Goal: Task Accomplishment & Management: Complete application form

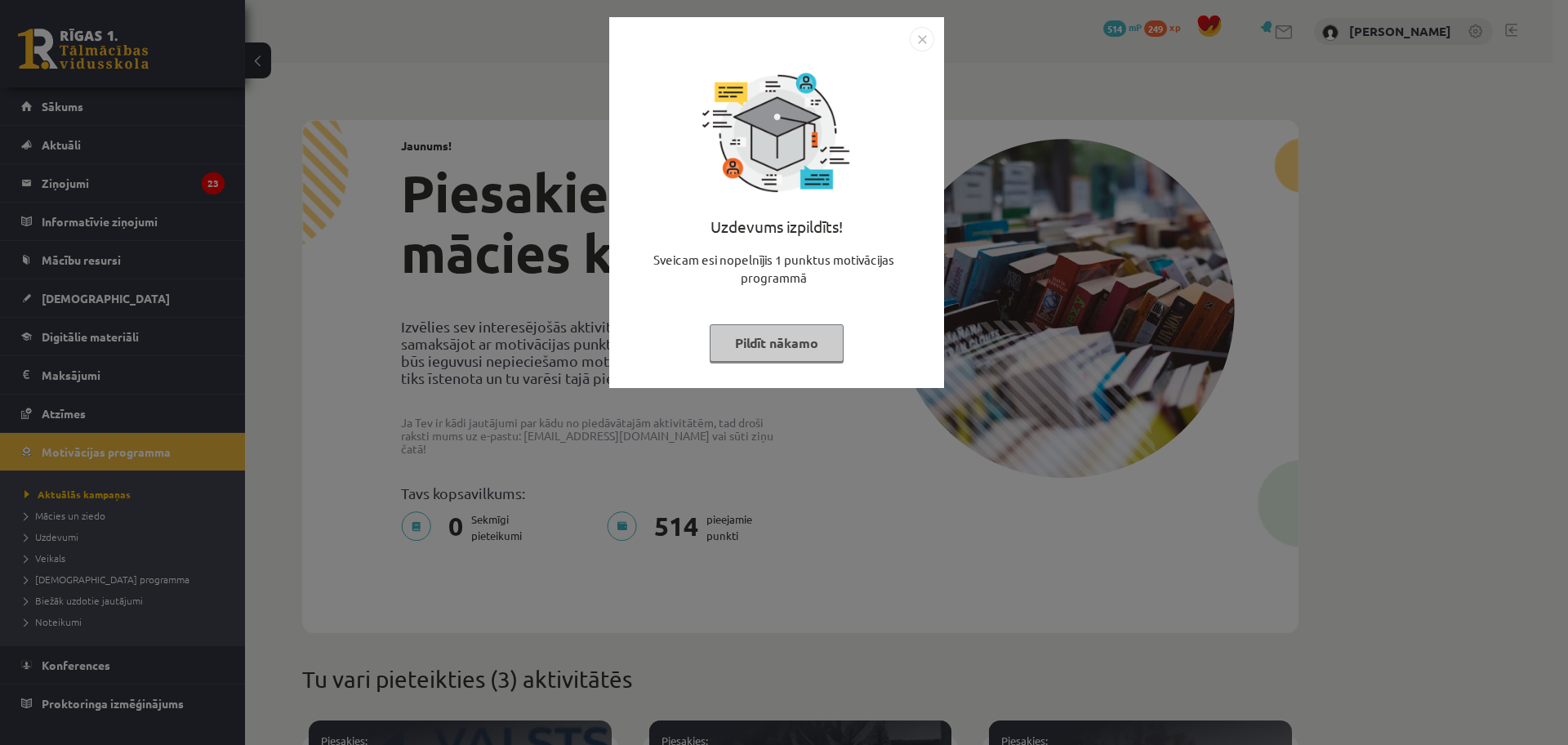
click at [801, 344] on button "Pildīt nākamo" at bounding box center [776, 343] width 134 height 37
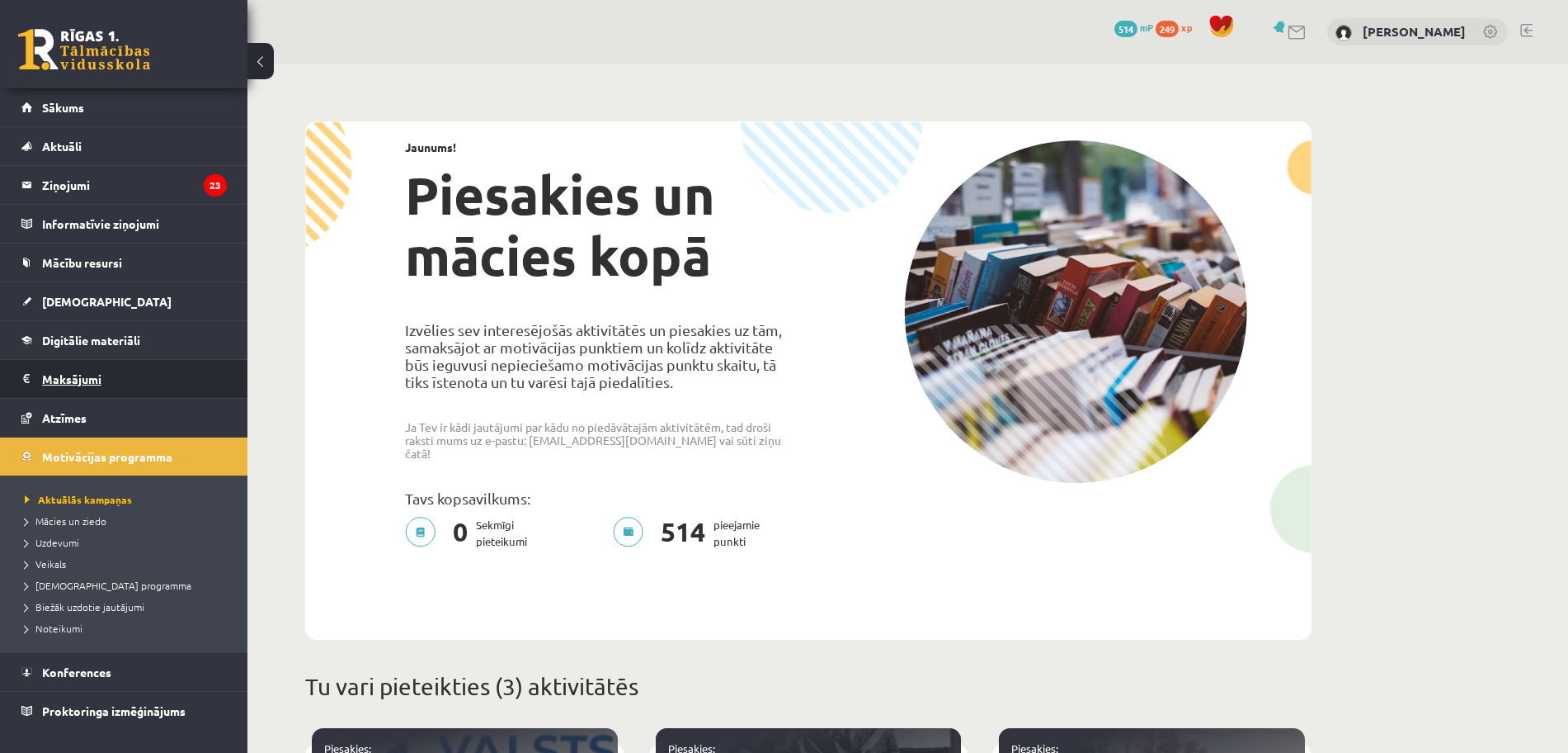
click at [76, 381] on legend "Maksājumi 0" at bounding box center [135, 379] width 185 height 38
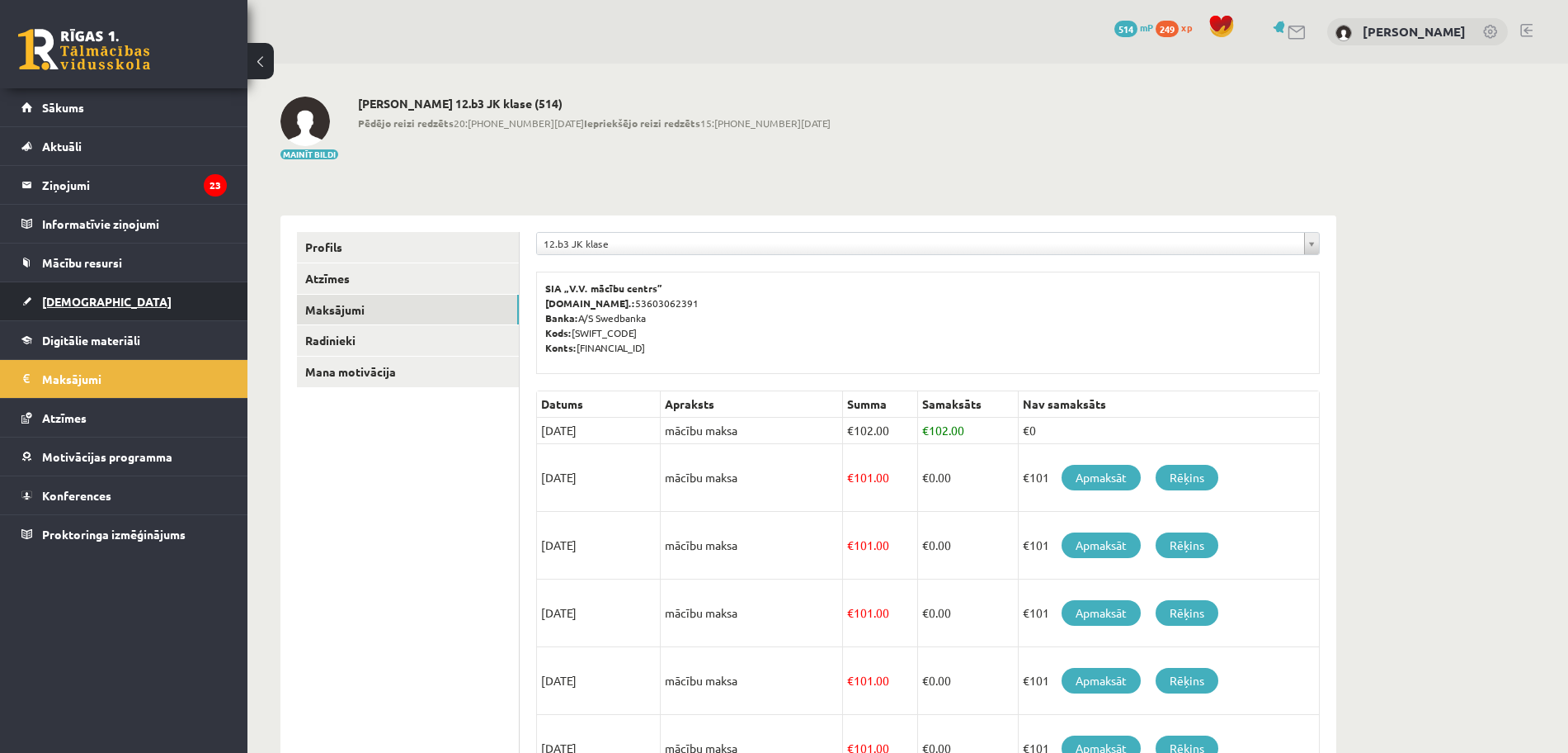
click at [87, 305] on span "[DEMOGRAPHIC_DATA]" at bounding box center [107, 301] width 129 height 15
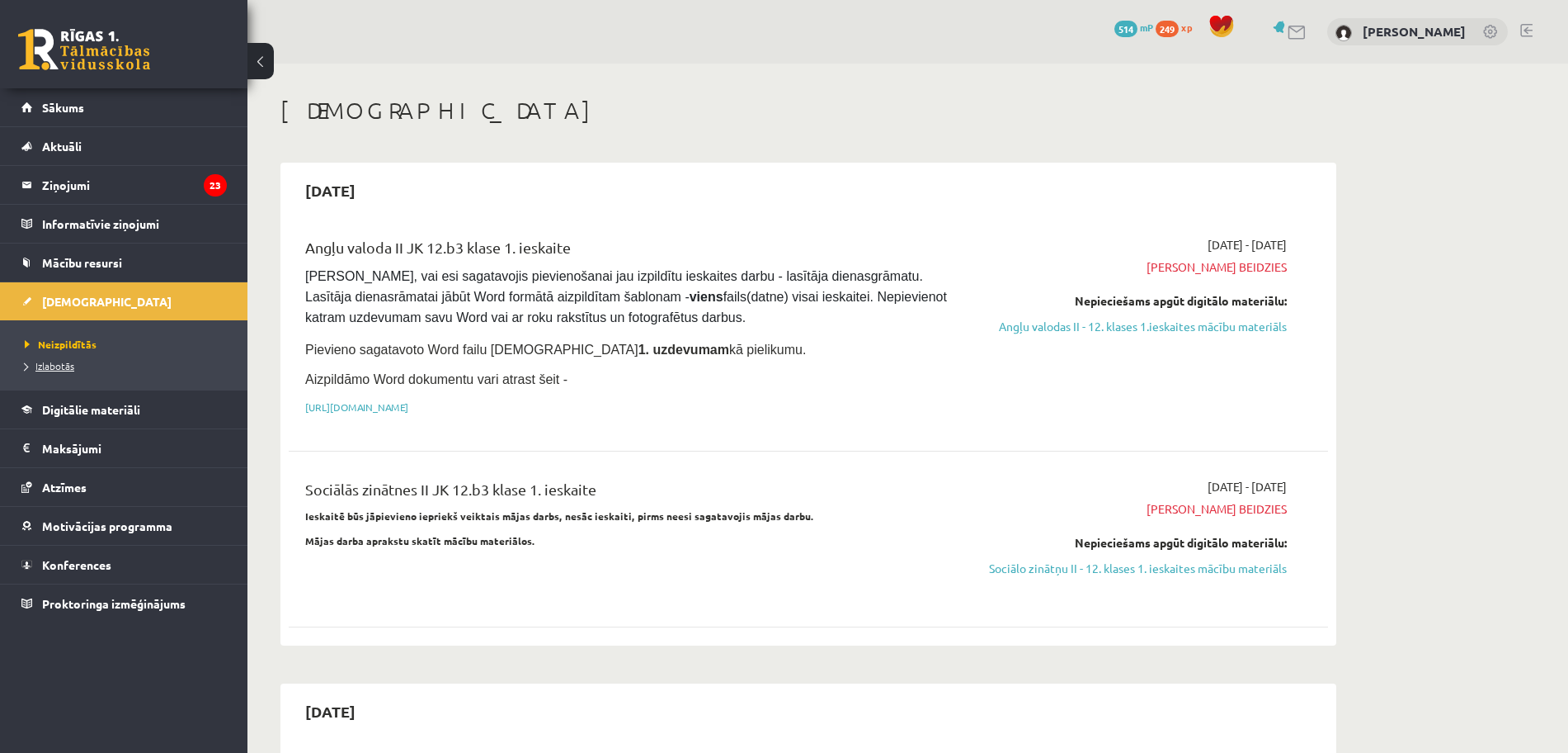
click at [72, 371] on link "Izlabotās" at bounding box center [128, 366] width 207 height 15
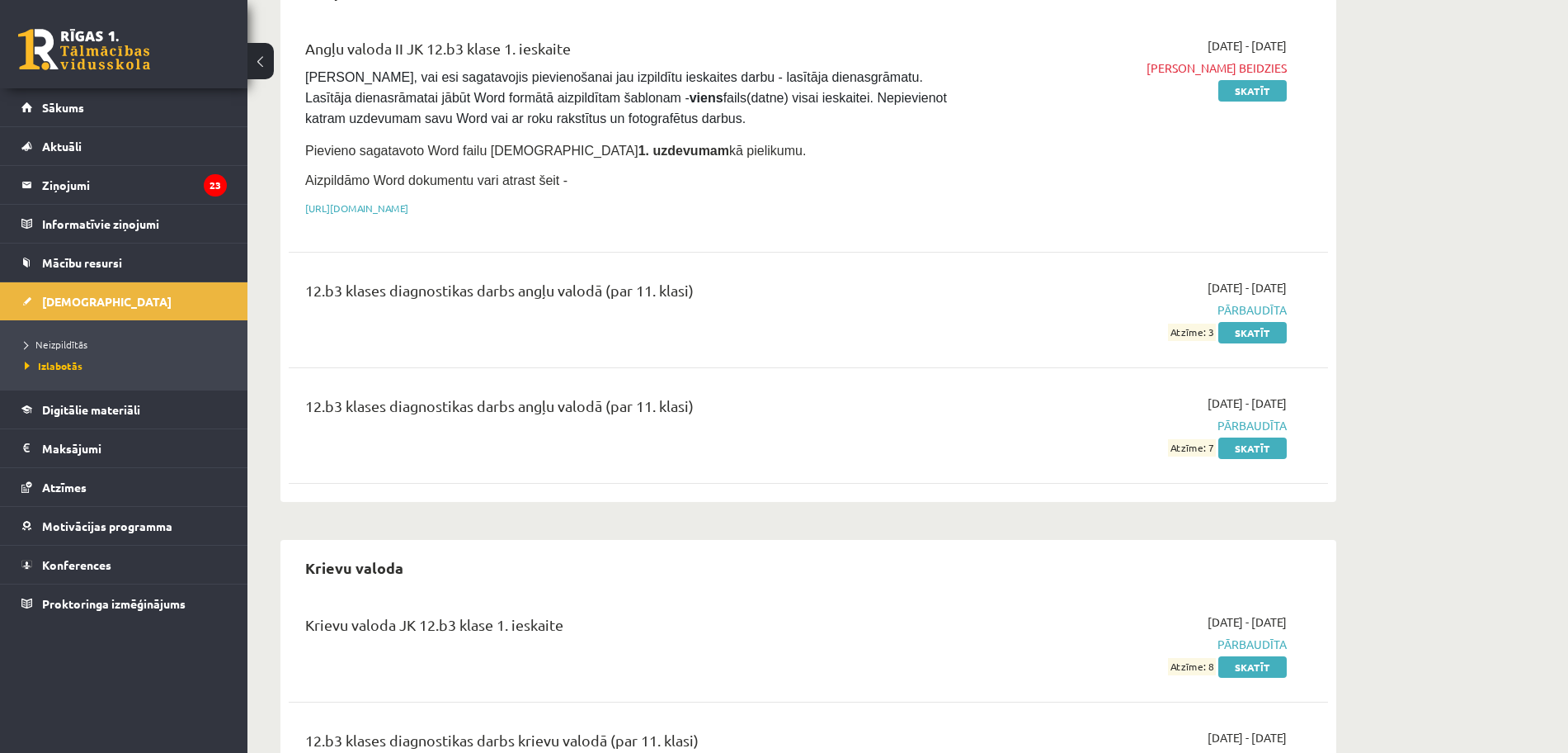
scroll to position [207, 0]
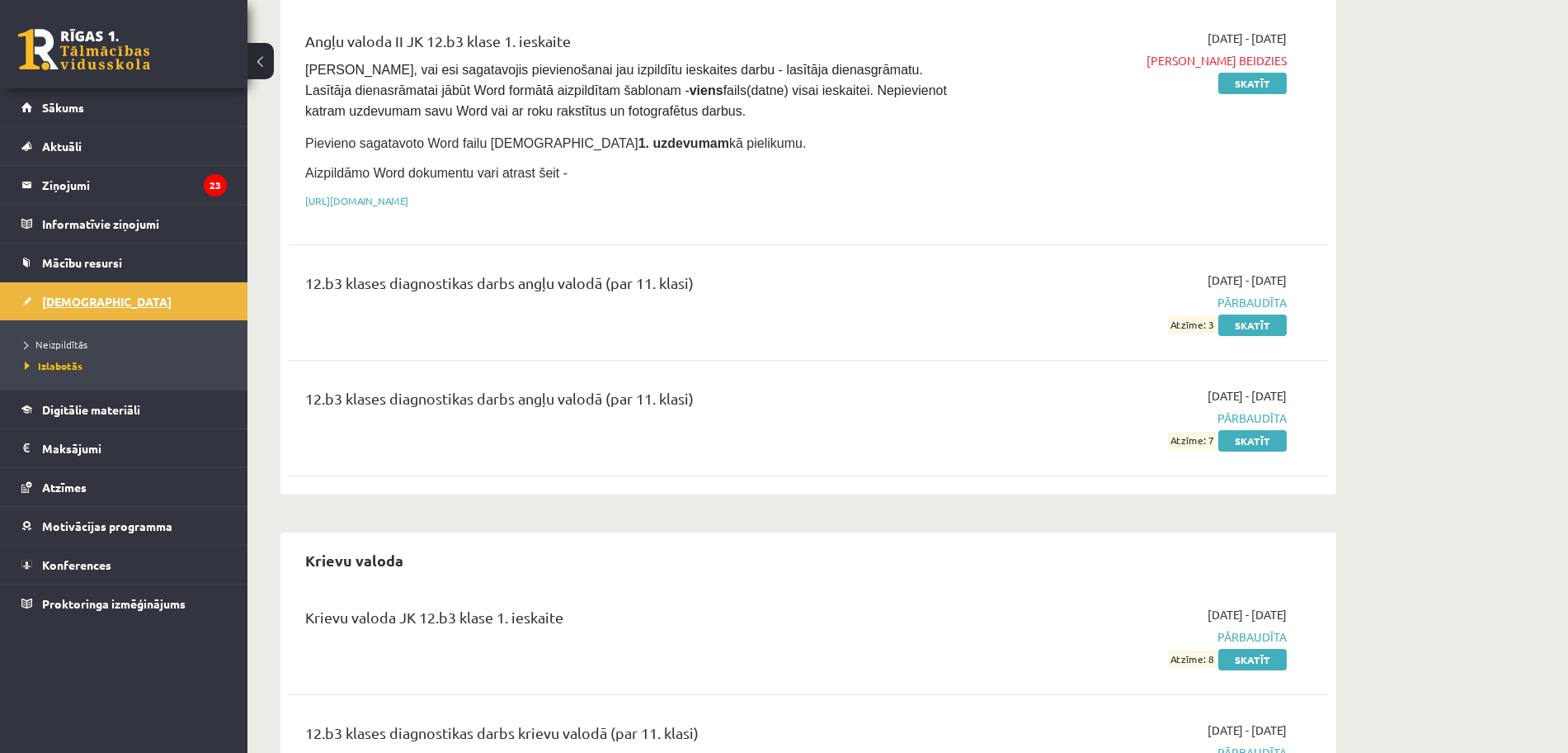
click at [87, 302] on span "[DEMOGRAPHIC_DATA]" at bounding box center [107, 301] width 129 height 15
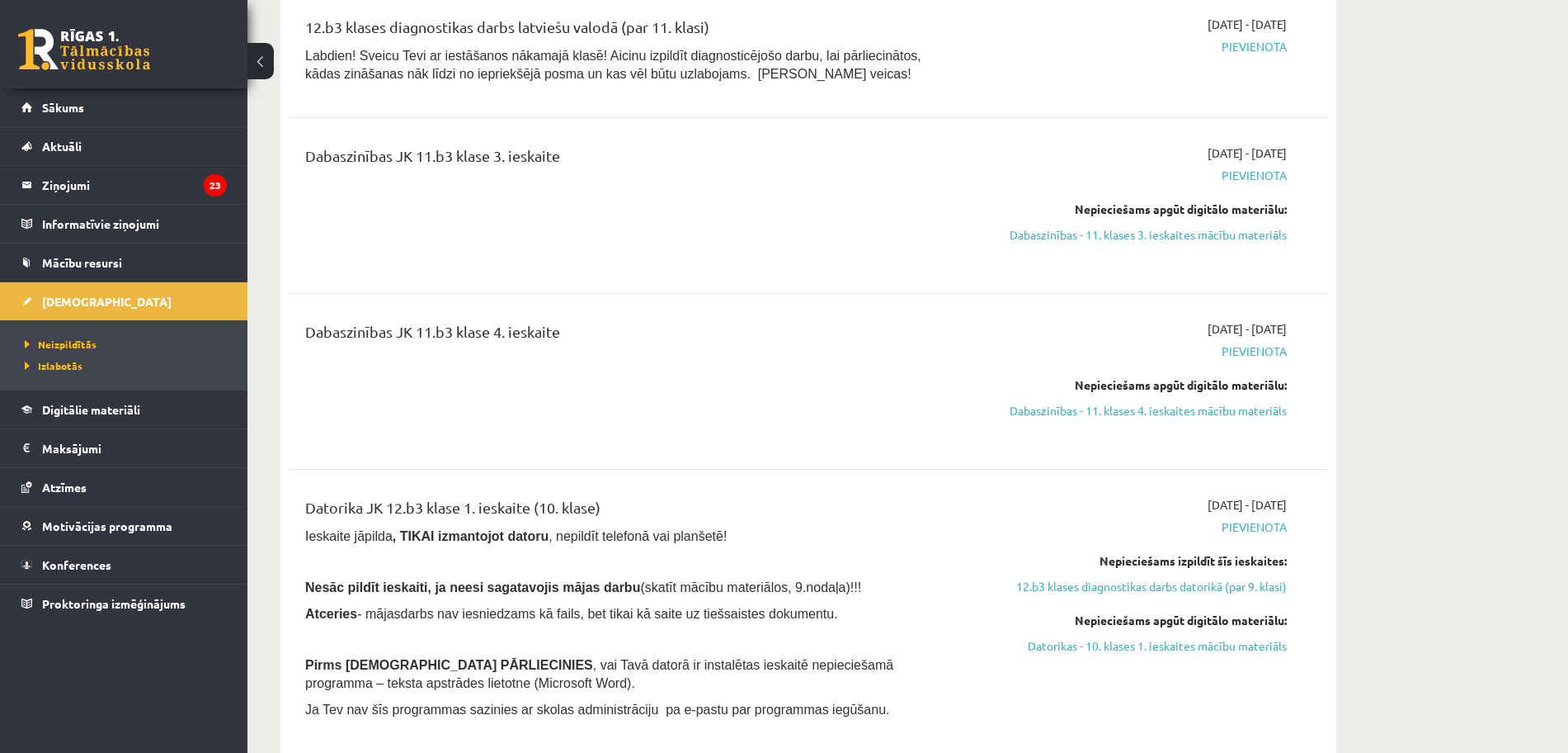
scroll to position [619, 0]
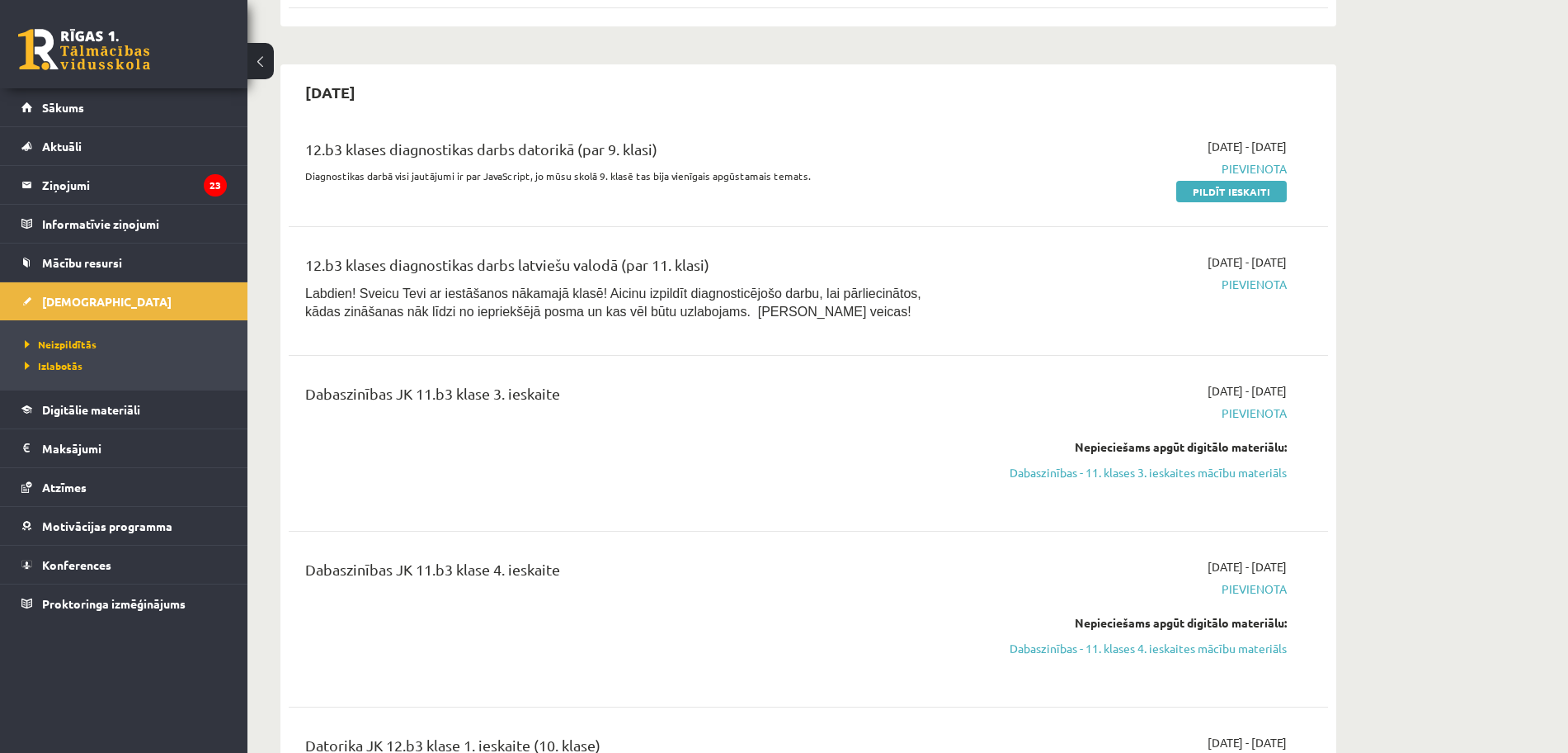
drag, startPoint x: 392, startPoint y: 147, endPoint x: 676, endPoint y: 139, distance: 284.1
type textarea "**********"
click at [676, 139] on div "12.b3 klases diagnostikas darbs datorikā (par 9. klasi)" at bounding box center [628, 153] width 646 height 31
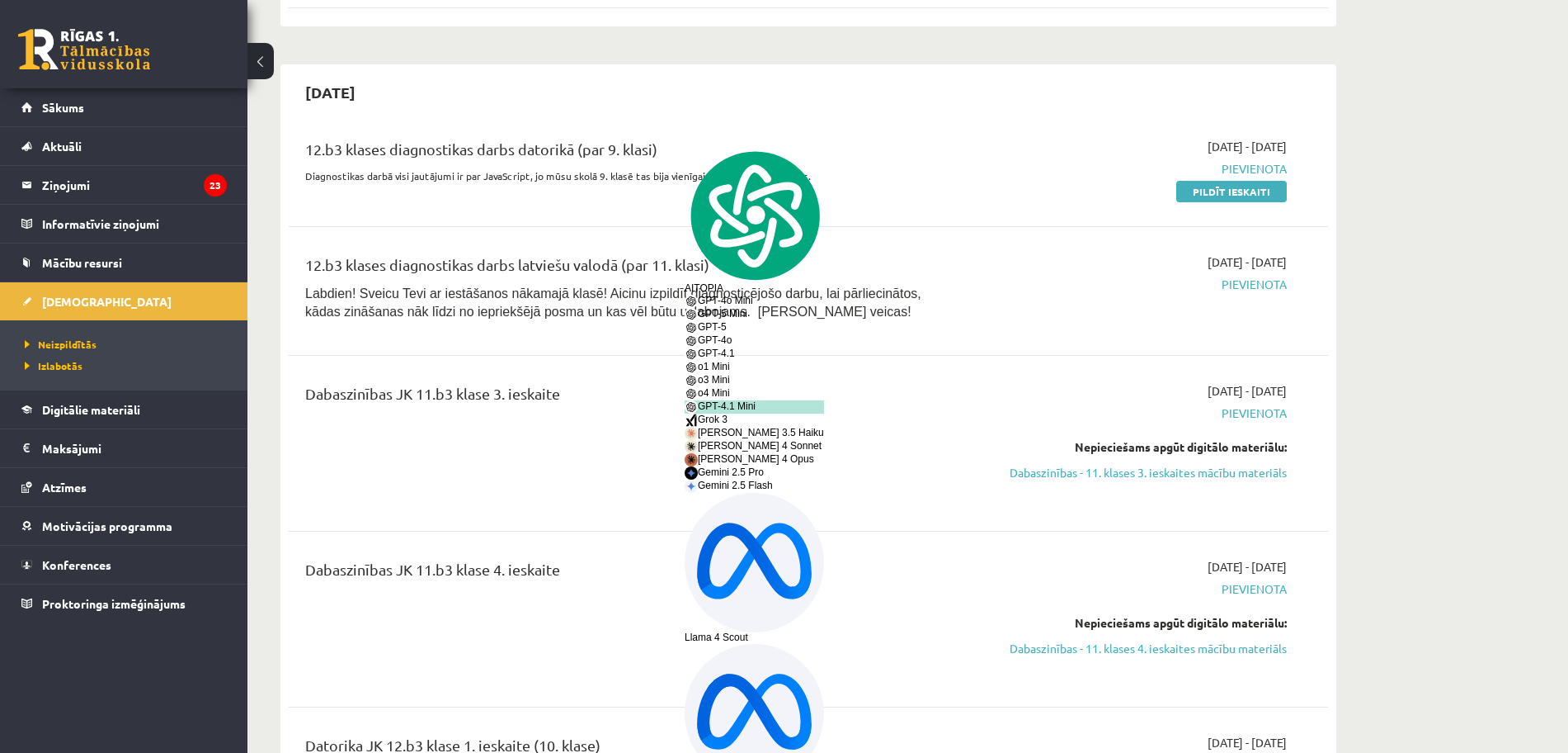
copy div "diagnostikas darbs datorikā (par 9. klasi)"
click at [910, 248] on div "12.b3 klases diagnostikas darbs latviešu valodā (par 11. klasi) Labdien! Sveicu…" at bounding box center [808, 291] width 1039 height 109
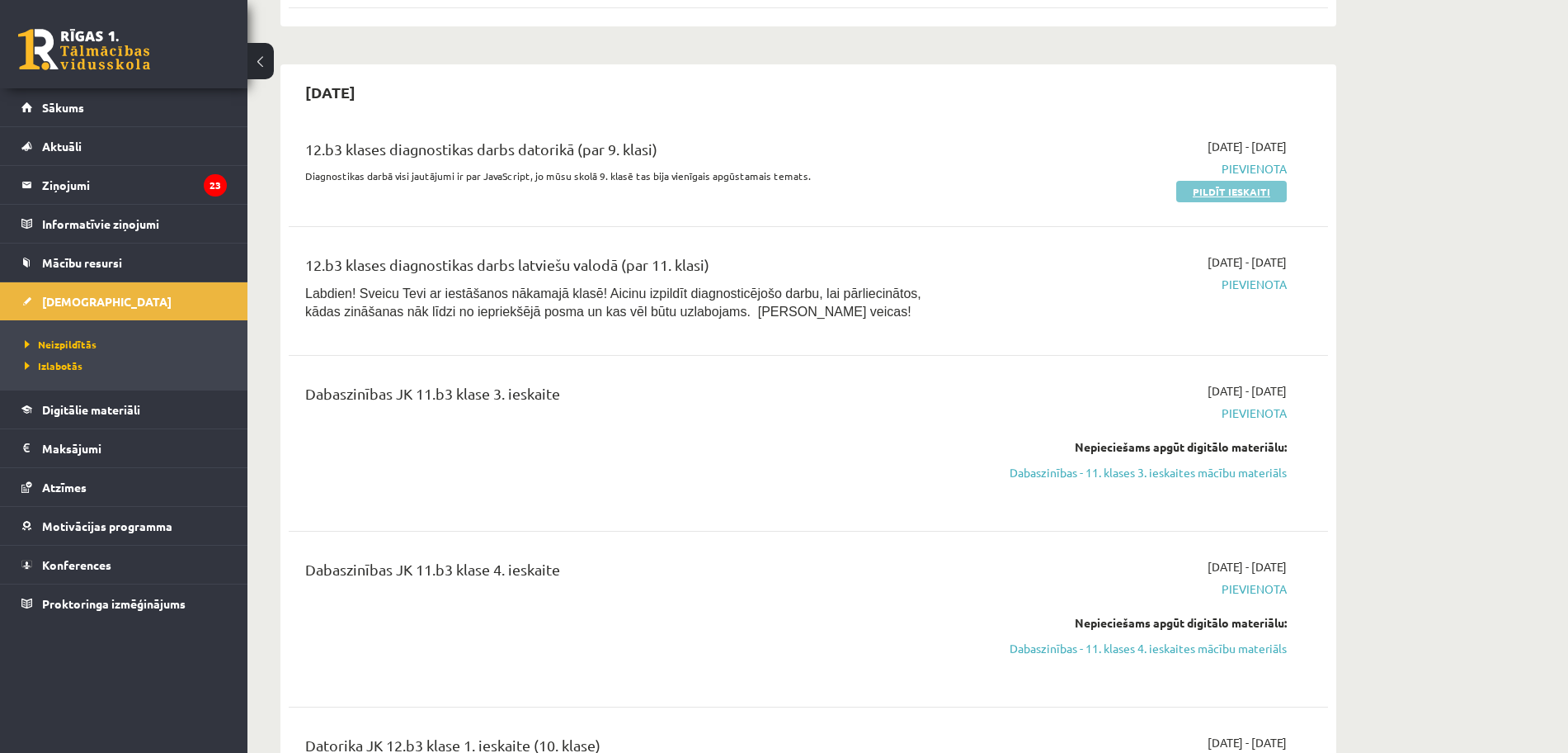
click at [1252, 190] on link "Pildīt ieskaiti" at bounding box center [1231, 191] width 110 height 22
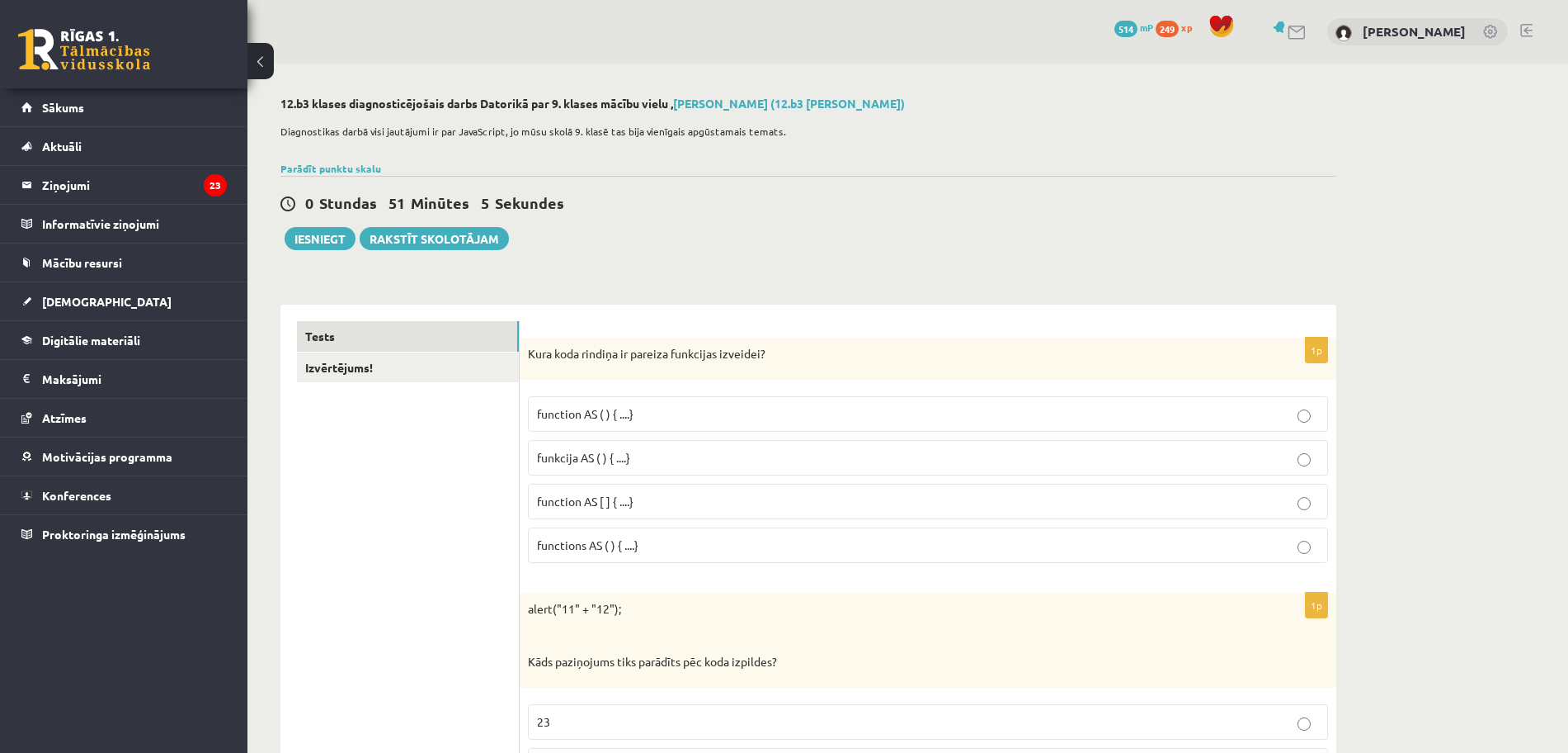
click at [646, 219] on div "0 Stundas 51 Minūtes 5 Sekundes Ieskaite saglabāta! Iesniegt Rakstīt skolotājam" at bounding box center [808, 213] width 1056 height 75
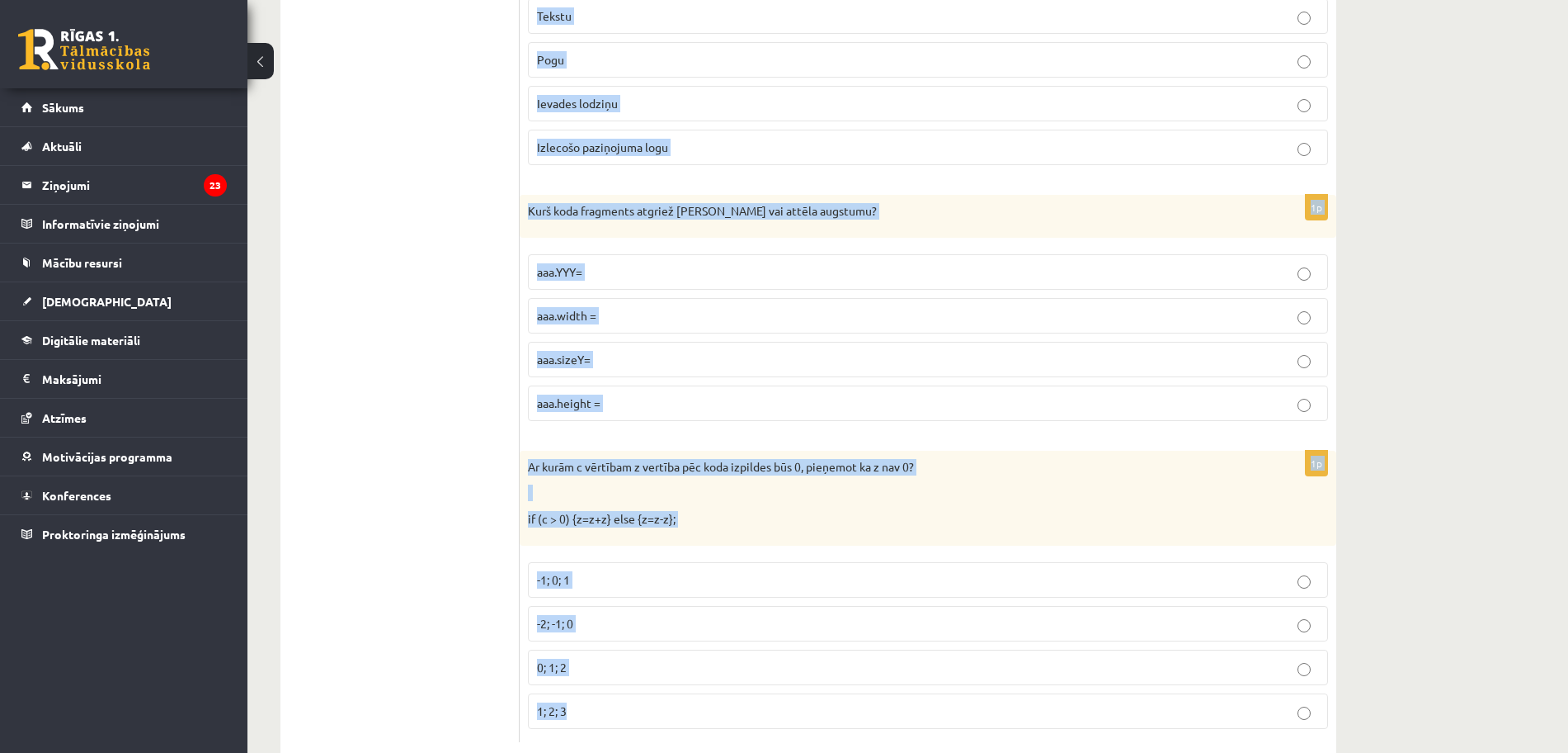
scroll to position [8221, 0]
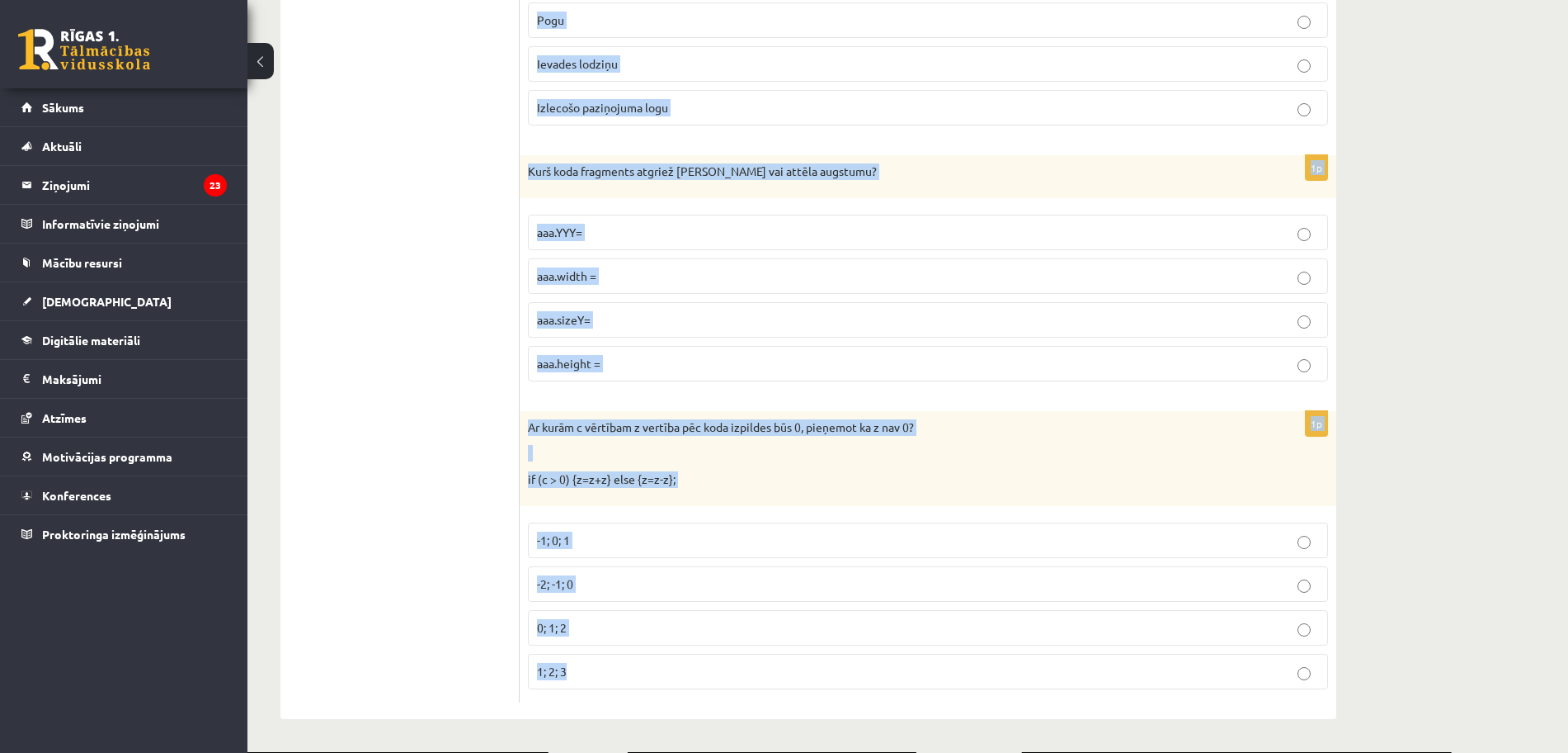
drag, startPoint x: 529, startPoint y: 249, endPoint x: 806, endPoint y: 669, distance: 503.1
type textarea "**********"
copy form "Lore ipsu dolorsi am consect adipiscin elitsedd? eiusmodt IN ( ) { ....} utlabo…"
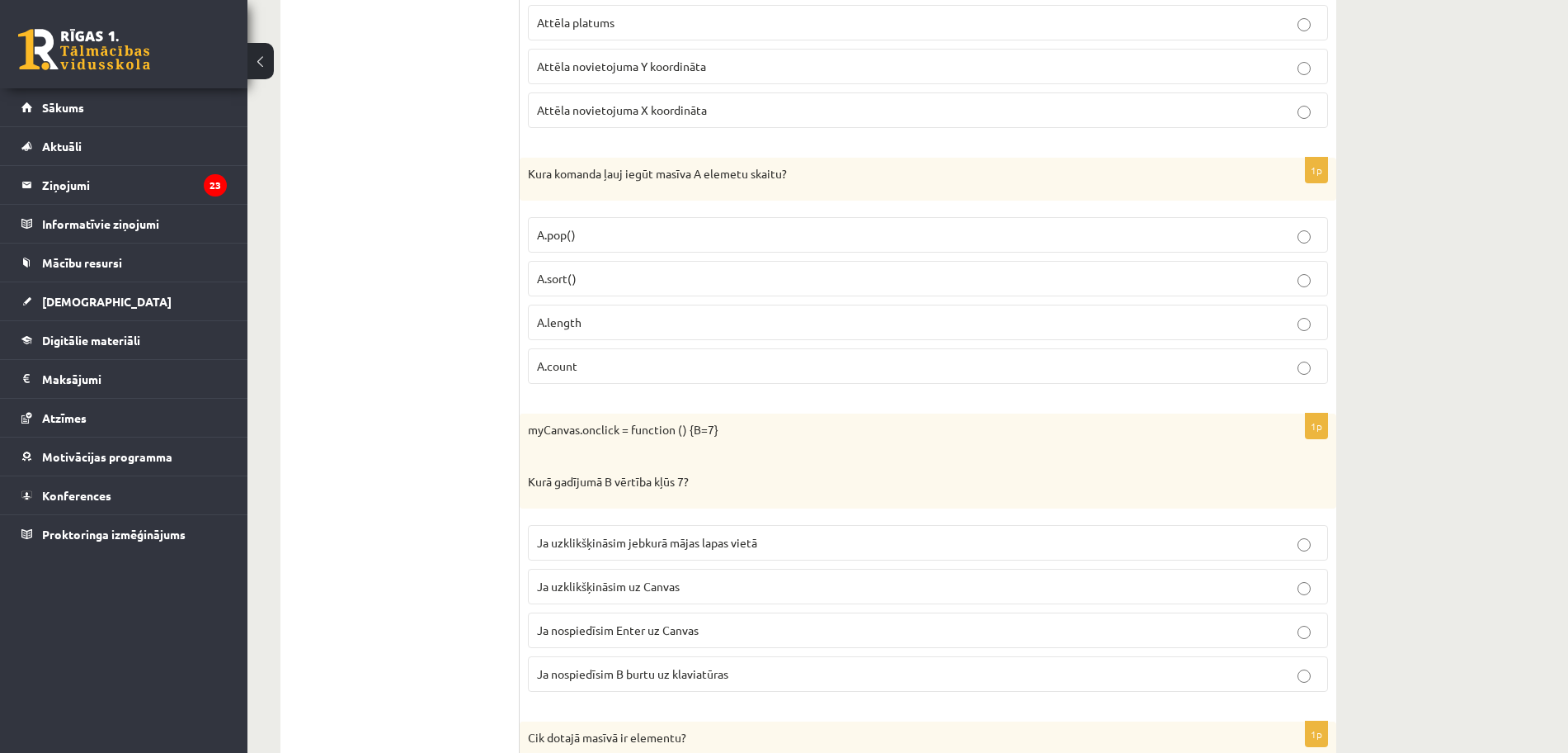
scroll to position [3125, 0]
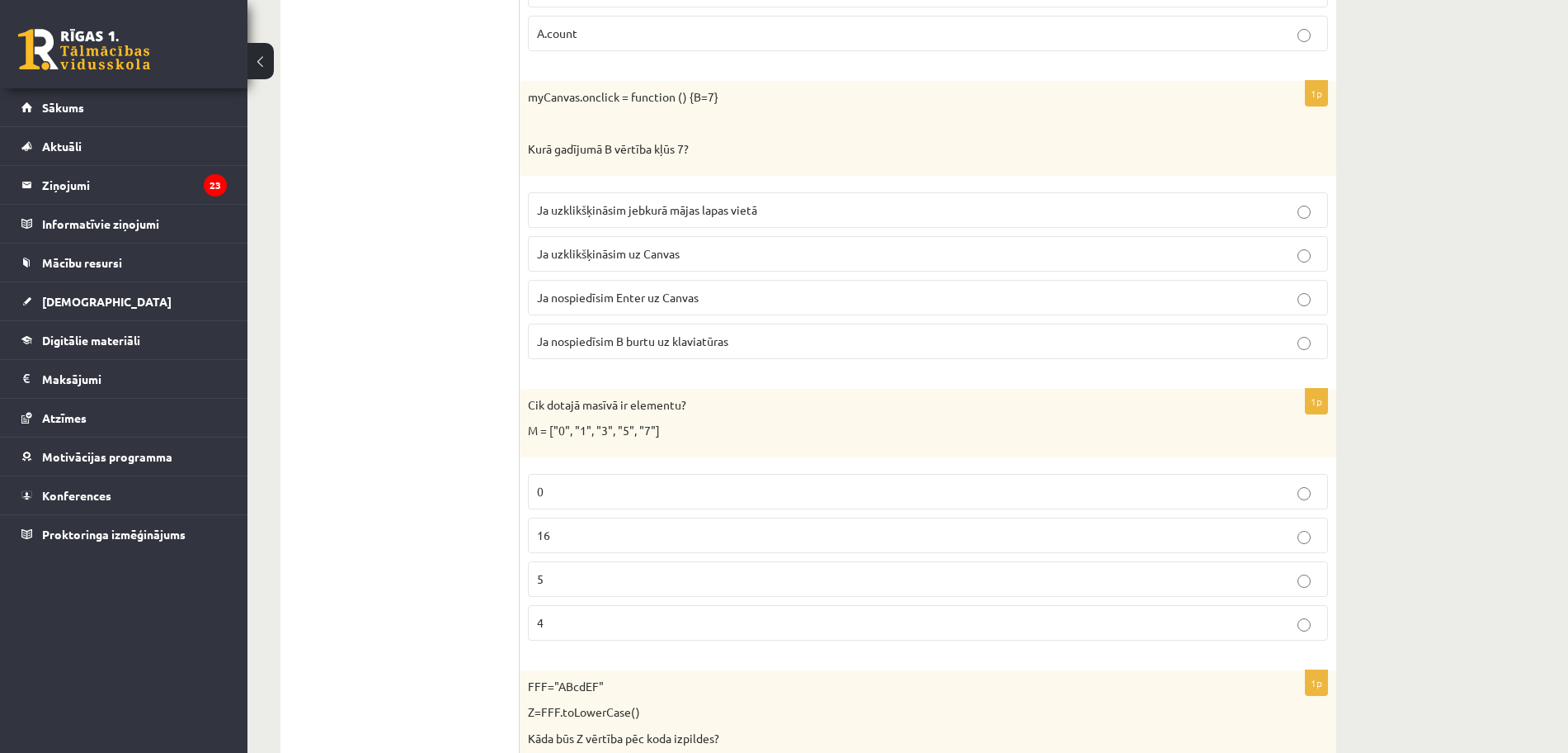
click at [565, 431] on p "M = ["0", "1", "3", "5", "7"]" at bounding box center [886, 430] width 718 height 16
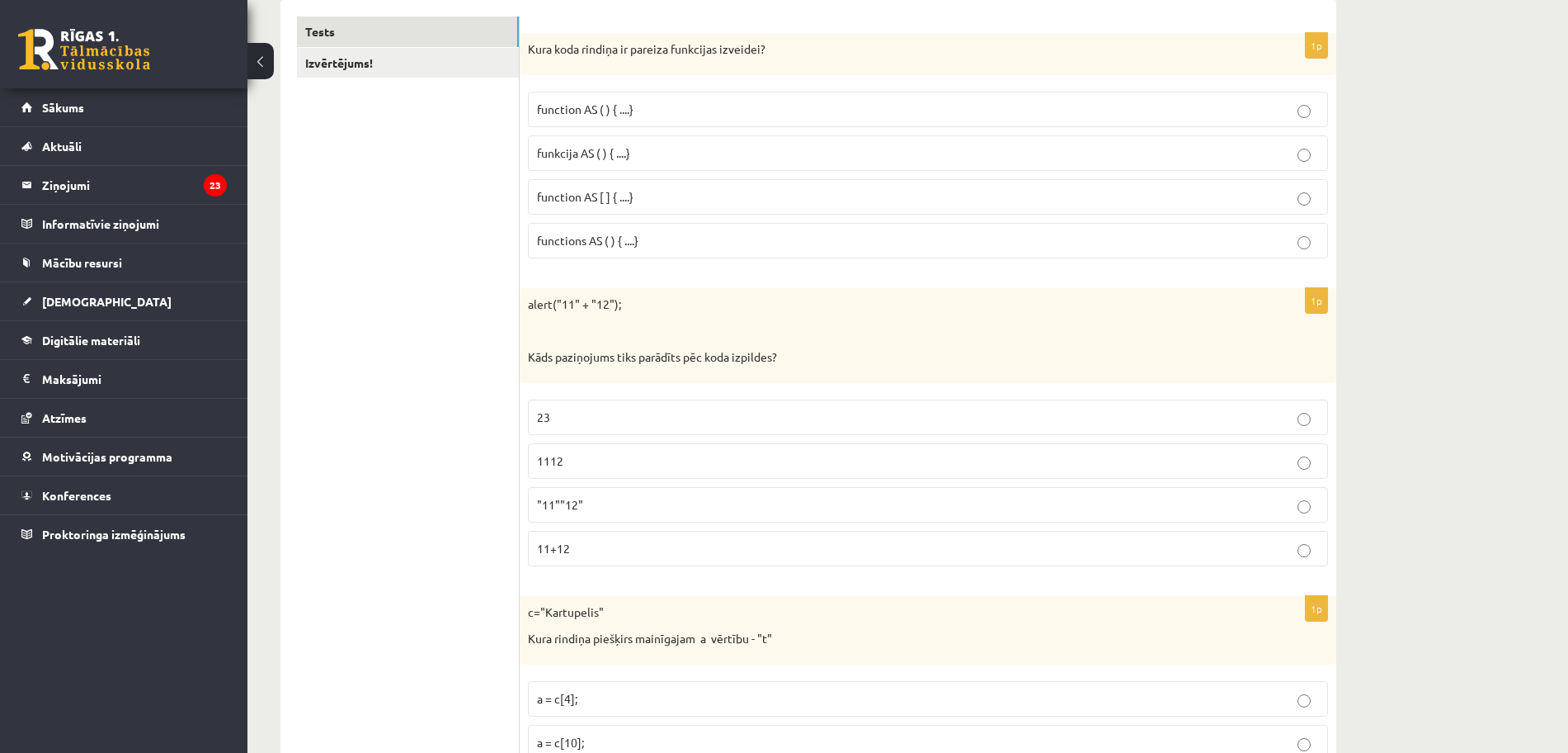
scroll to position [309, 0]
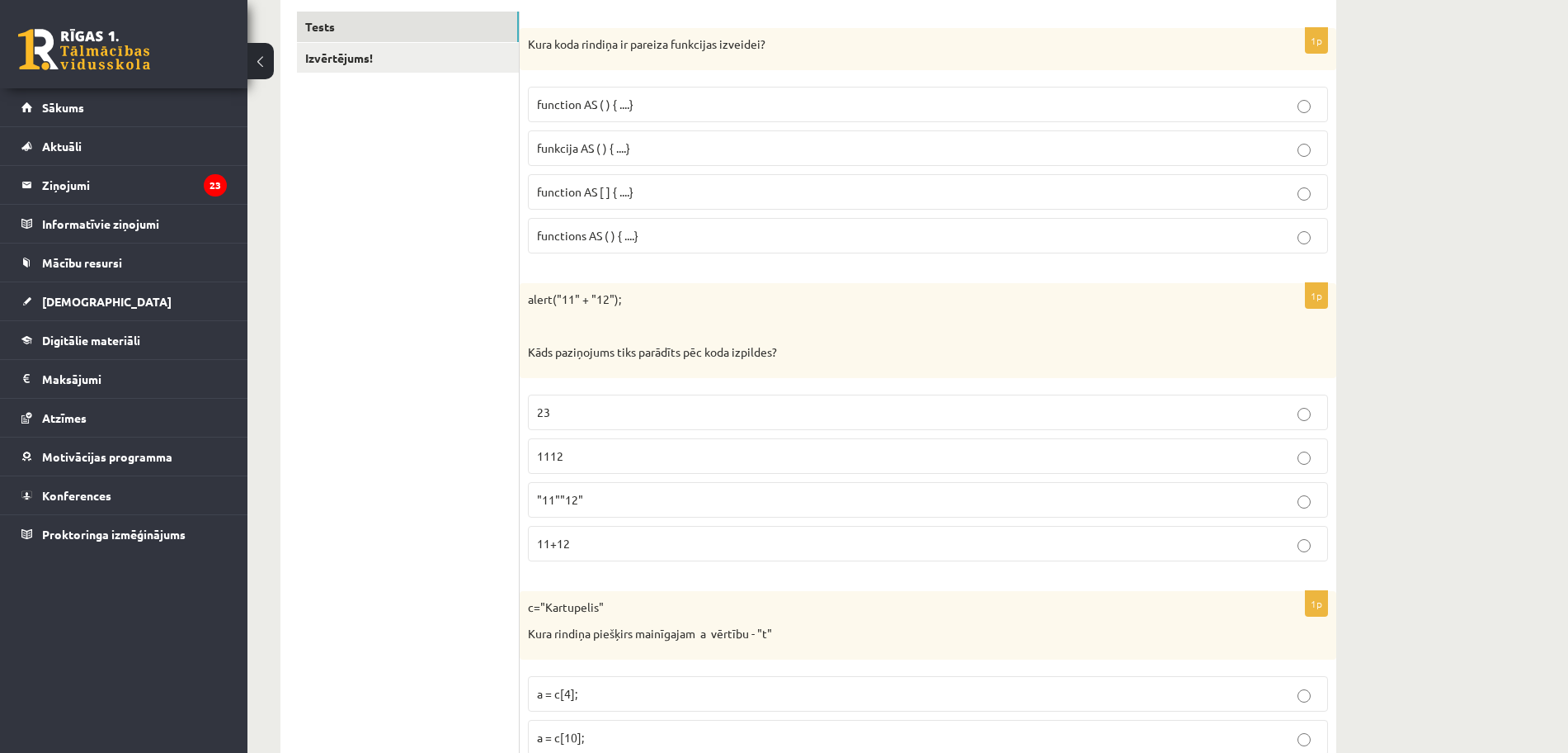
click at [757, 441] on label "1112" at bounding box center [928, 456] width 800 height 36
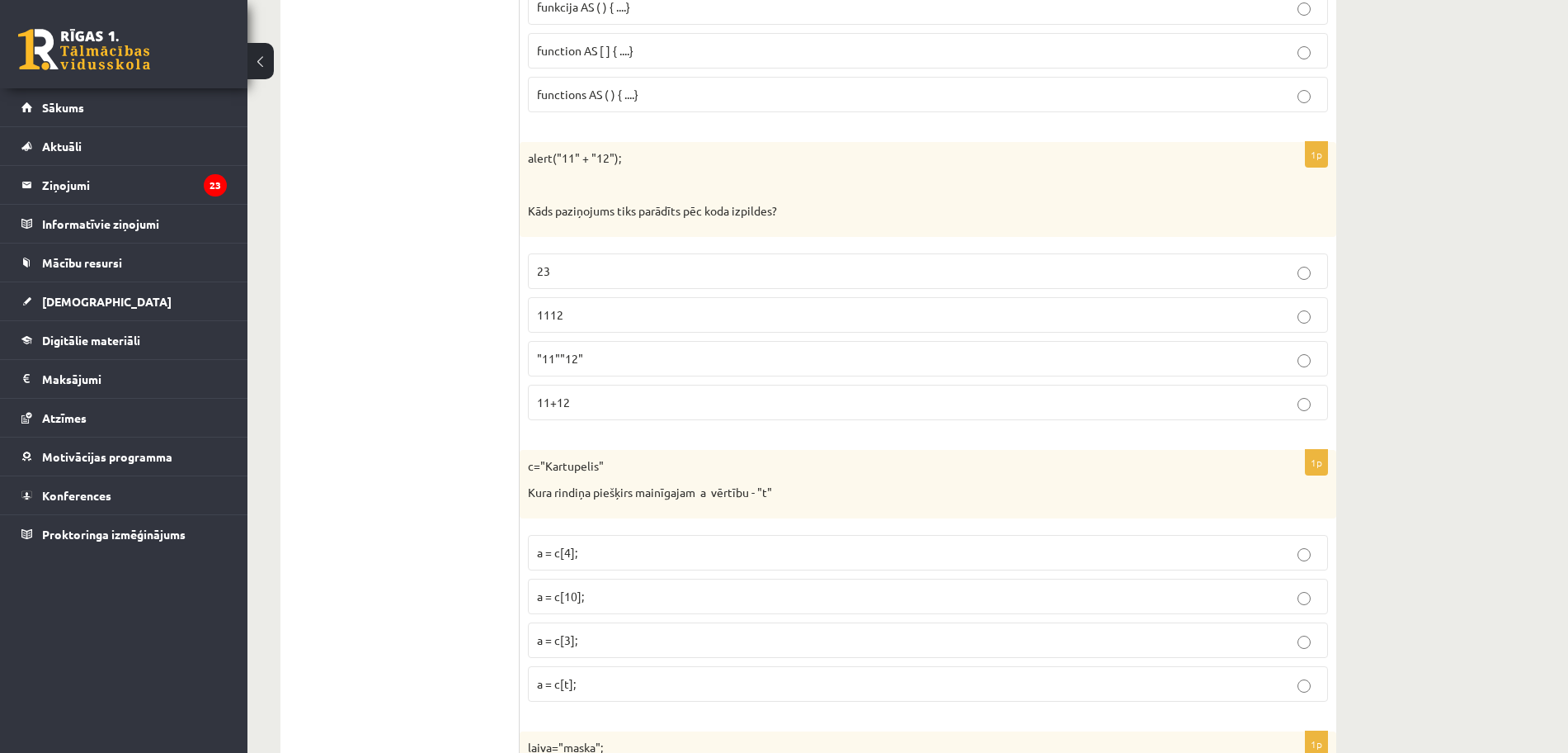
scroll to position [516, 0]
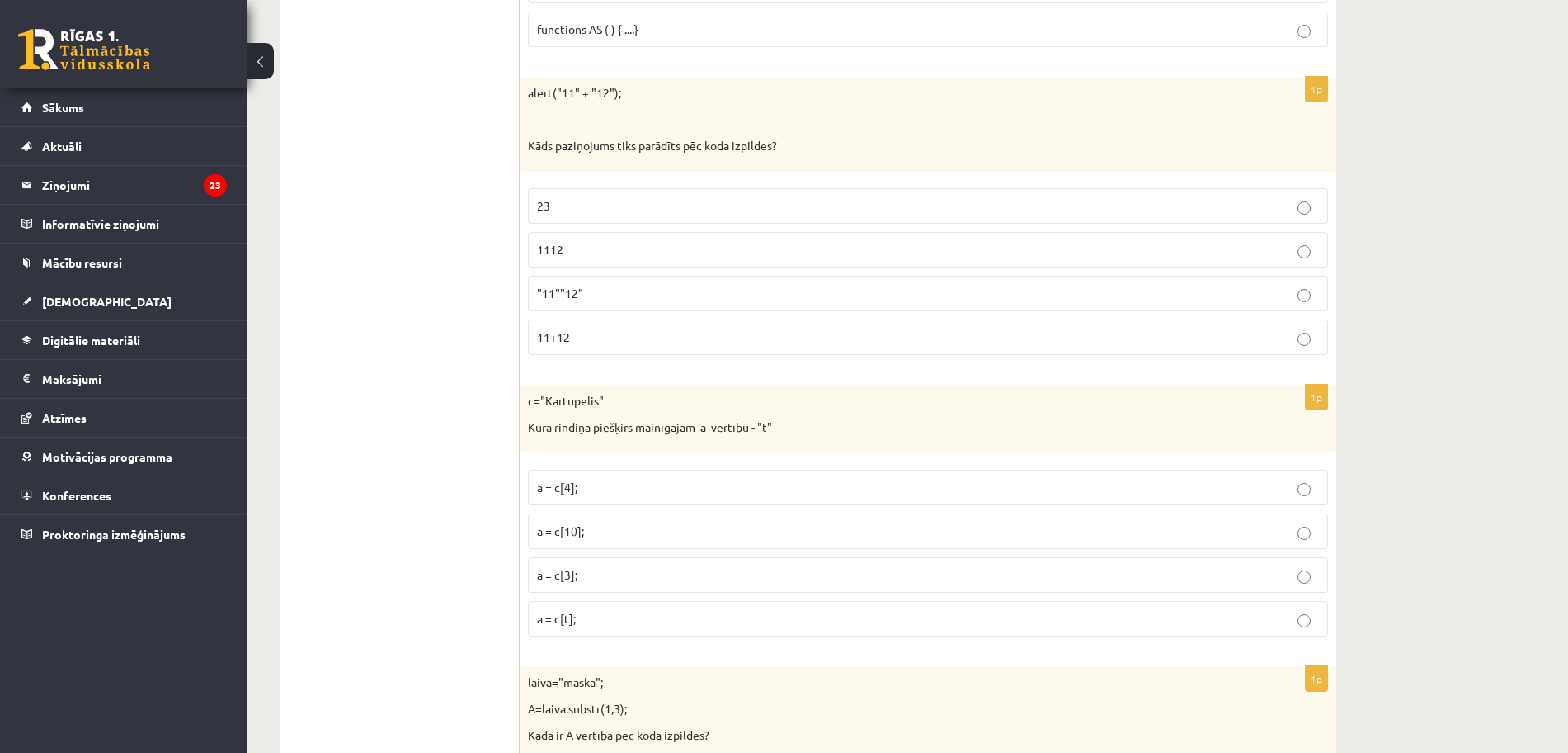
click at [616, 634] on label "a = c[t];" at bounding box center [928, 619] width 800 height 36
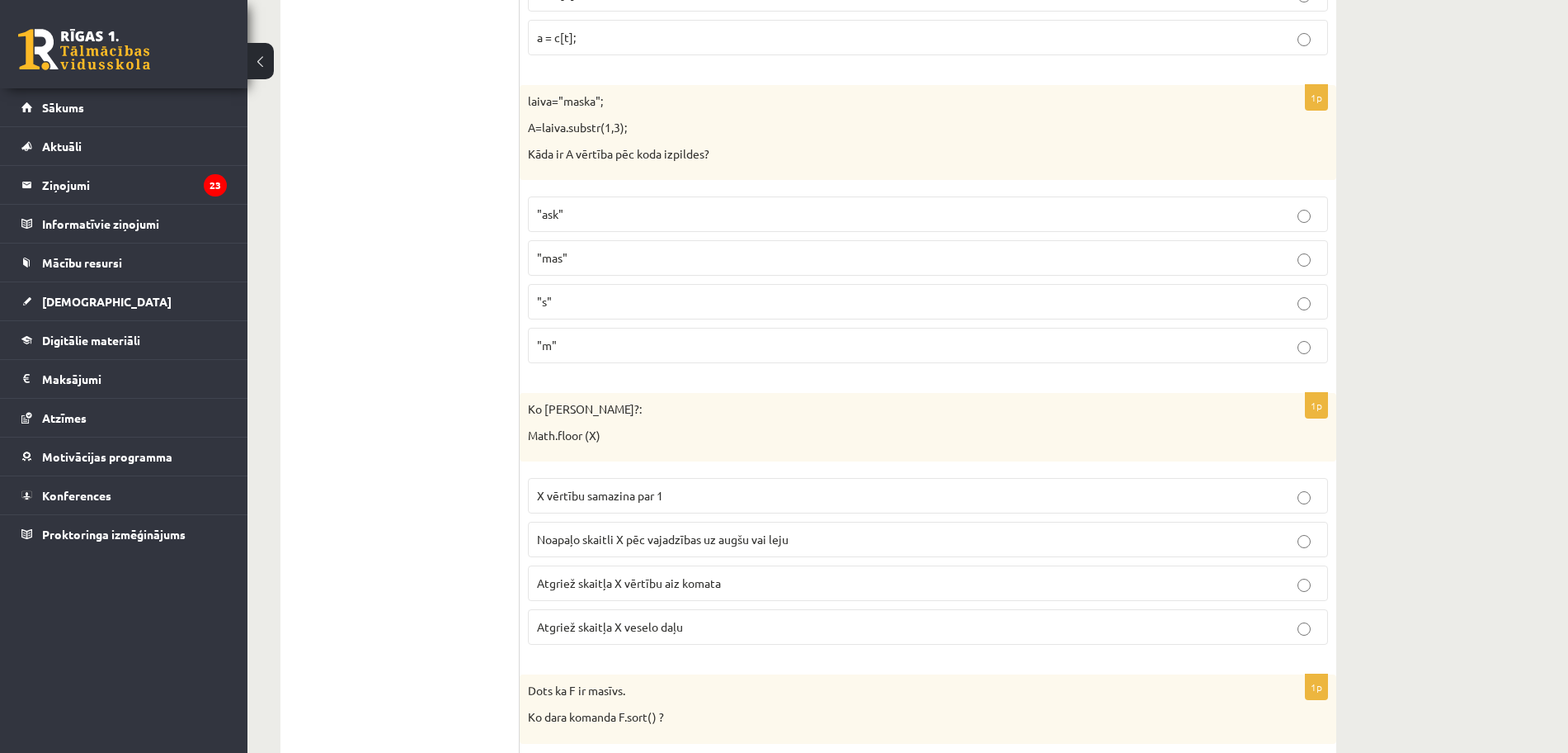
scroll to position [1032, 0]
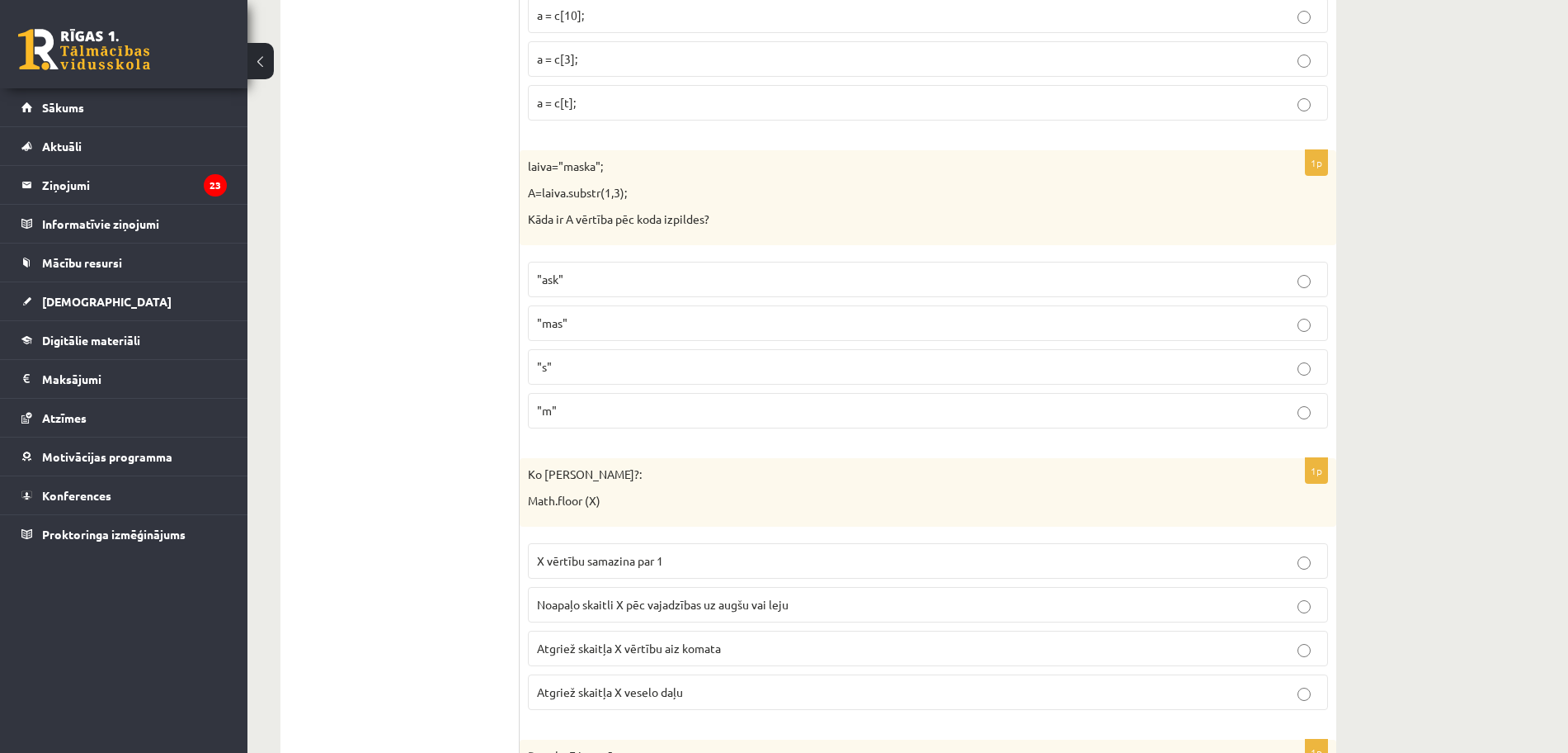
click at [602, 281] on p ""ask"" at bounding box center [928, 279] width 782 height 17
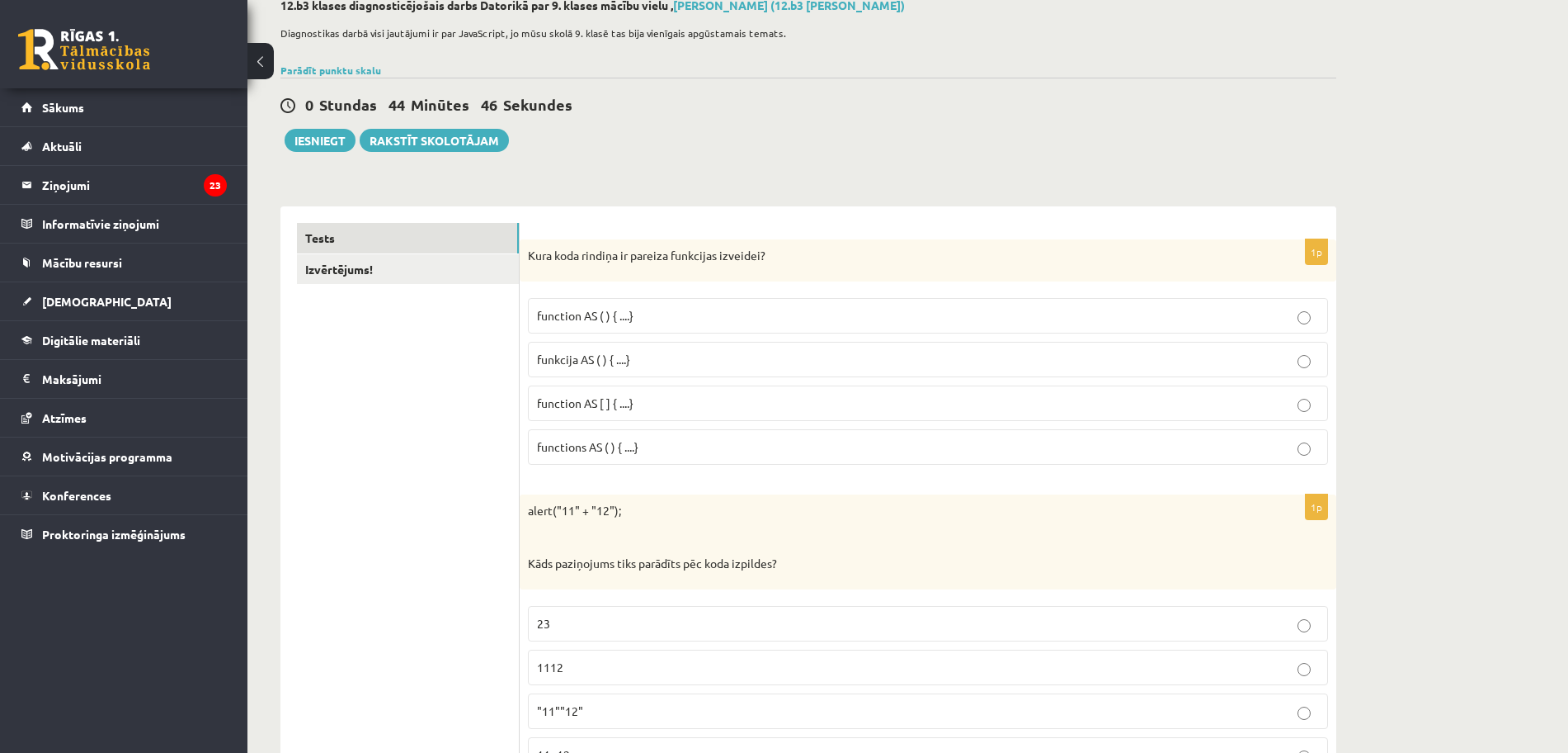
scroll to position [103, 0]
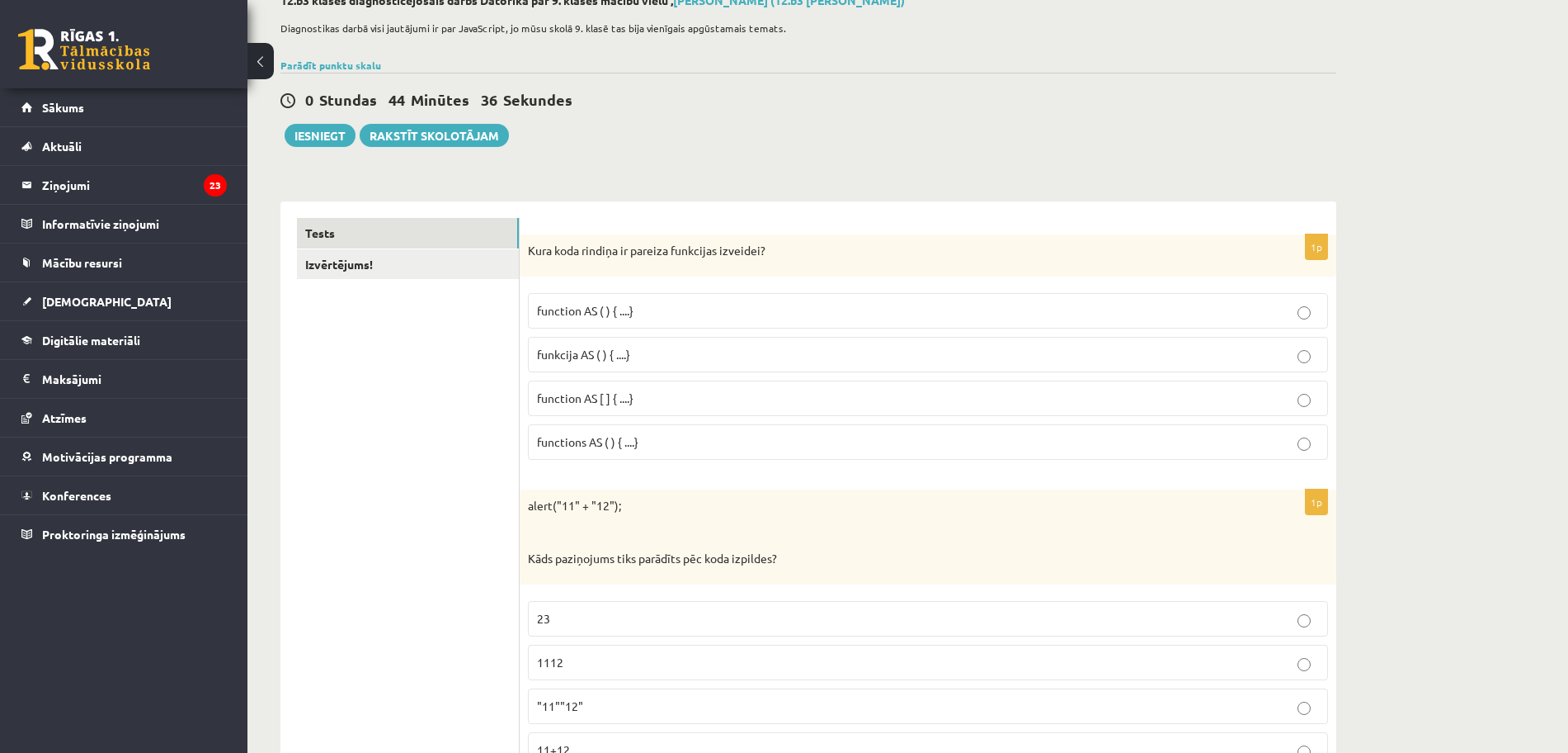
click at [663, 407] on p "function AS [ ] { ....}" at bounding box center [928, 398] width 782 height 17
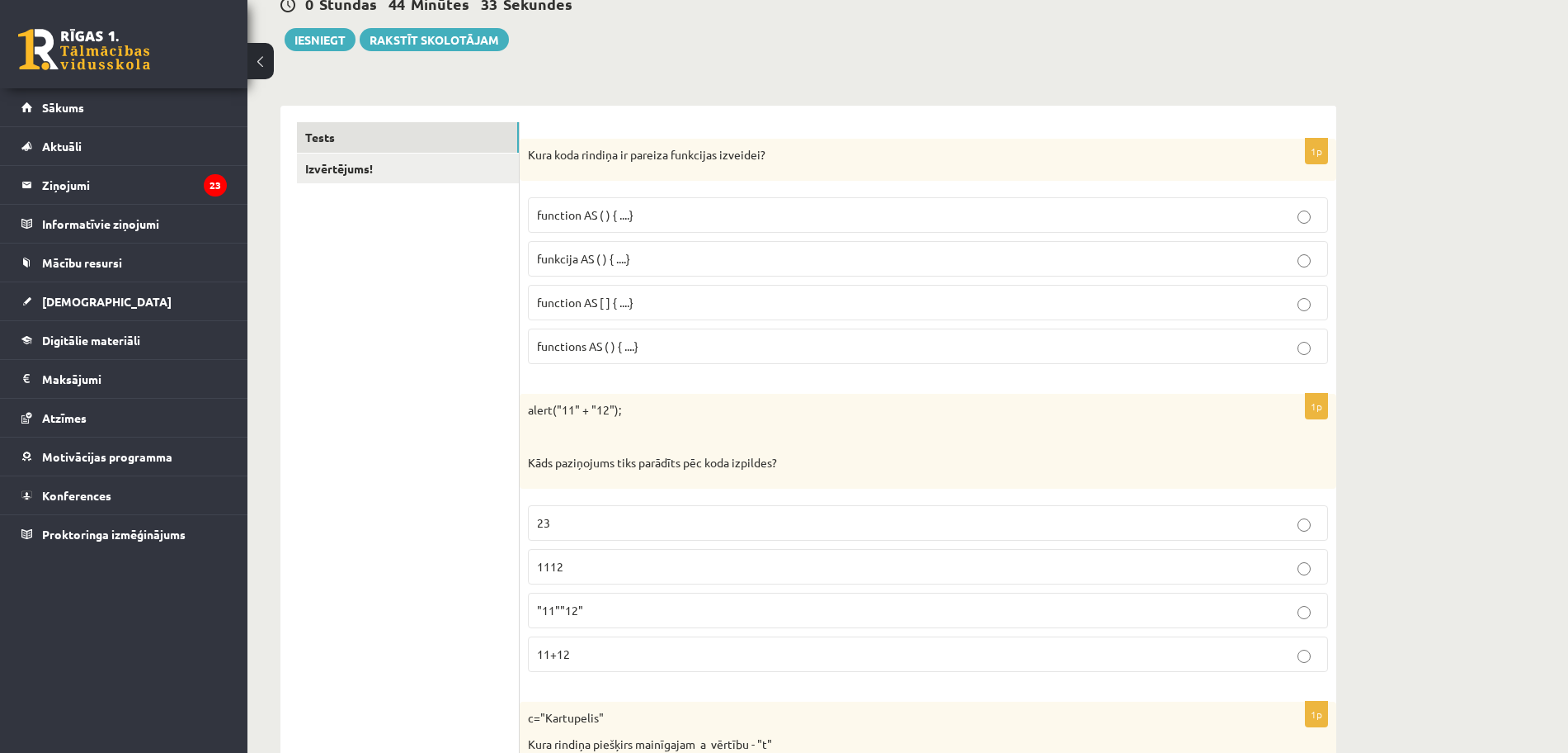
scroll to position [207, 0]
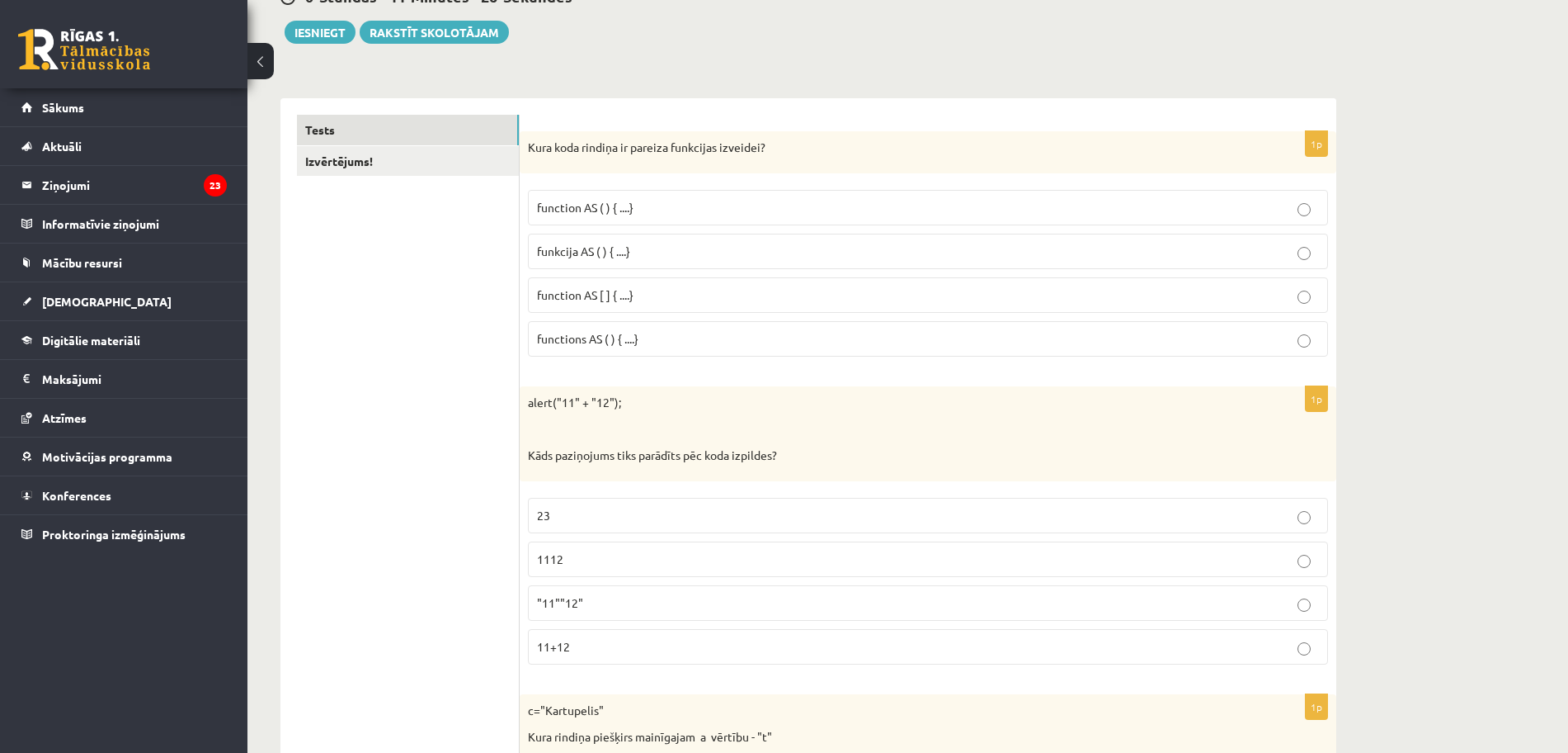
click at [752, 187] on fieldset "function AS ( ) { ....} funkcija AS ( ) { ....} function AS [ ] { ....} functio…" at bounding box center [928, 271] width 800 height 180
click at [771, 210] on p "function AS ( ) { ....}" at bounding box center [928, 207] width 782 height 17
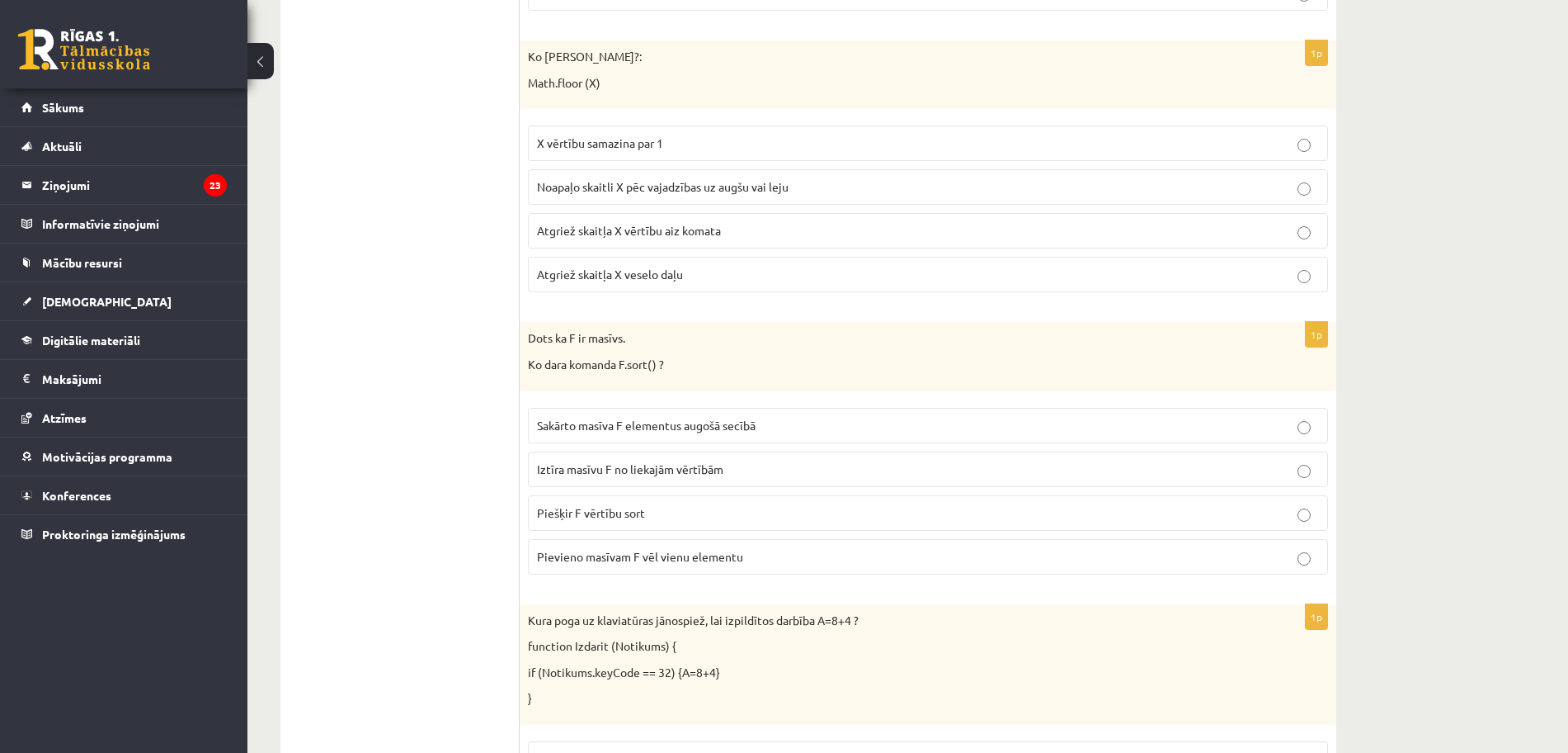
scroll to position [1445, 0]
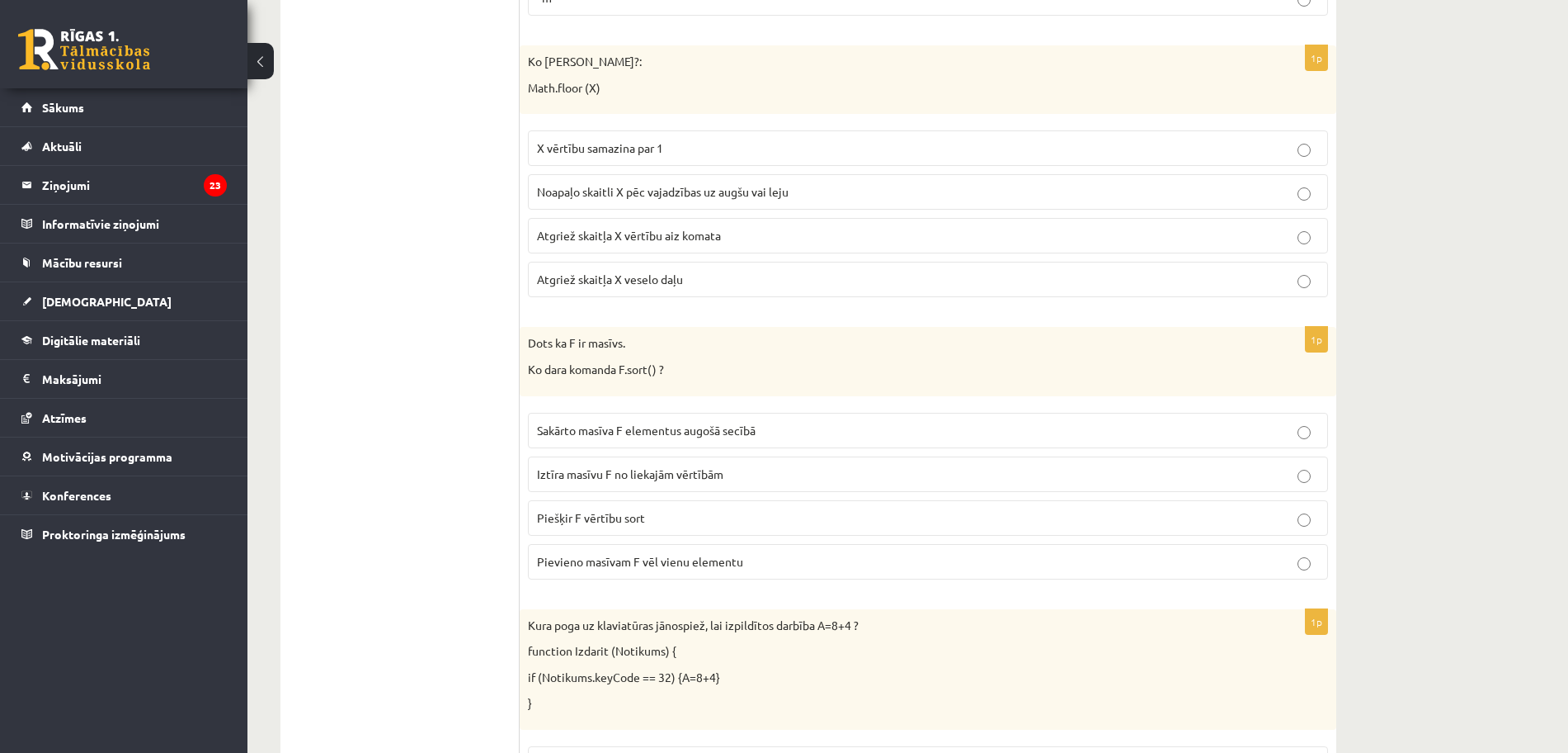
click at [723, 281] on p "Atgriež skaitļa X veselo daļu" at bounding box center [928, 279] width 782 height 17
click at [760, 439] on p "Sakārto masīva F elementus augošā secībā" at bounding box center [928, 430] width 782 height 17
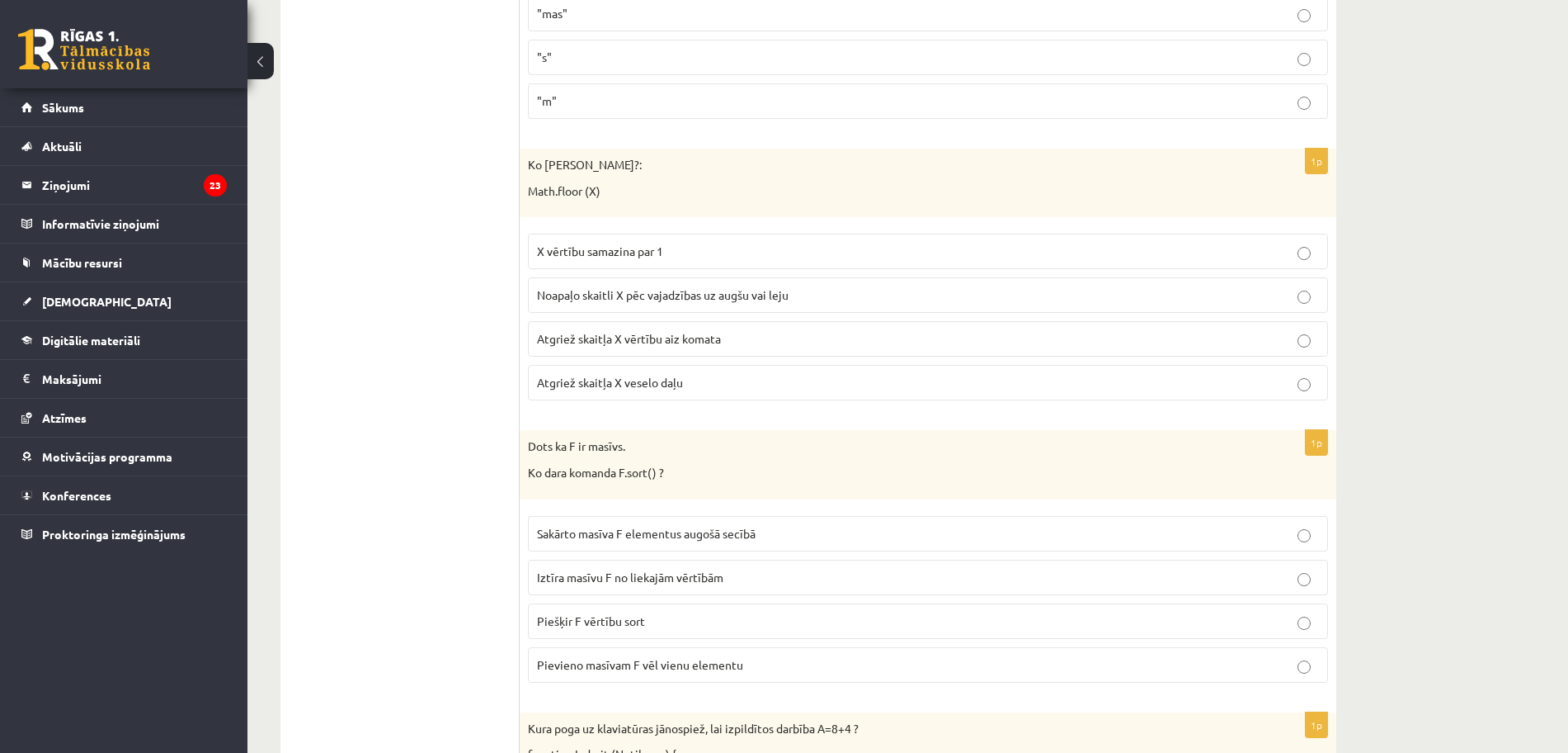
scroll to position [1857, 0]
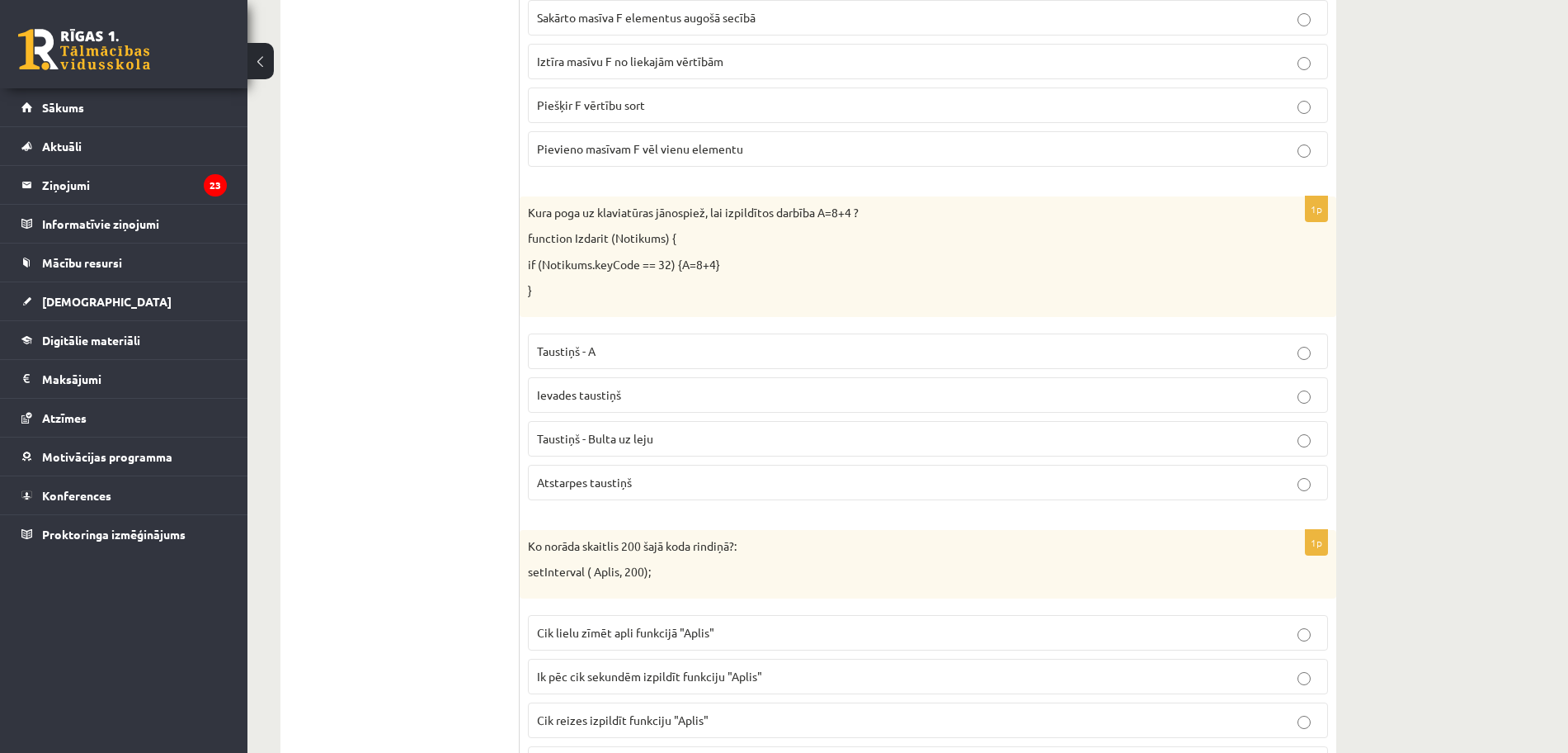
click at [639, 492] on label "Atstarpes taustiņš" at bounding box center [928, 483] width 800 height 36
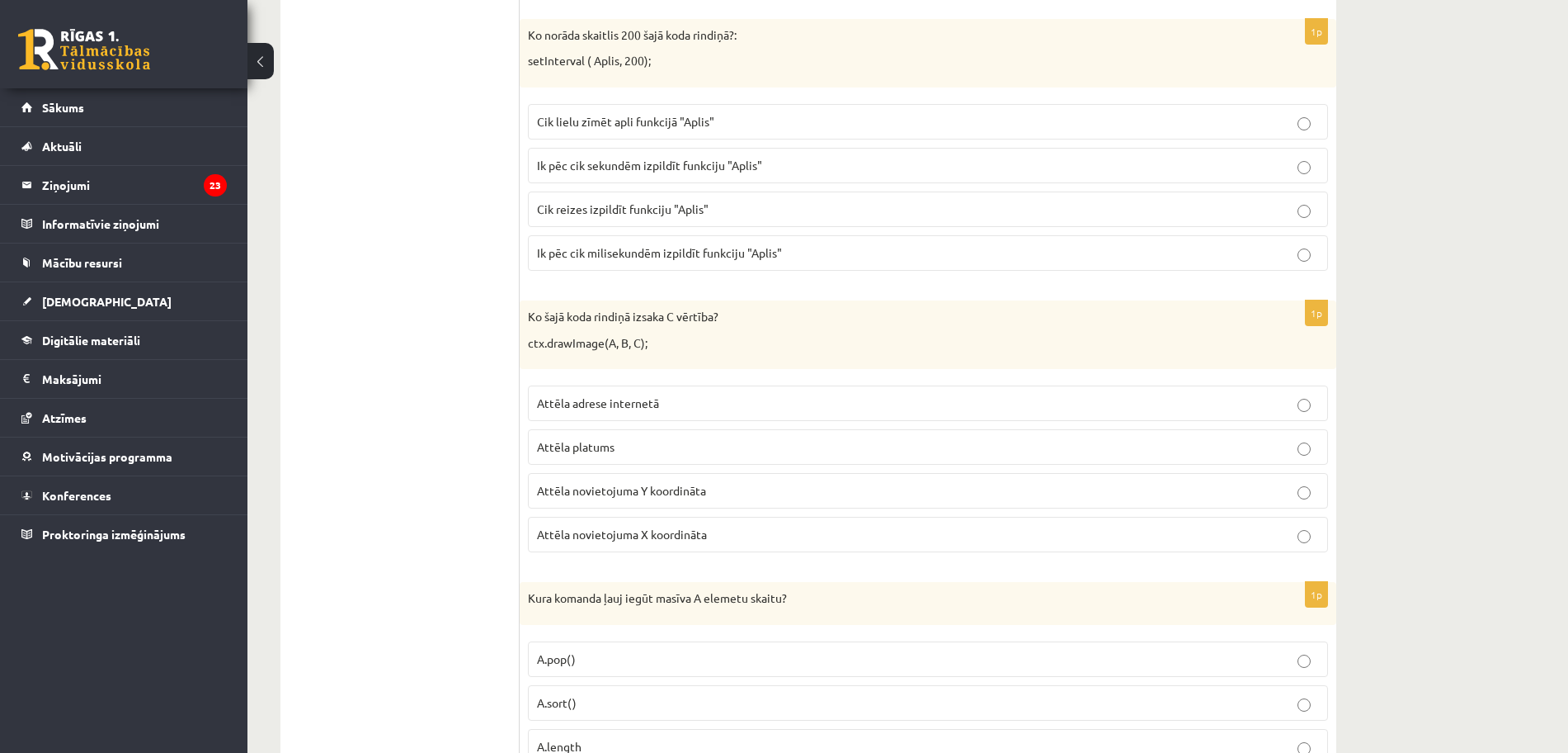
scroll to position [2373, 0]
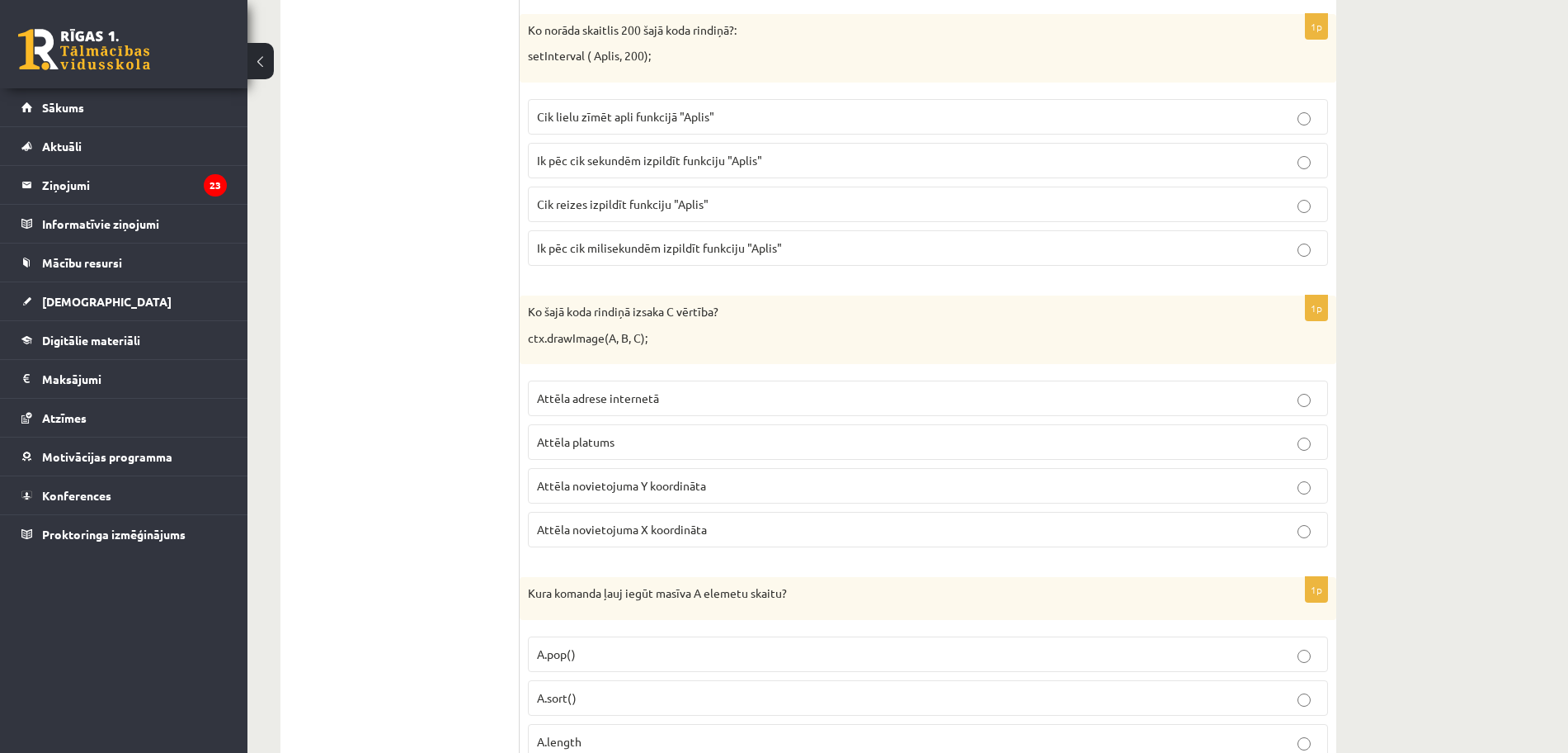
click at [1027, 279] on div "1p Ko norāda skaitlis 200 šajā koda rindiņā?: setInterval ( Aplis, 200); Cik li…" at bounding box center [928, 146] width 816 height 265
click at [1027, 273] on div "1p Ko norāda skaitlis 200 šajā koda rindiņā?: setInterval ( Aplis, 200); Cik li…" at bounding box center [928, 146] width 816 height 265
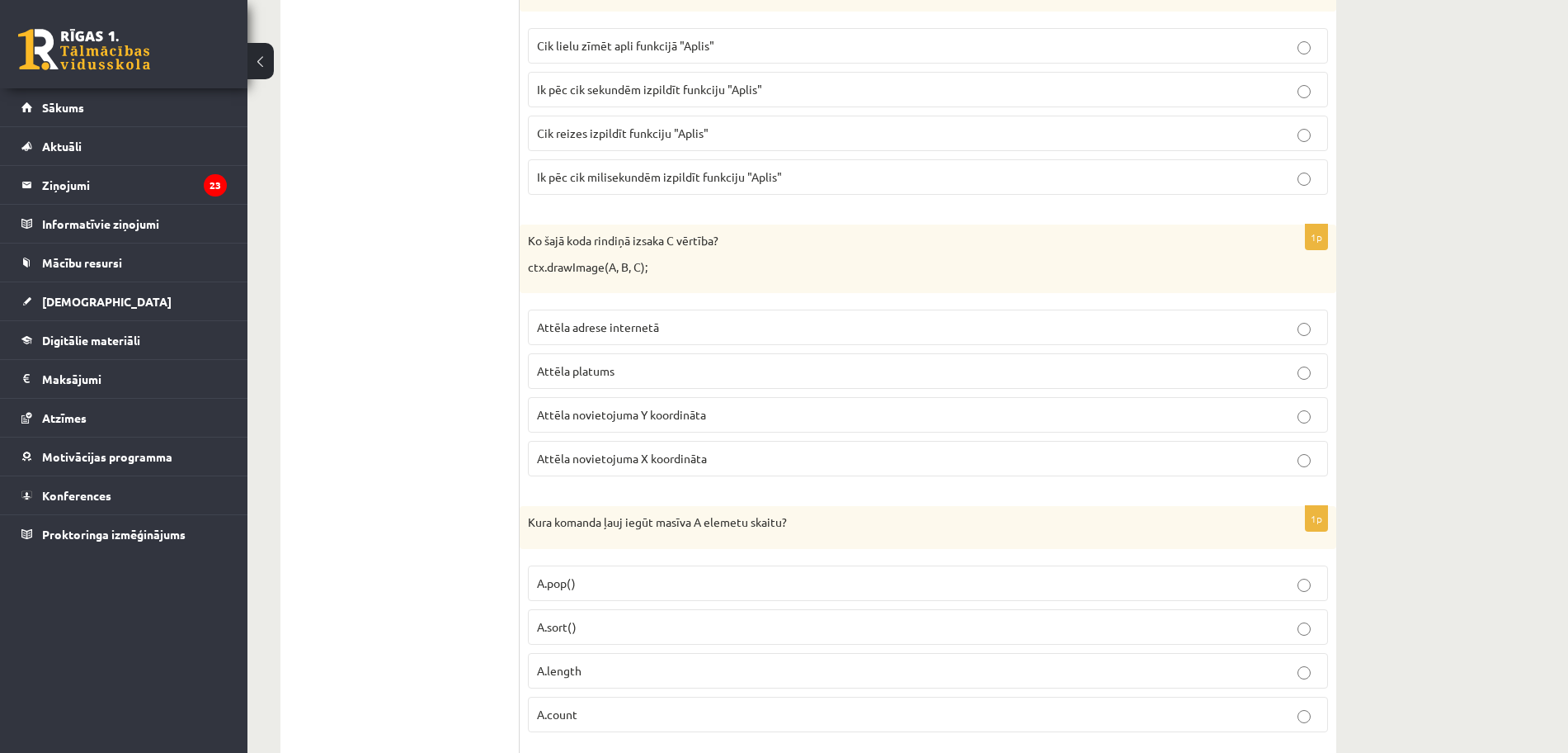
scroll to position [2580, 0]
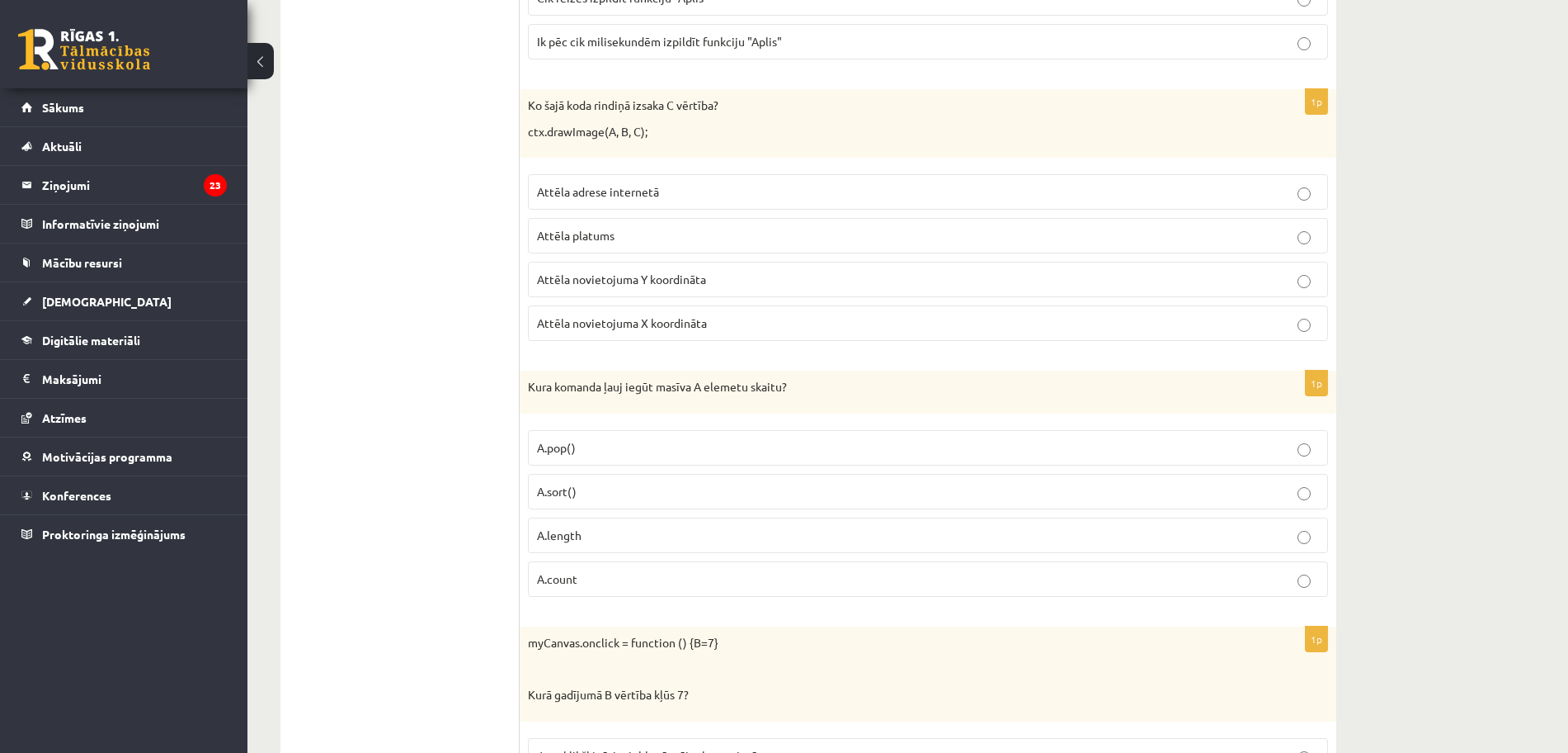
drag, startPoint x: 595, startPoint y: 362, endPoint x: 589, endPoint y: 346, distance: 17.1
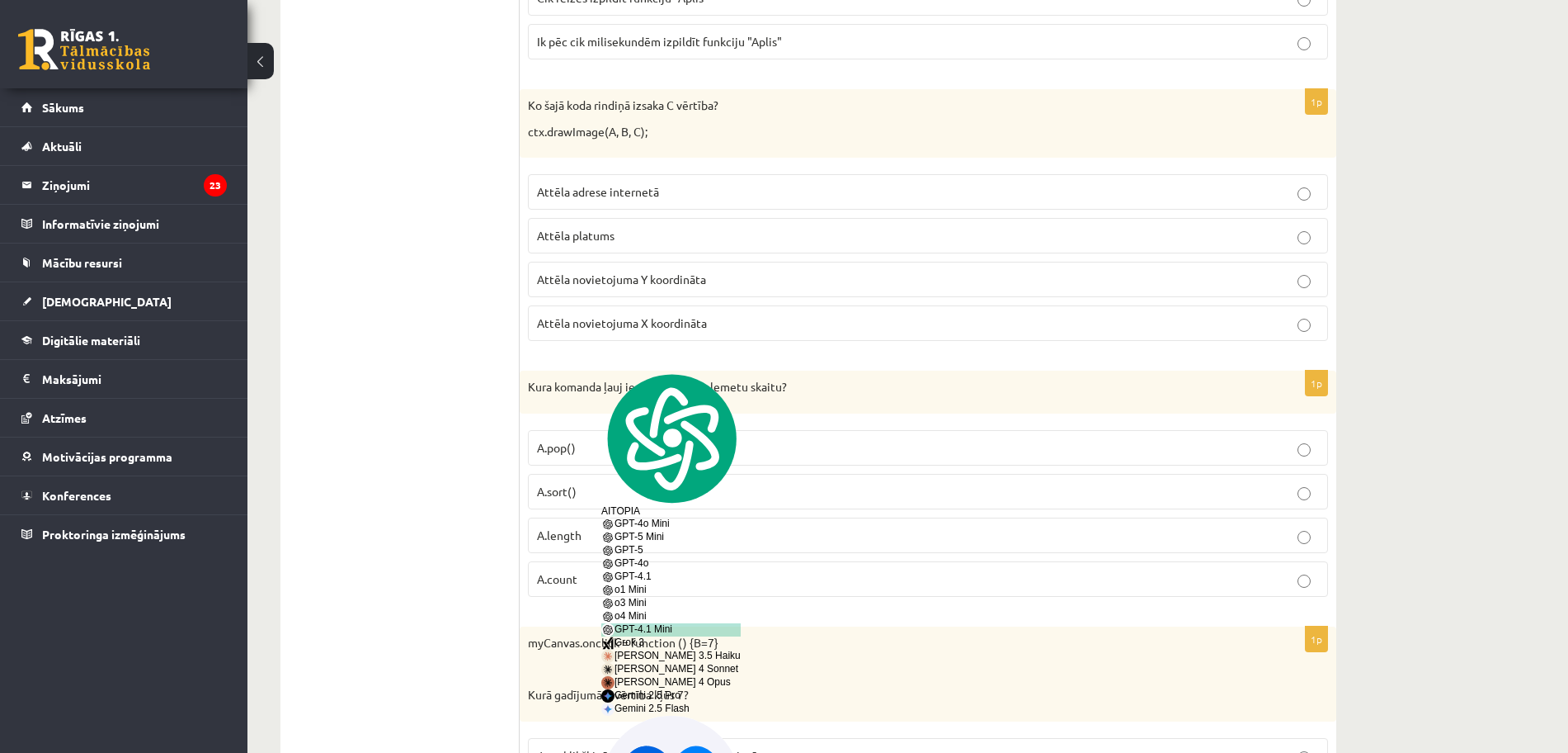
click at [594, 318] on span "Attēla novietojuma X koordināta" at bounding box center [621, 323] width 170 height 15
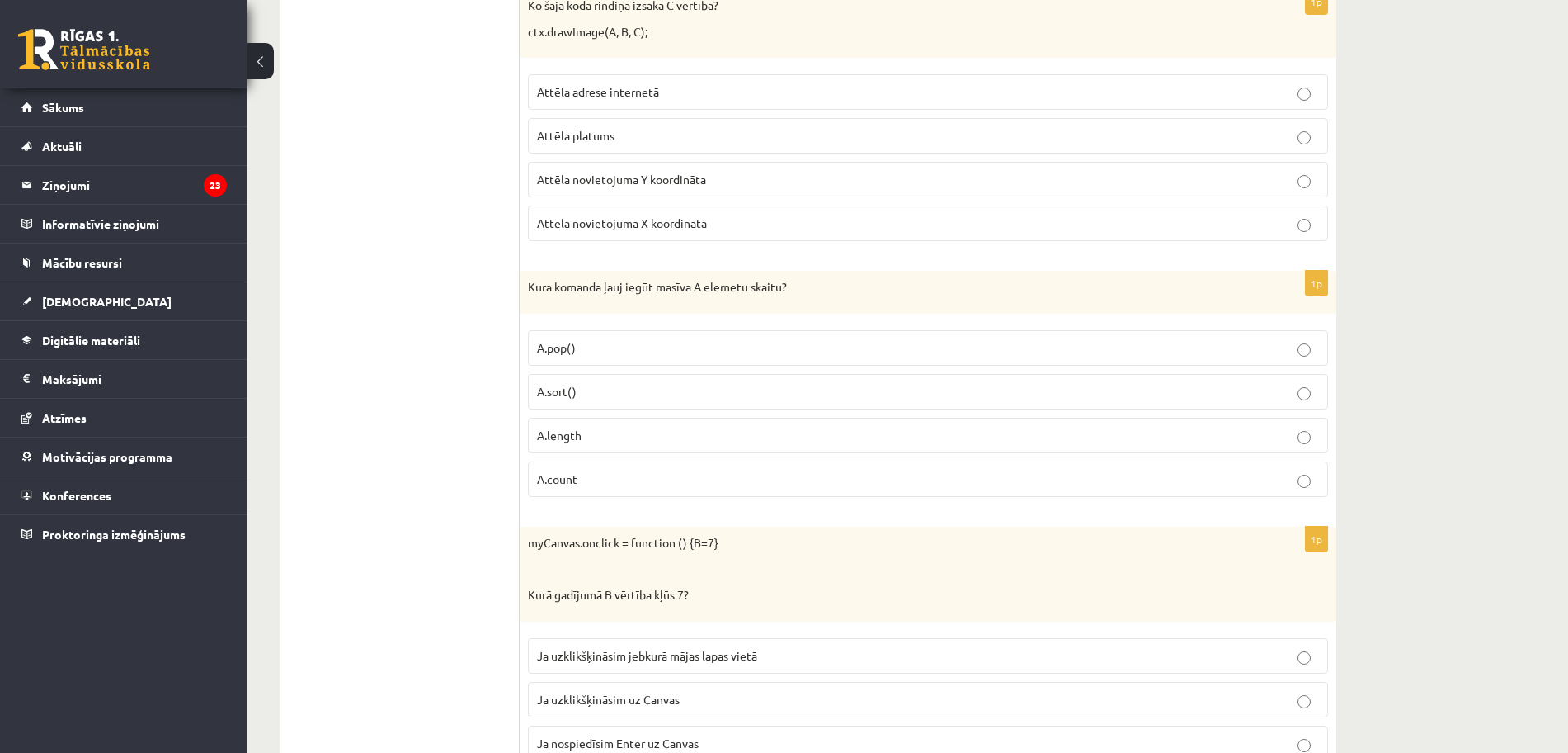
scroll to position [2683, 0]
click at [591, 444] on label "A.length" at bounding box center [928, 432] width 800 height 36
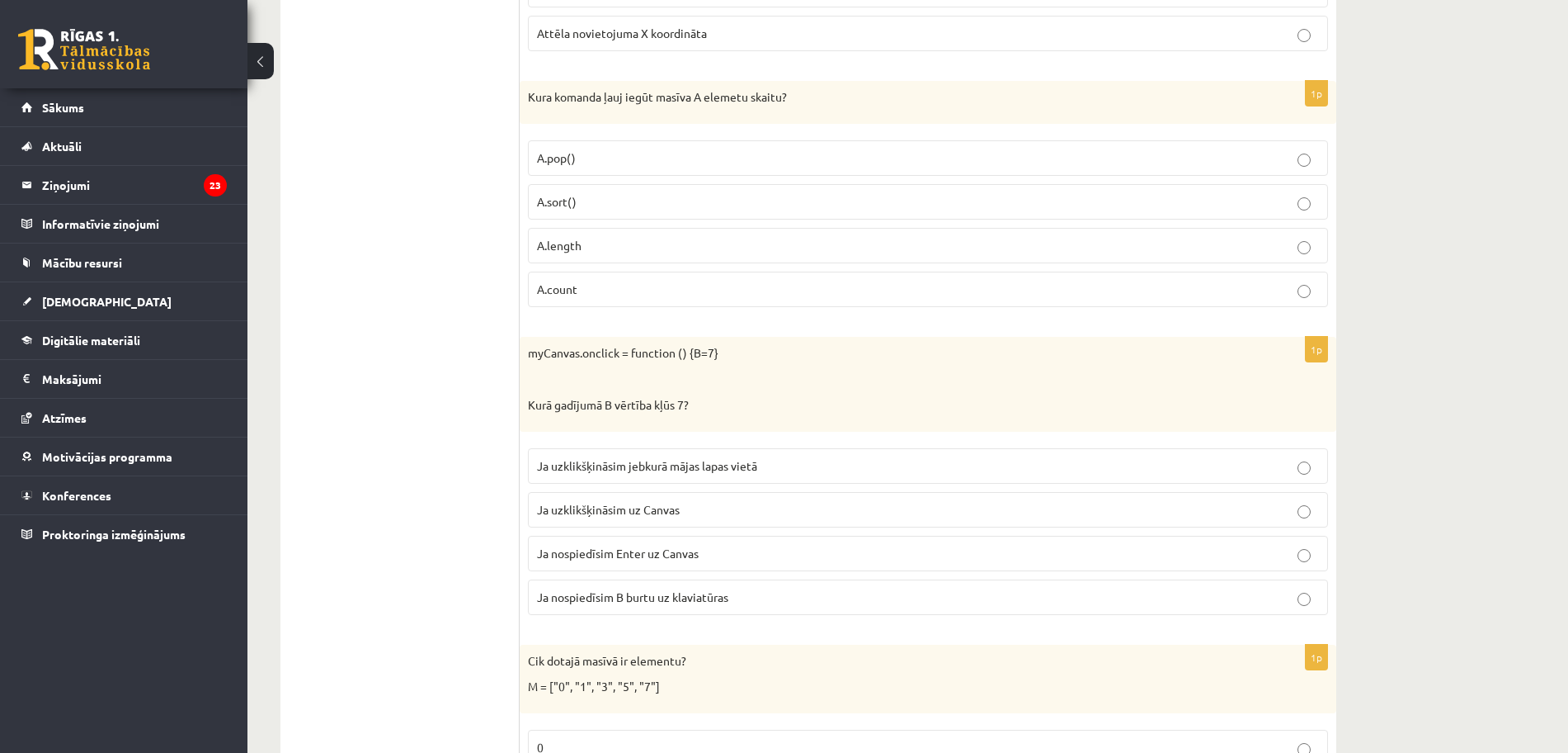
scroll to position [2889, 0]
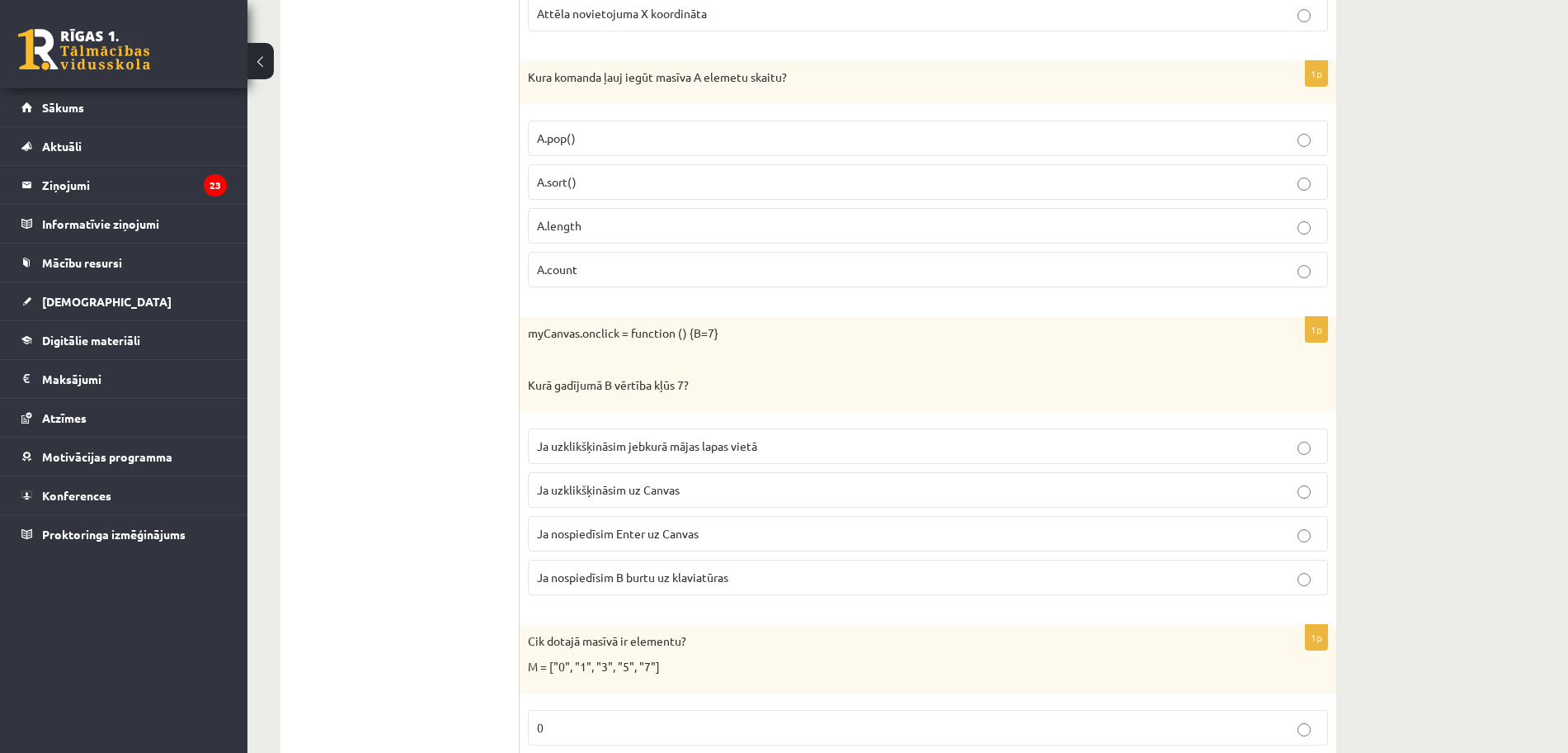
click at [603, 492] on span "Ja uzklikšķināsim uz Canvas" at bounding box center [608, 489] width 143 height 15
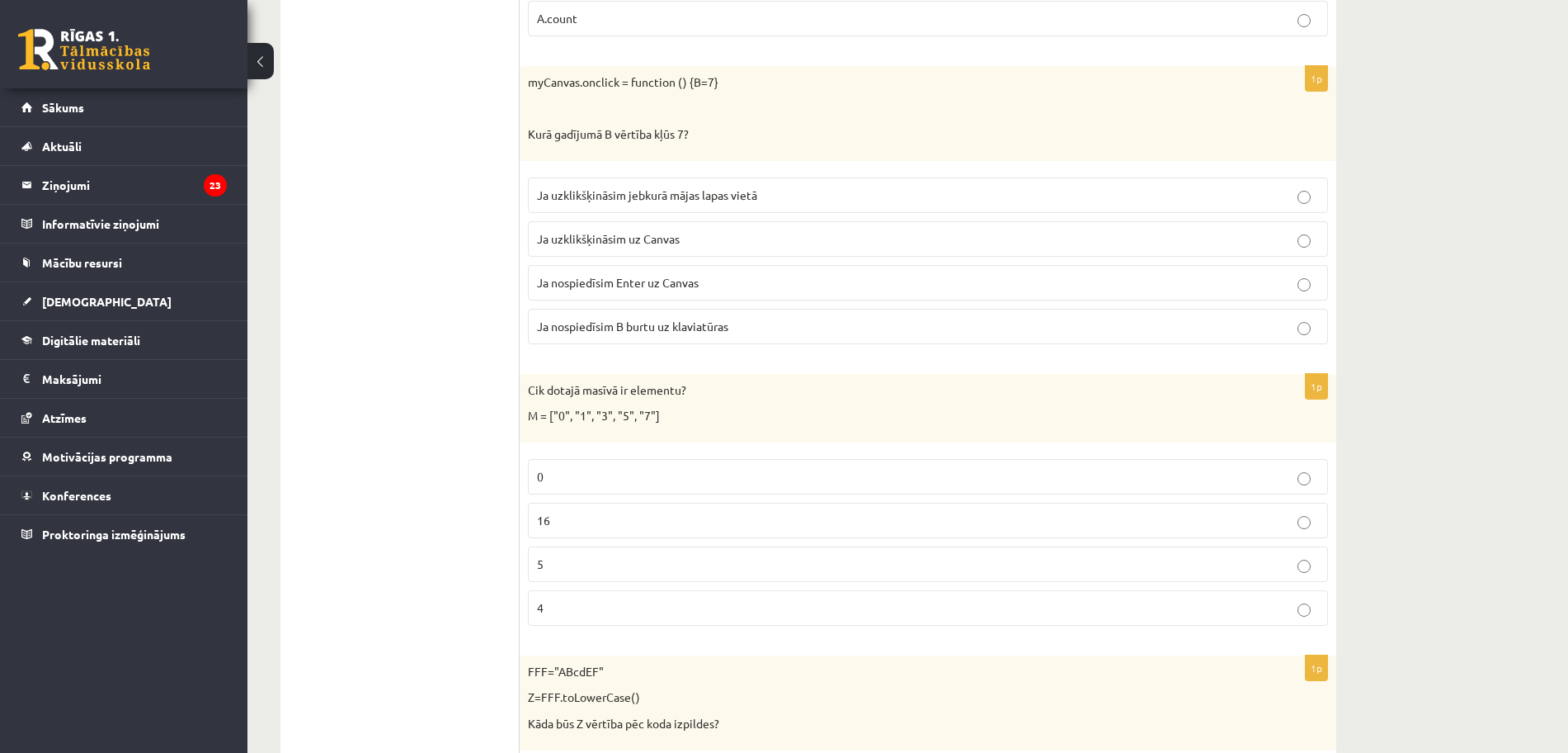
scroll to position [3199, 0]
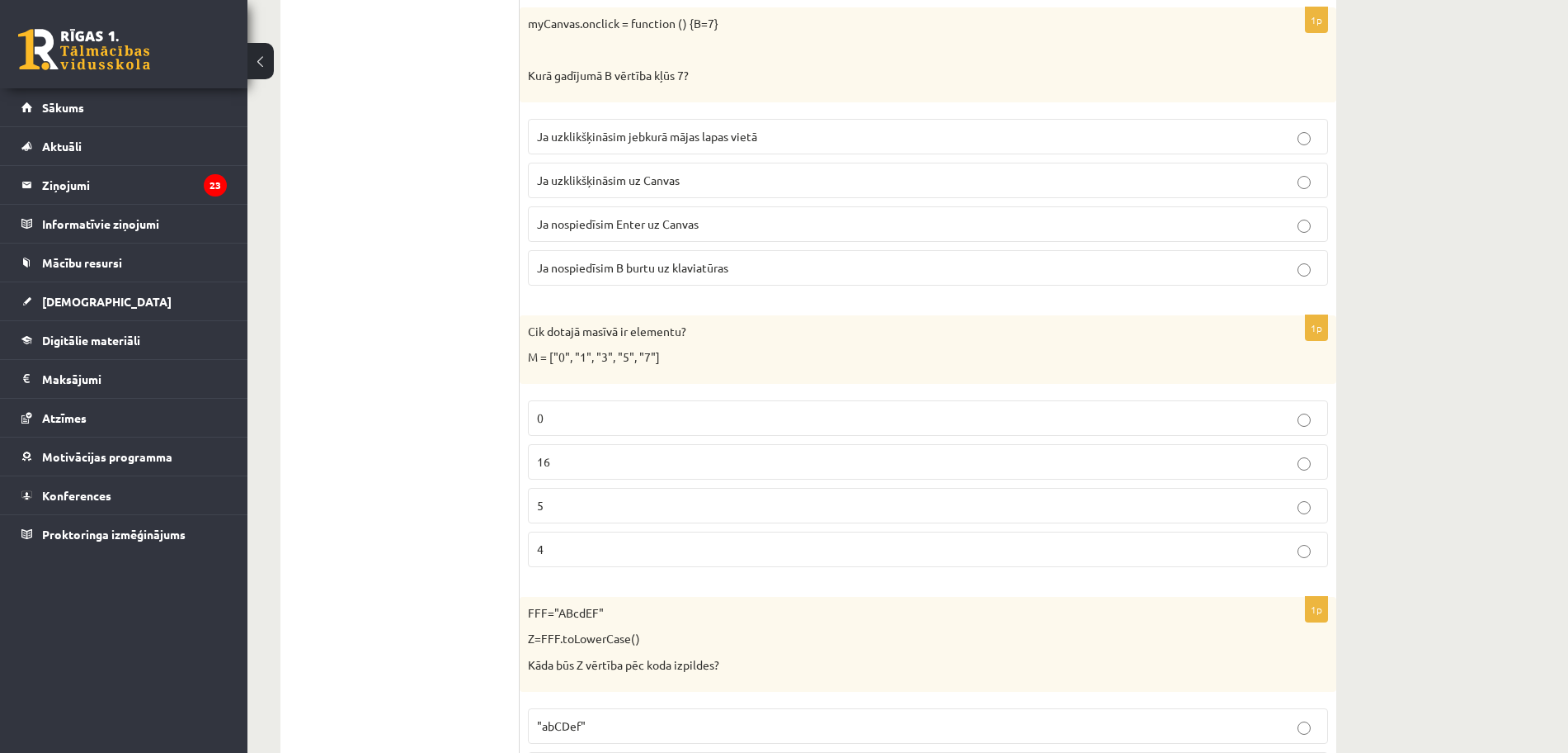
click at [695, 509] on p "5" at bounding box center [928, 505] width 782 height 17
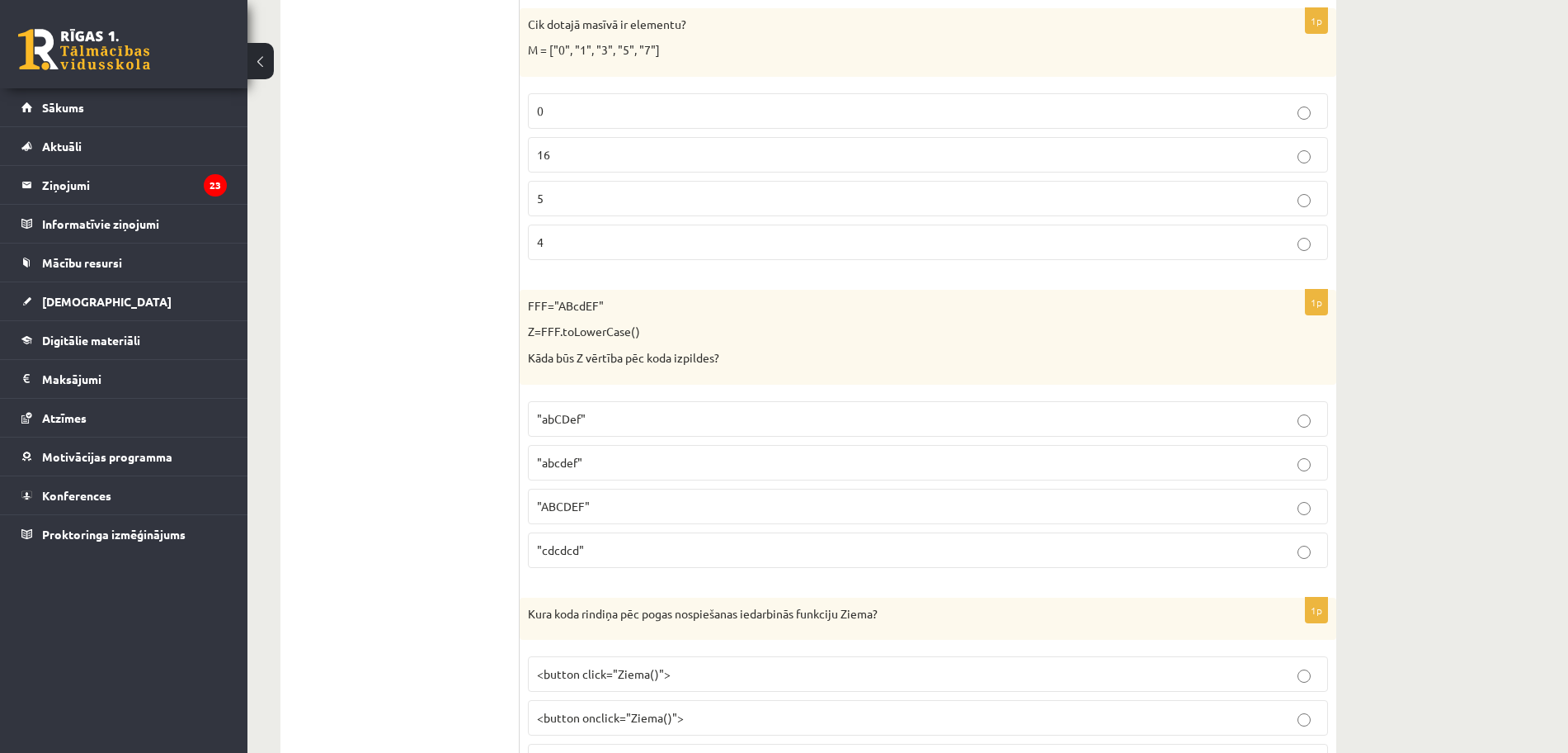
scroll to position [3508, 0]
click at [564, 454] on span ""abcdef"" at bounding box center [559, 459] width 46 height 15
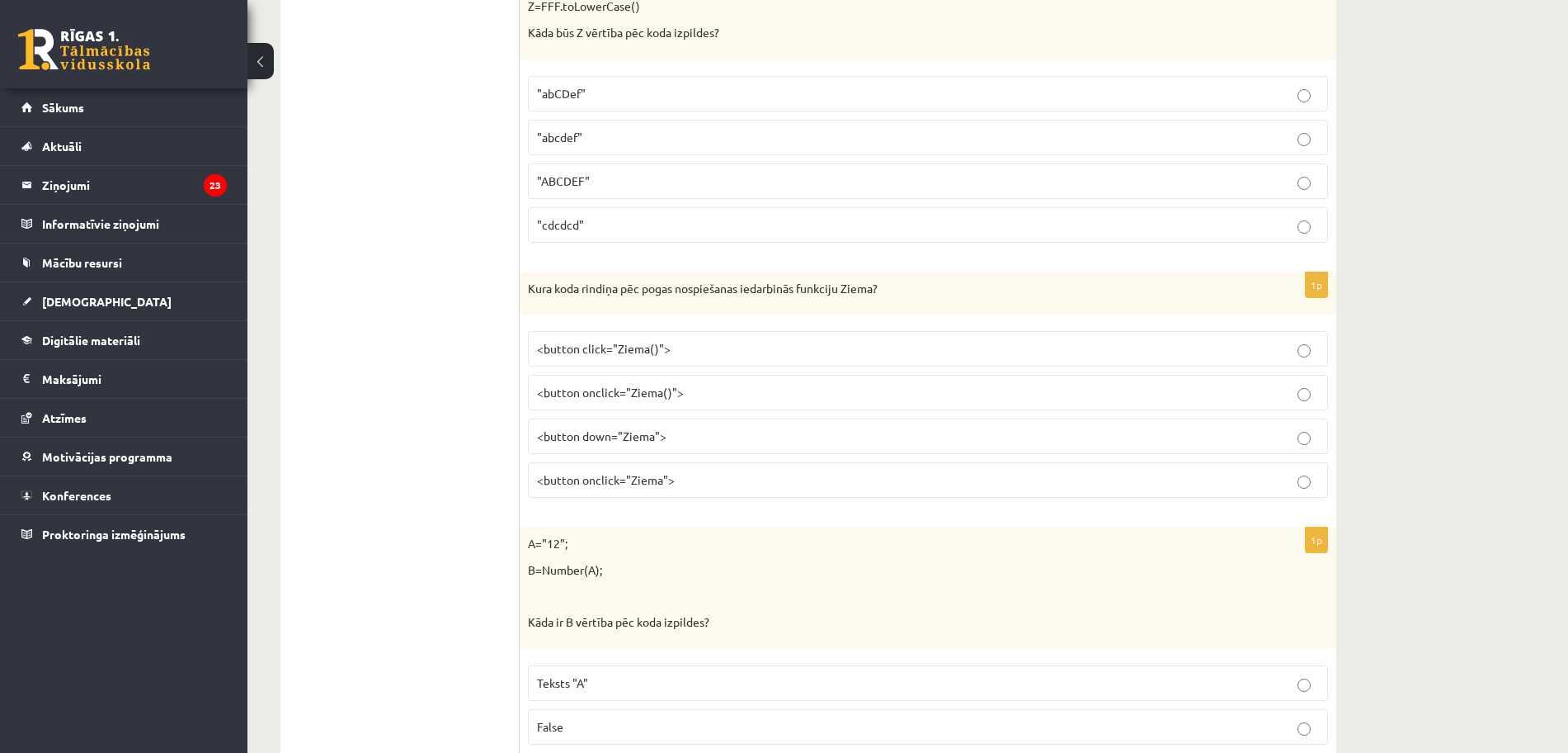
scroll to position [3818, 0]
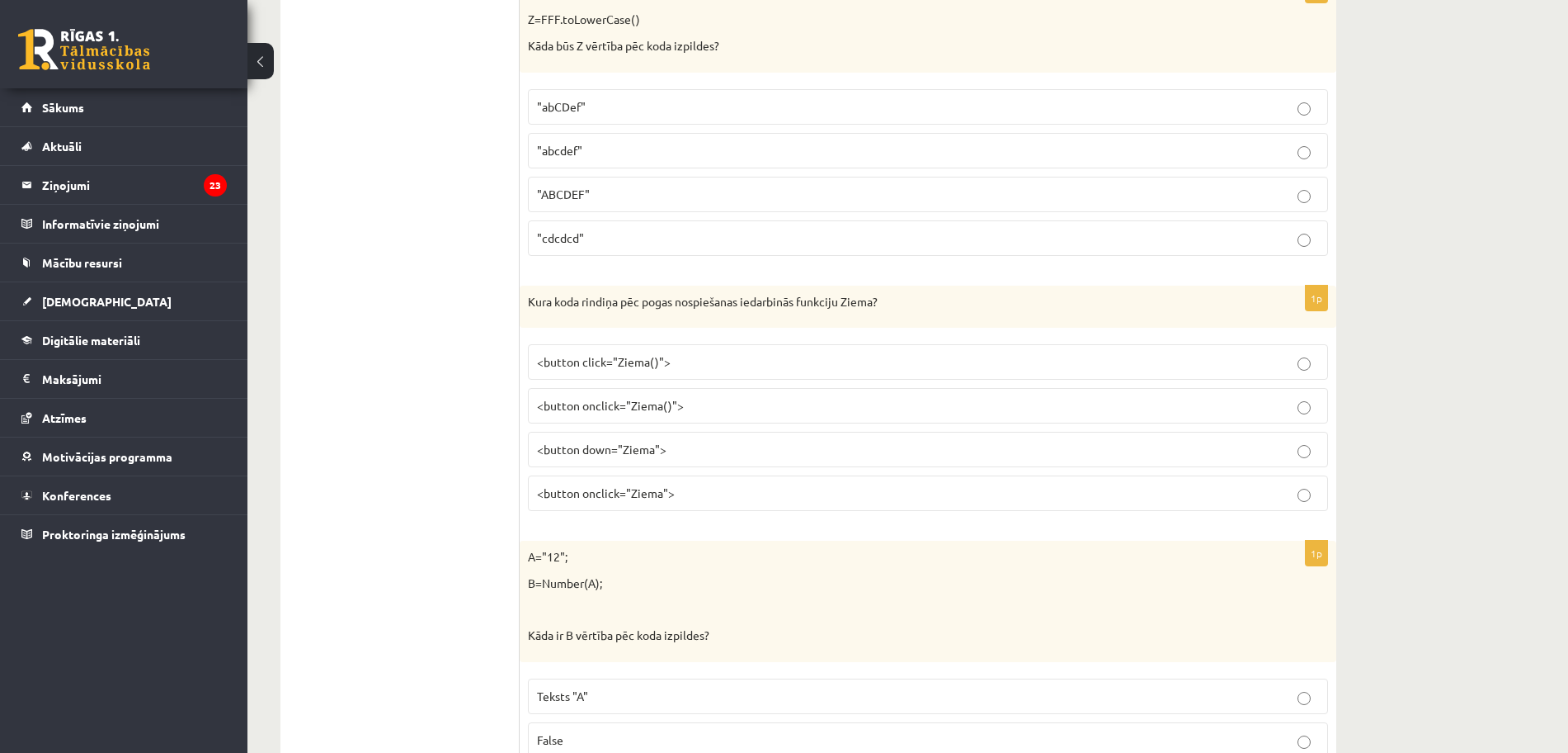
click at [697, 362] on p "<button click="Ziema()">" at bounding box center [928, 361] width 782 height 17
click at [726, 419] on label "<button onclick="Ziema()">" at bounding box center [928, 406] width 800 height 36
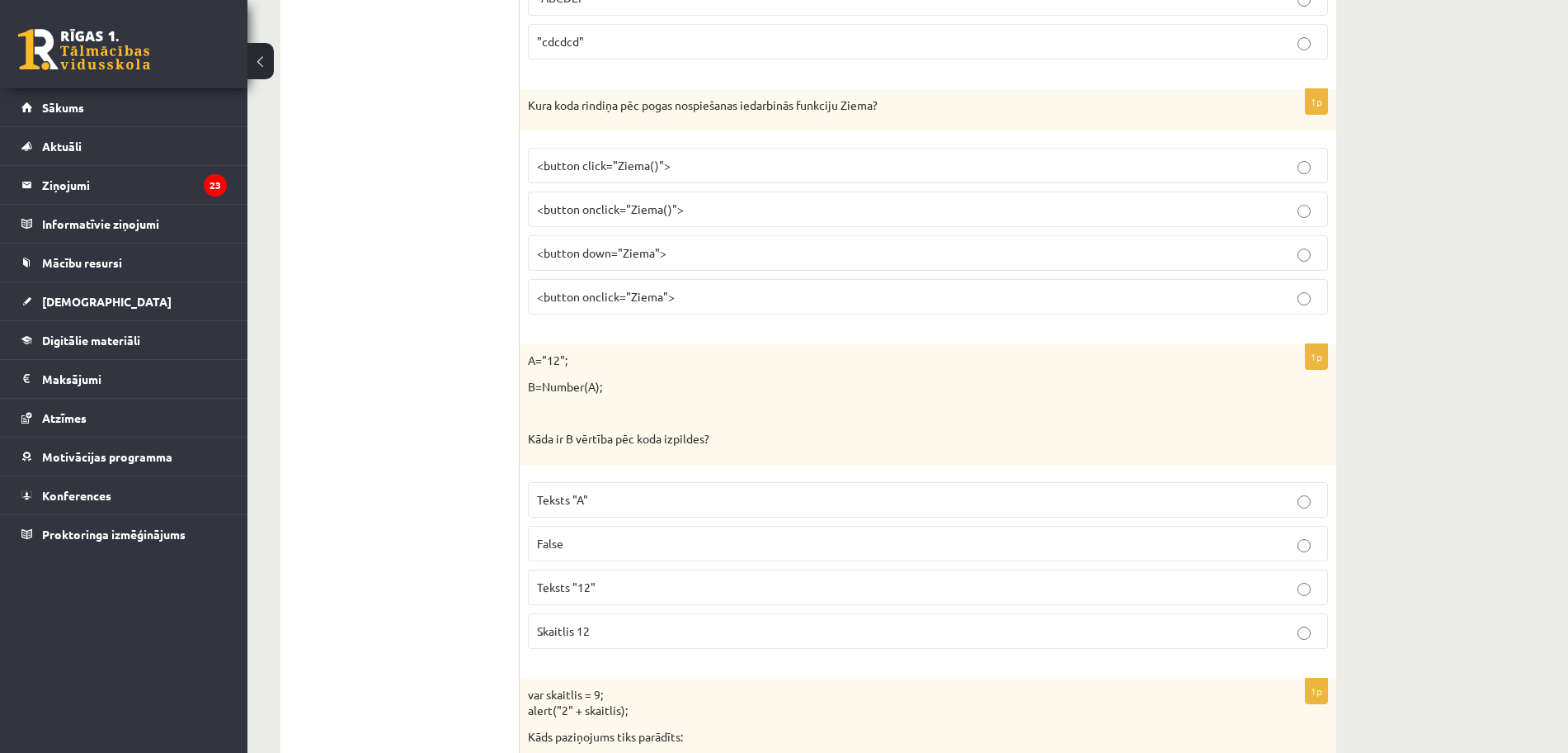
scroll to position [4024, 0]
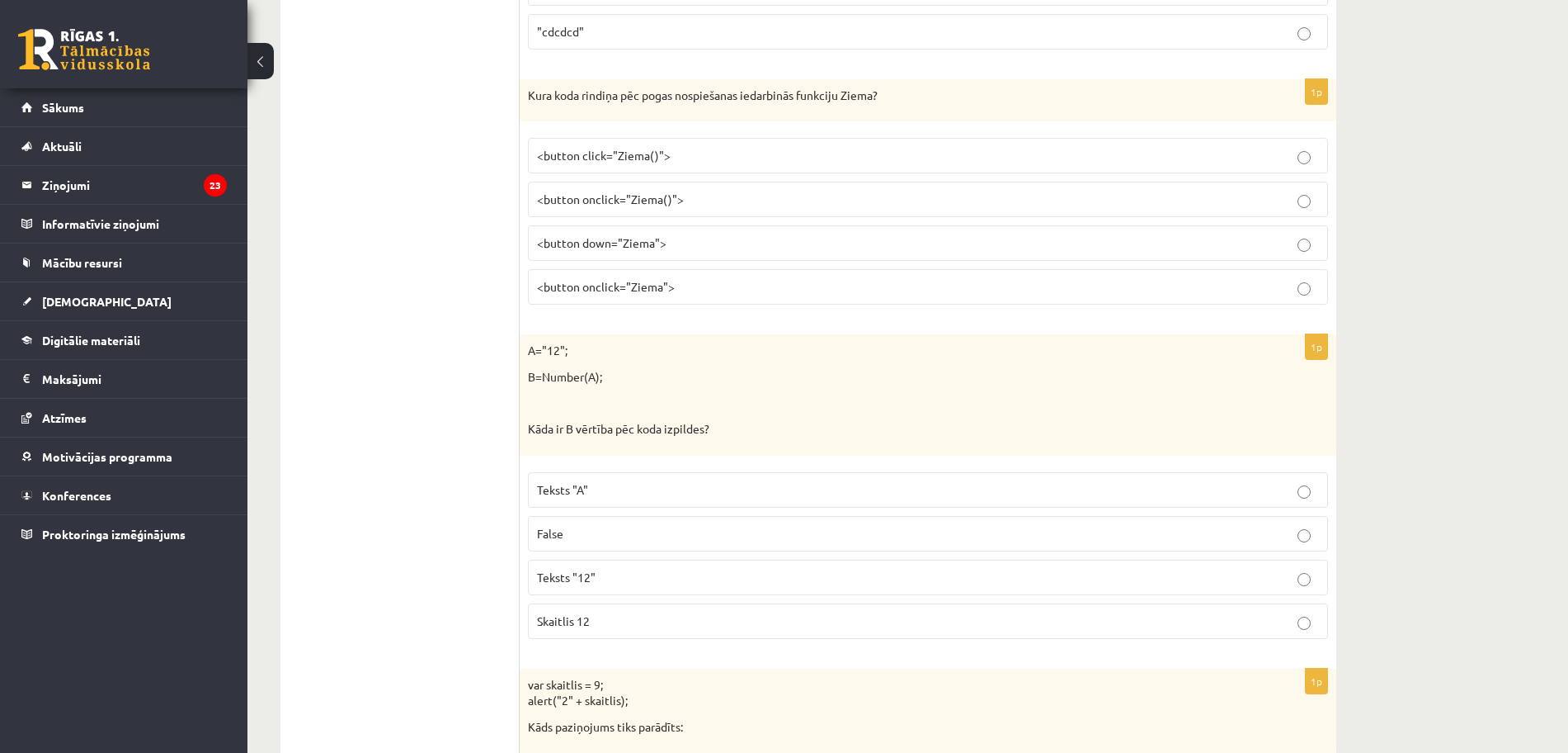
click at [631, 617] on p "Skaitlis 12" at bounding box center [928, 621] width 782 height 17
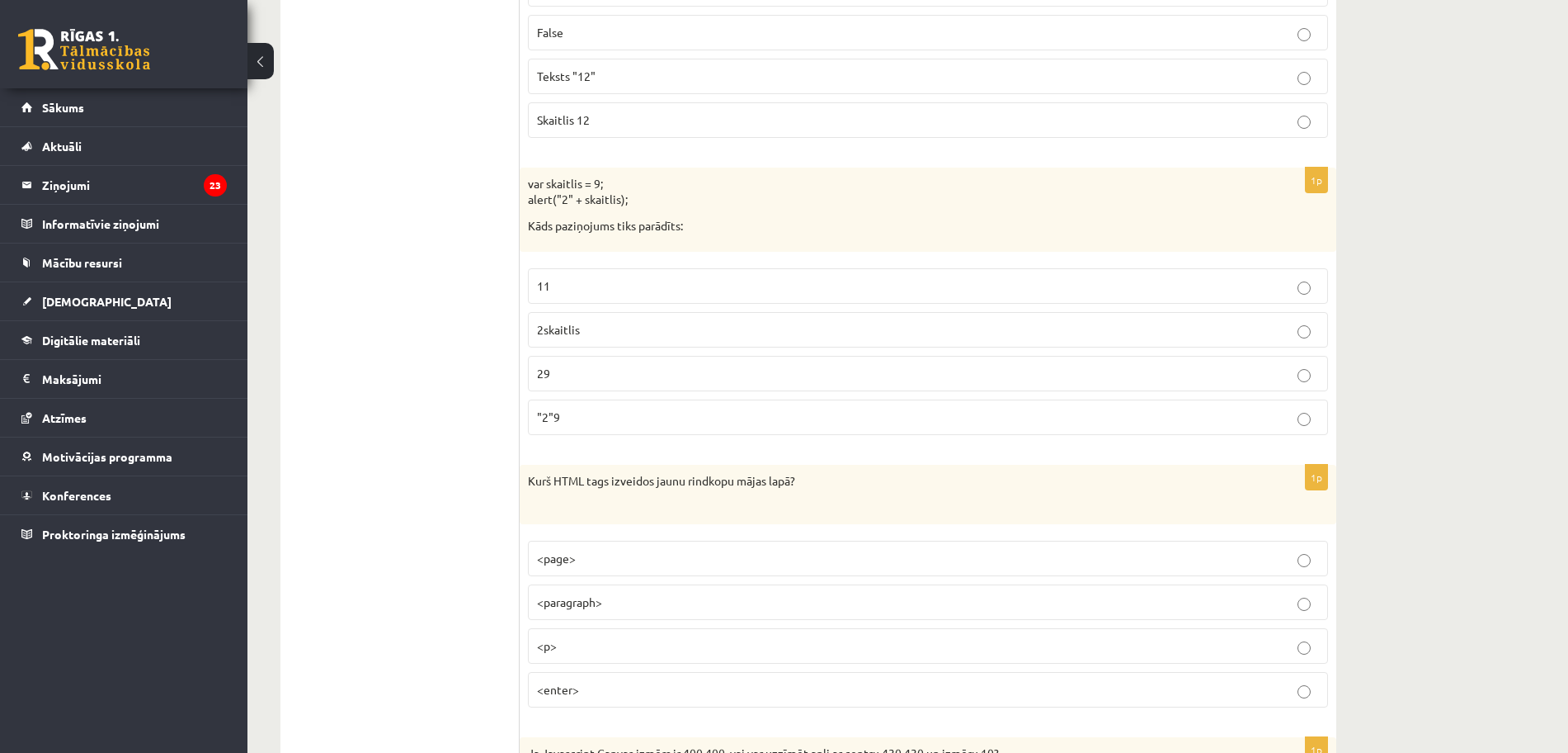
scroll to position [4540, 0]
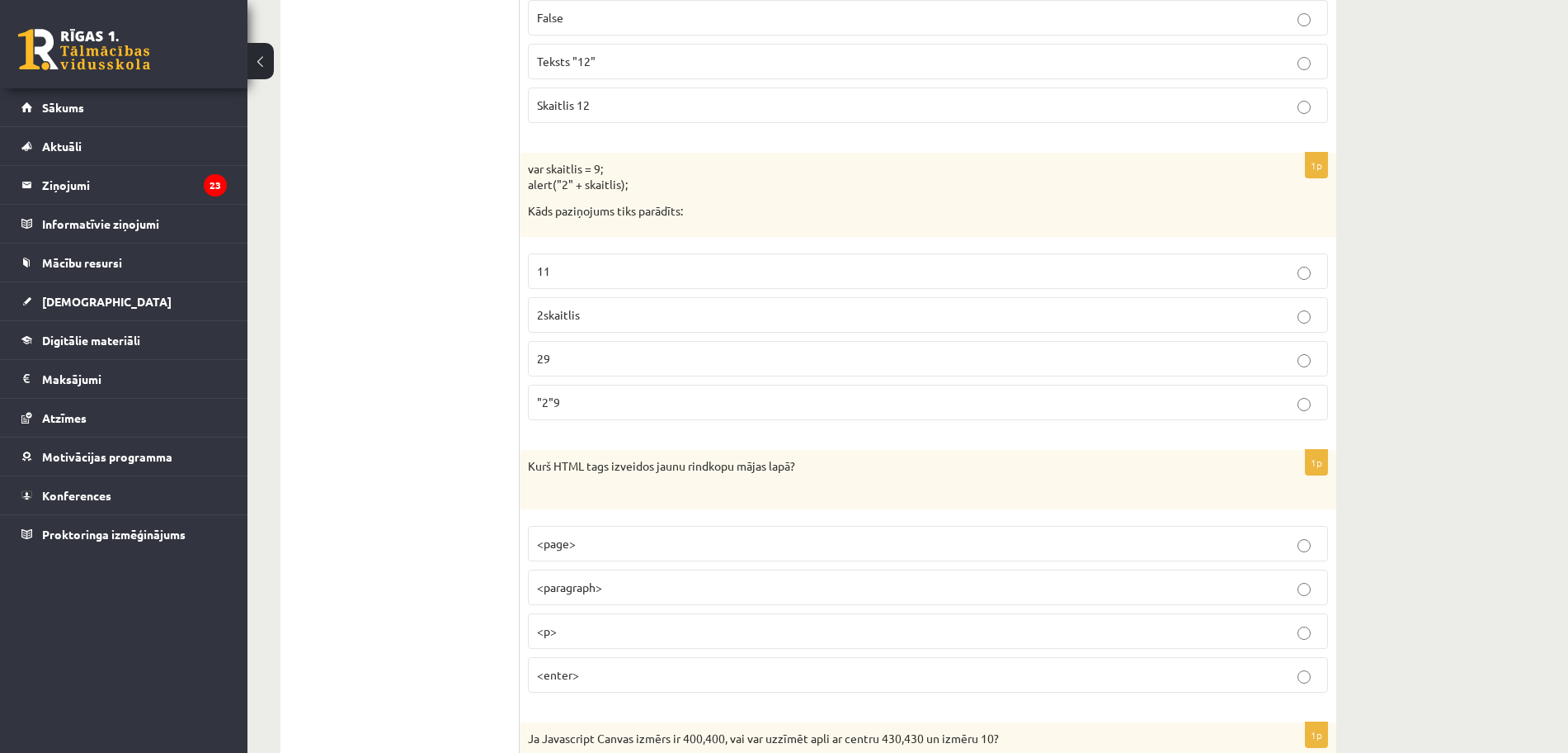
click at [729, 368] on p "29" at bounding box center [928, 358] width 782 height 17
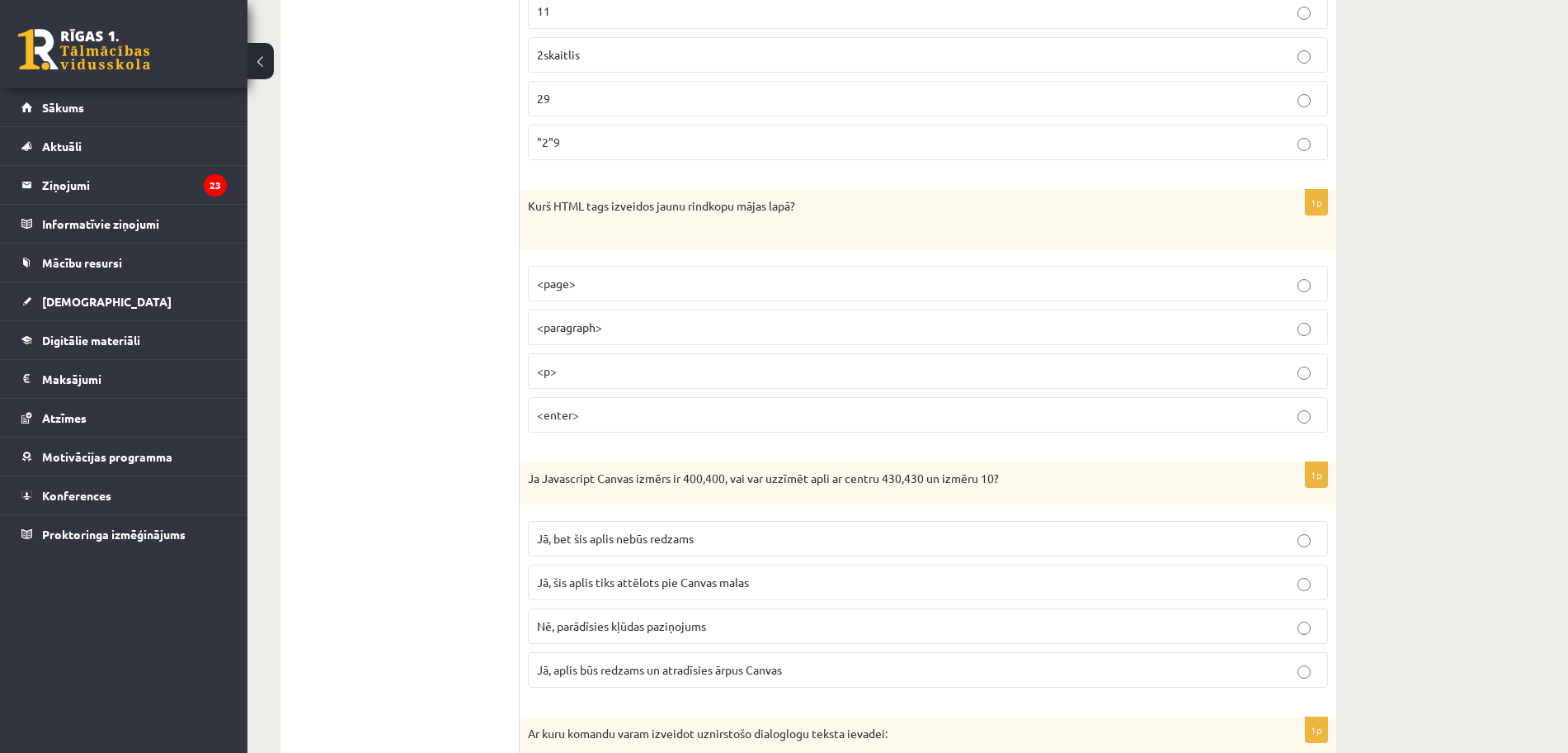
scroll to position [4953, 0]
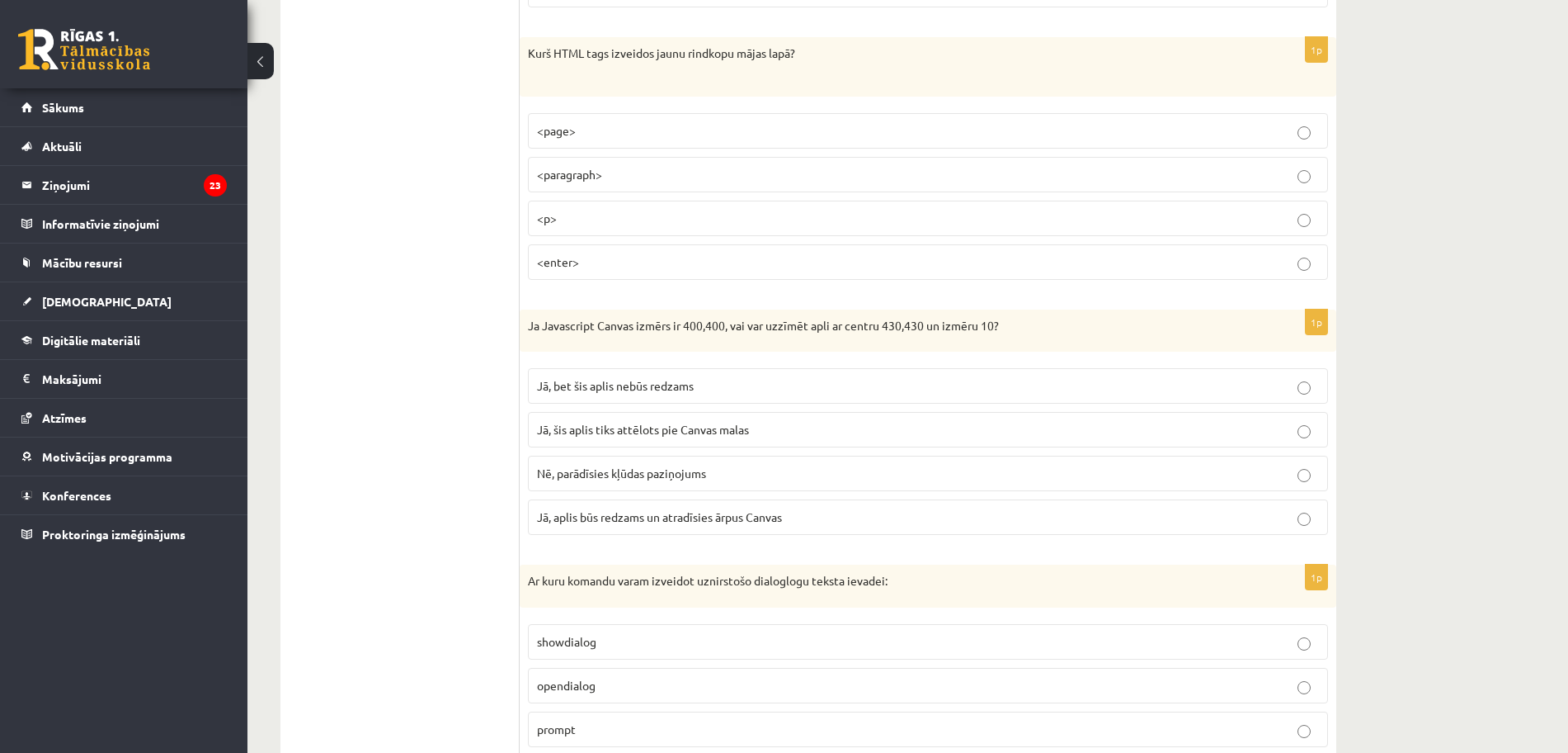
click at [721, 230] on label "<p>" at bounding box center [928, 218] width 800 height 36
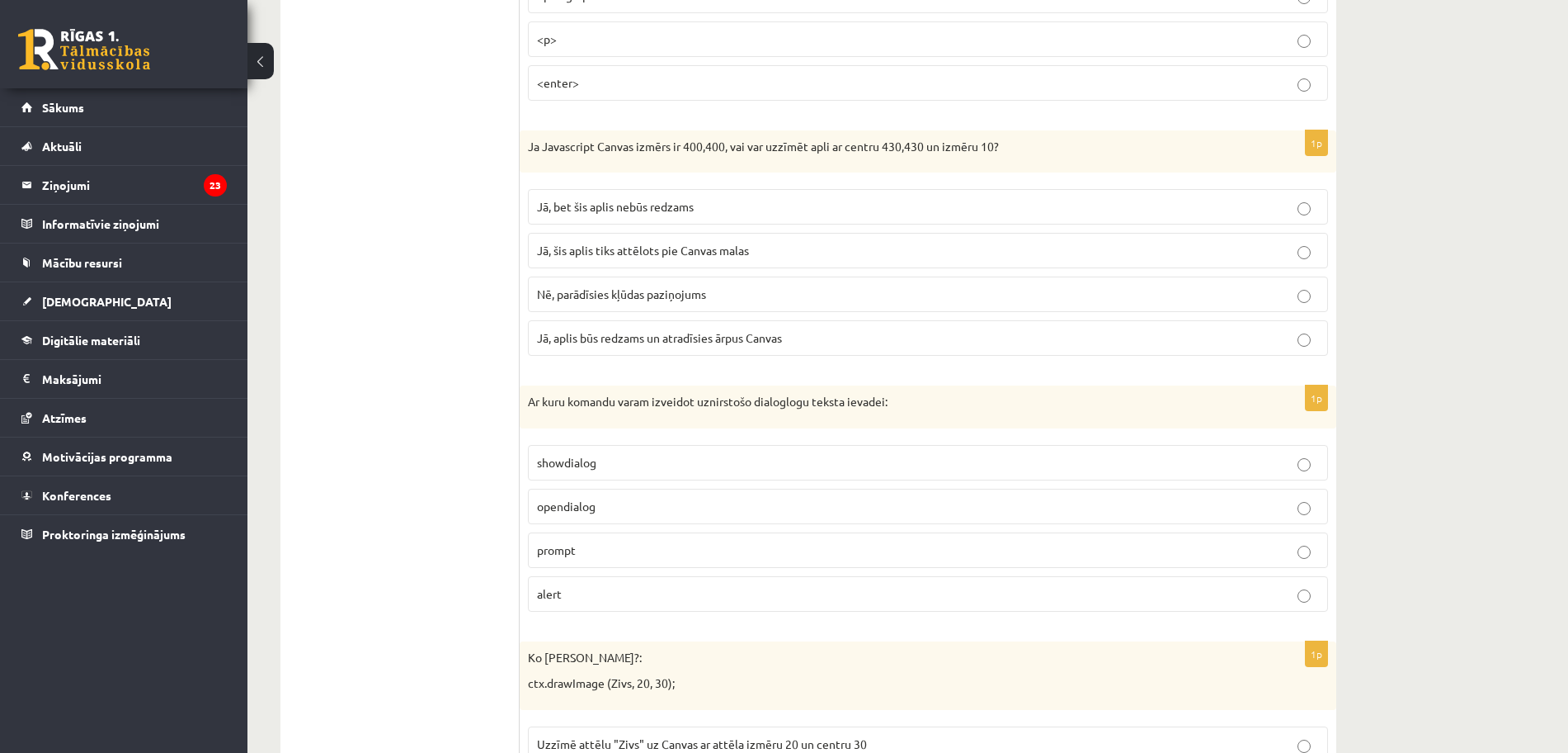
scroll to position [5159, 0]
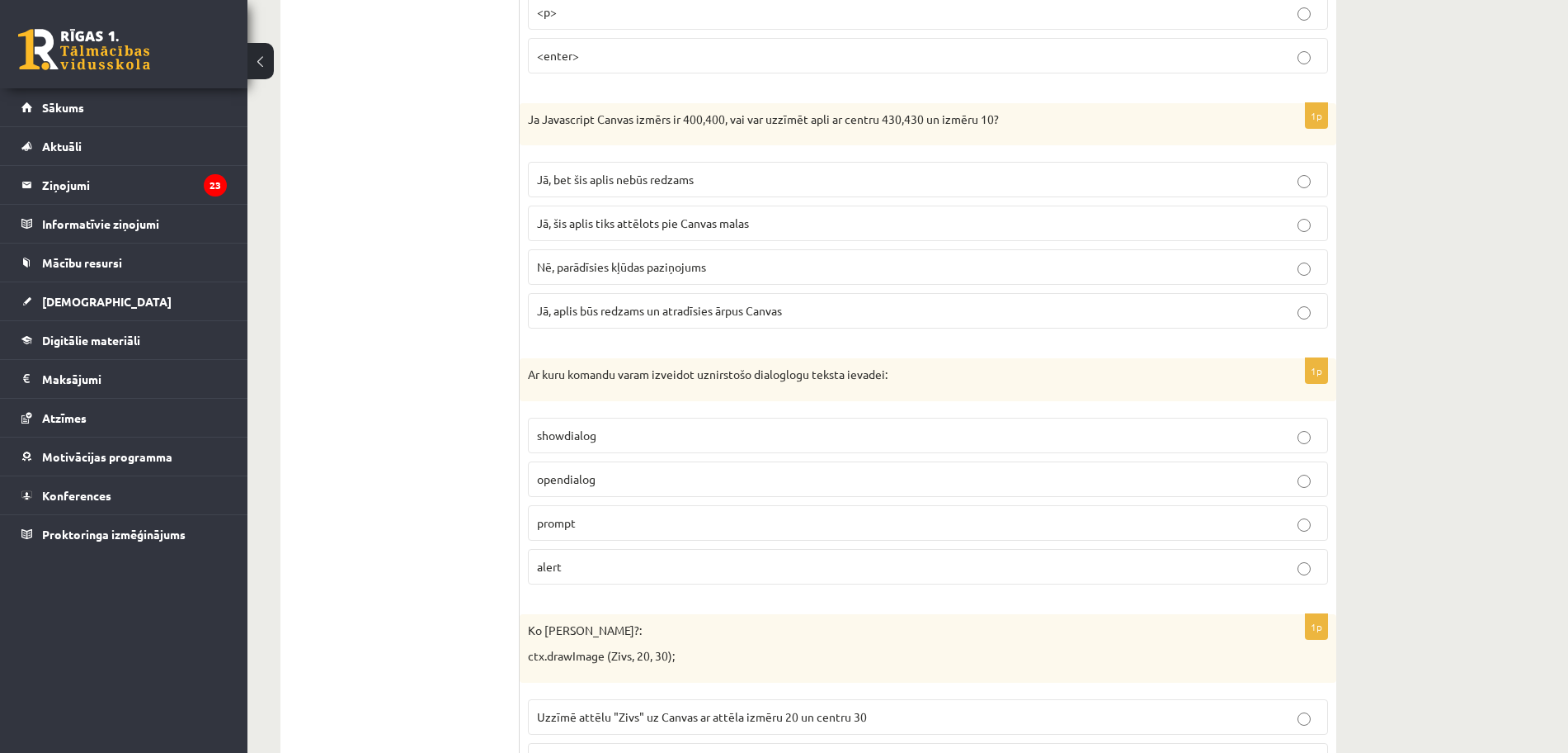
click at [727, 183] on p "Jā, bet šis aplis nebūs redzams" at bounding box center [928, 179] width 782 height 17
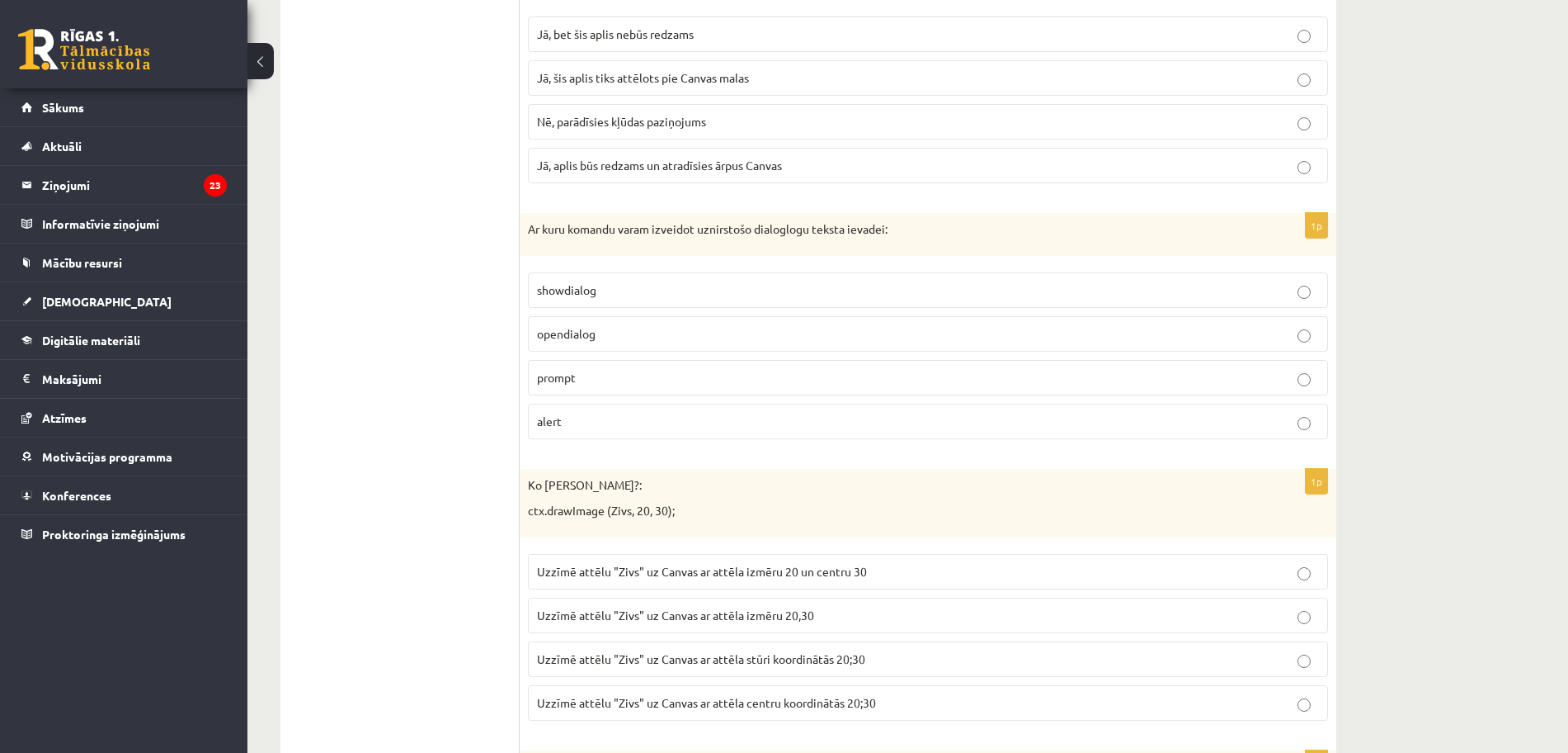
scroll to position [5365, 0]
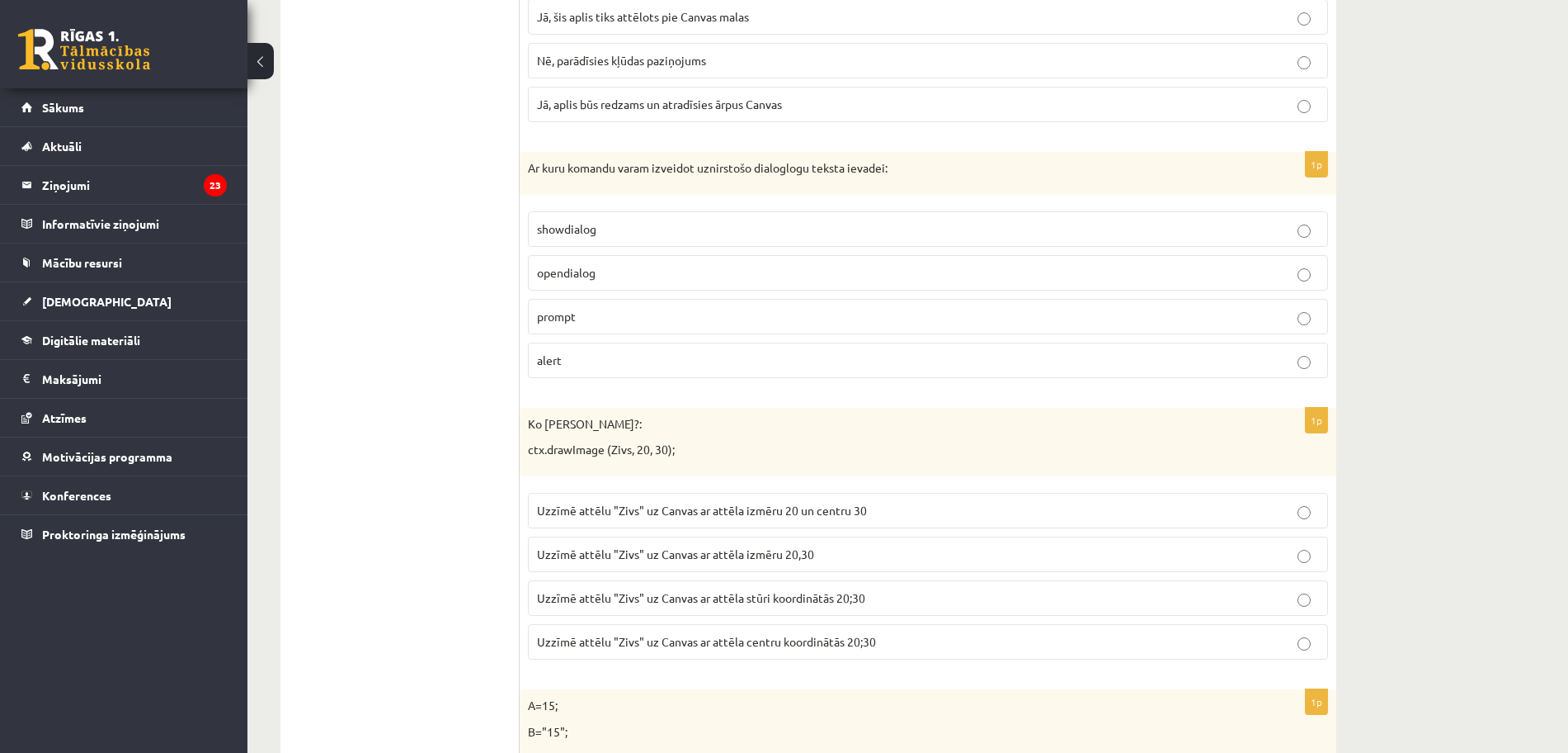
click at [604, 312] on p "prompt" at bounding box center [928, 316] width 782 height 17
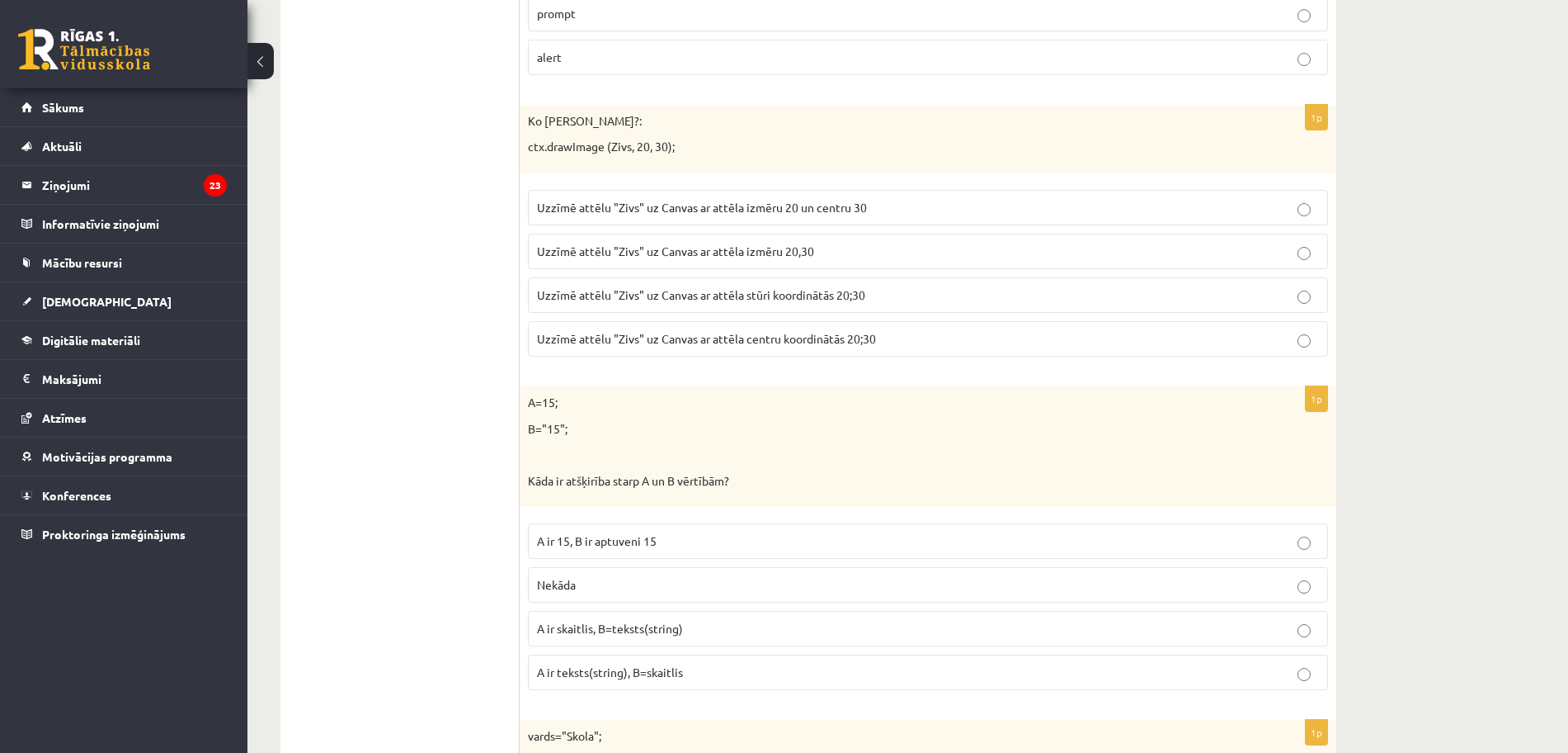
scroll to position [5675, 0]
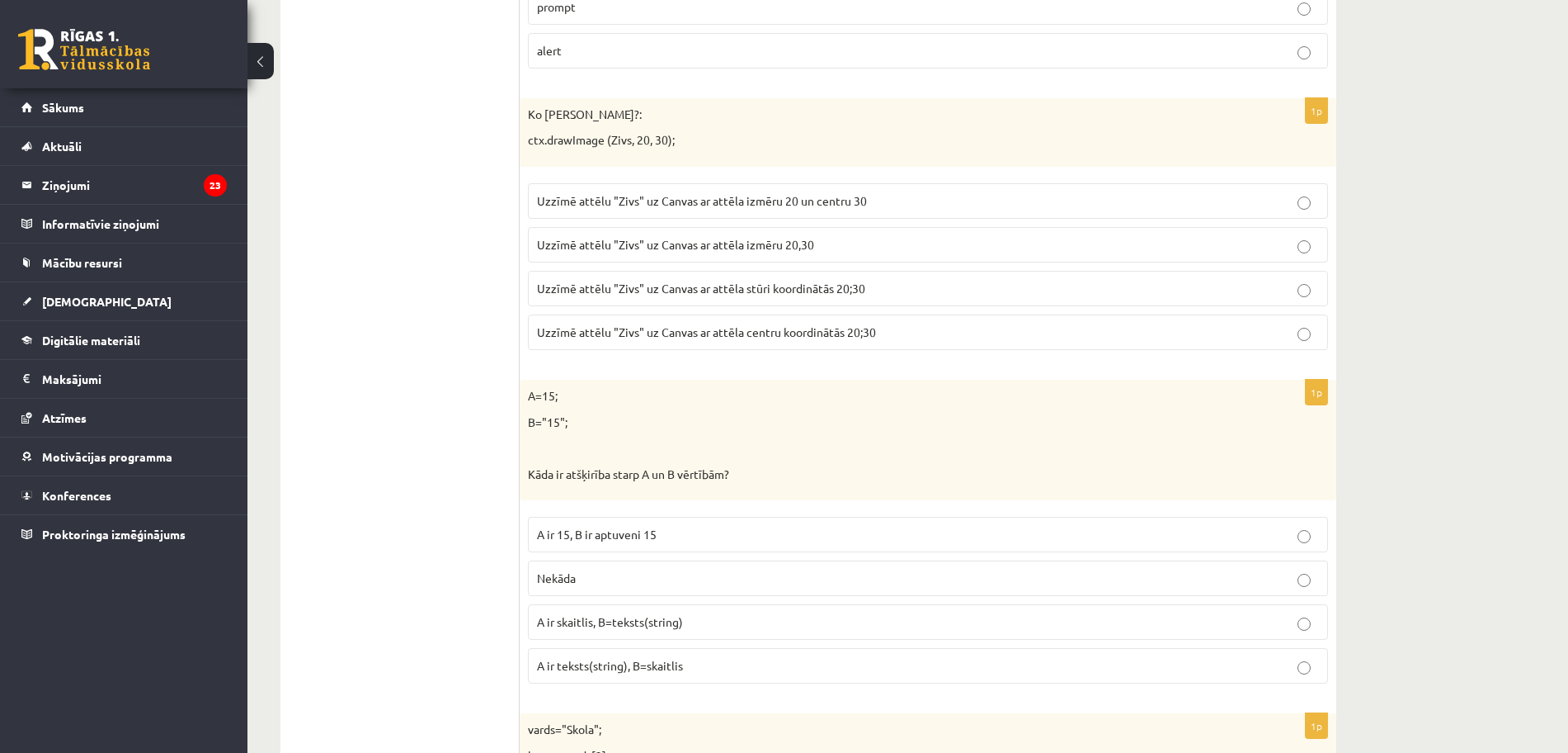
click at [903, 286] on p "Uzzīmē attēlu "Zivs" uz Canvas ar attēla stūri koordinātās 20;30" at bounding box center [928, 288] width 782 height 17
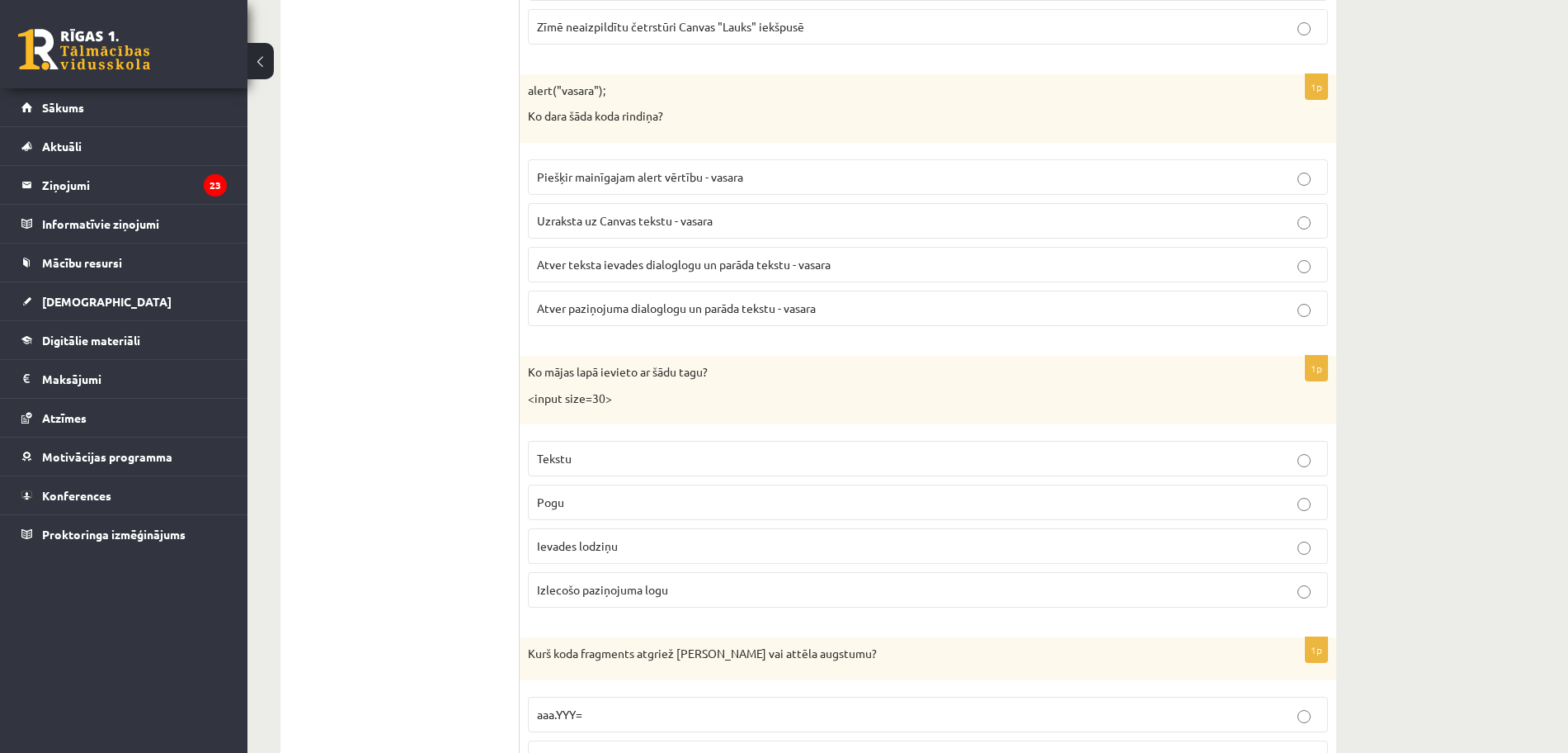
scroll to position [8221, 0]
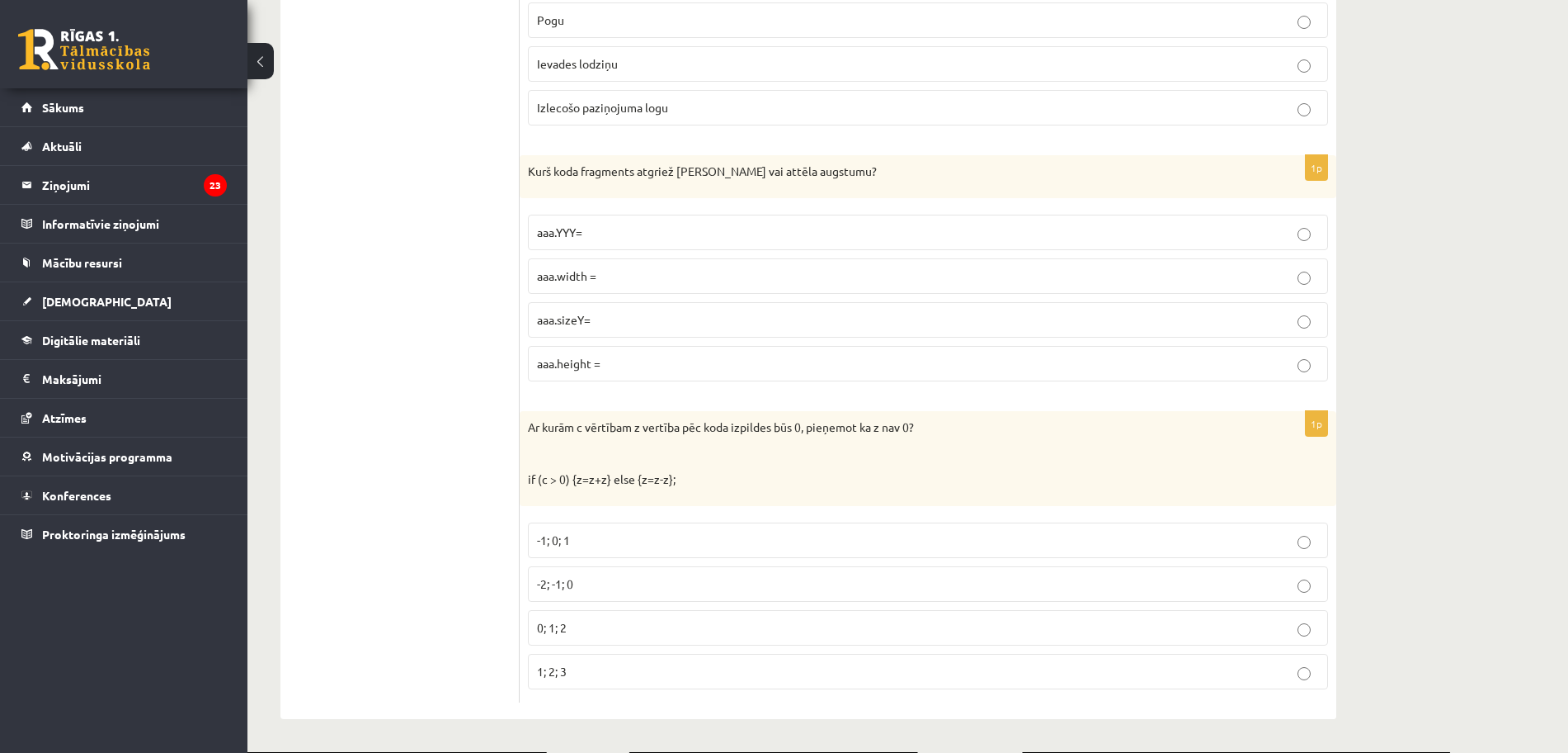
click at [623, 543] on p "-1; 0; 1" at bounding box center [928, 540] width 782 height 17
click at [613, 352] on label "aaa.height =" at bounding box center [928, 364] width 800 height 36
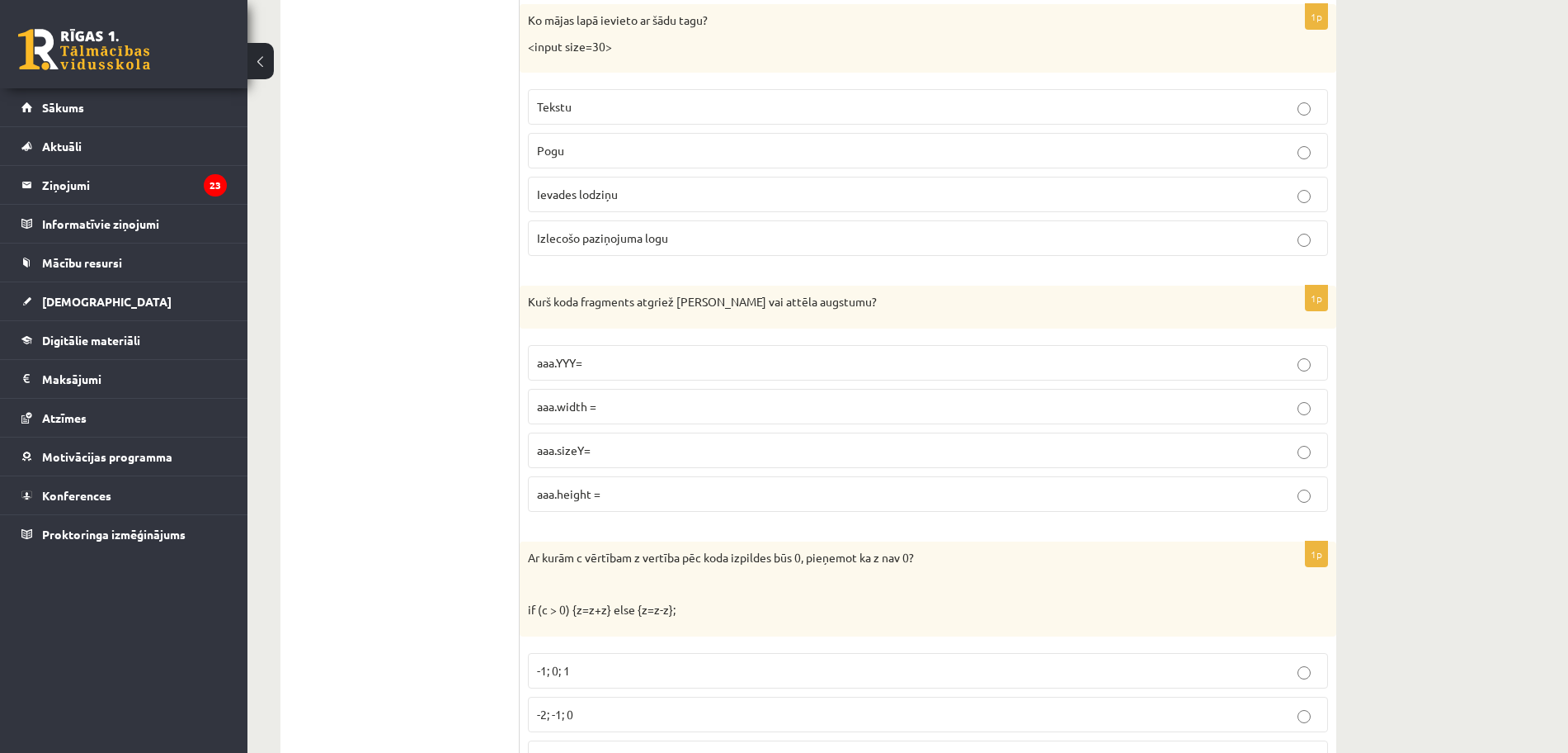
scroll to position [8014, 0]
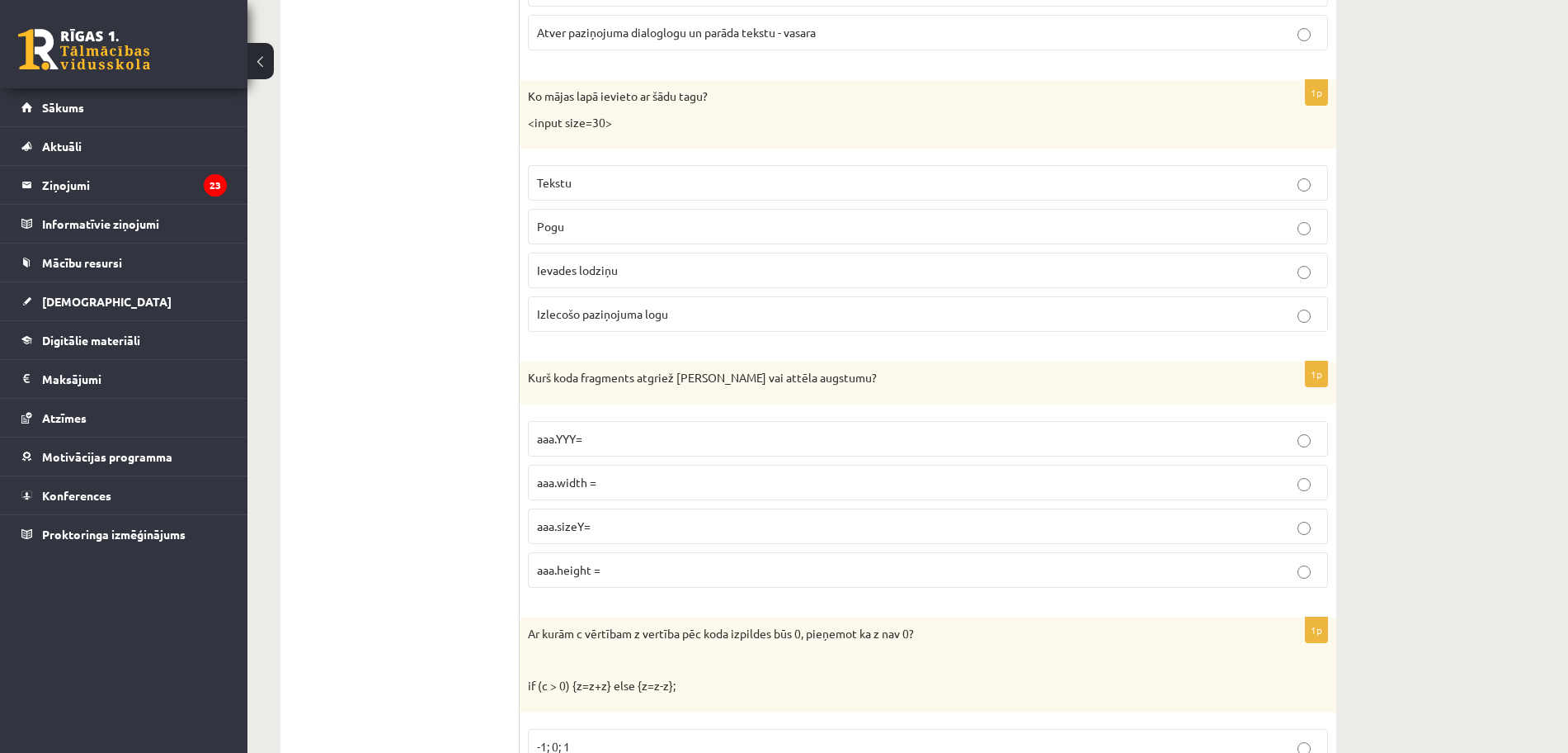
click at [731, 279] on label "Ievades lodziņu" at bounding box center [928, 270] width 800 height 36
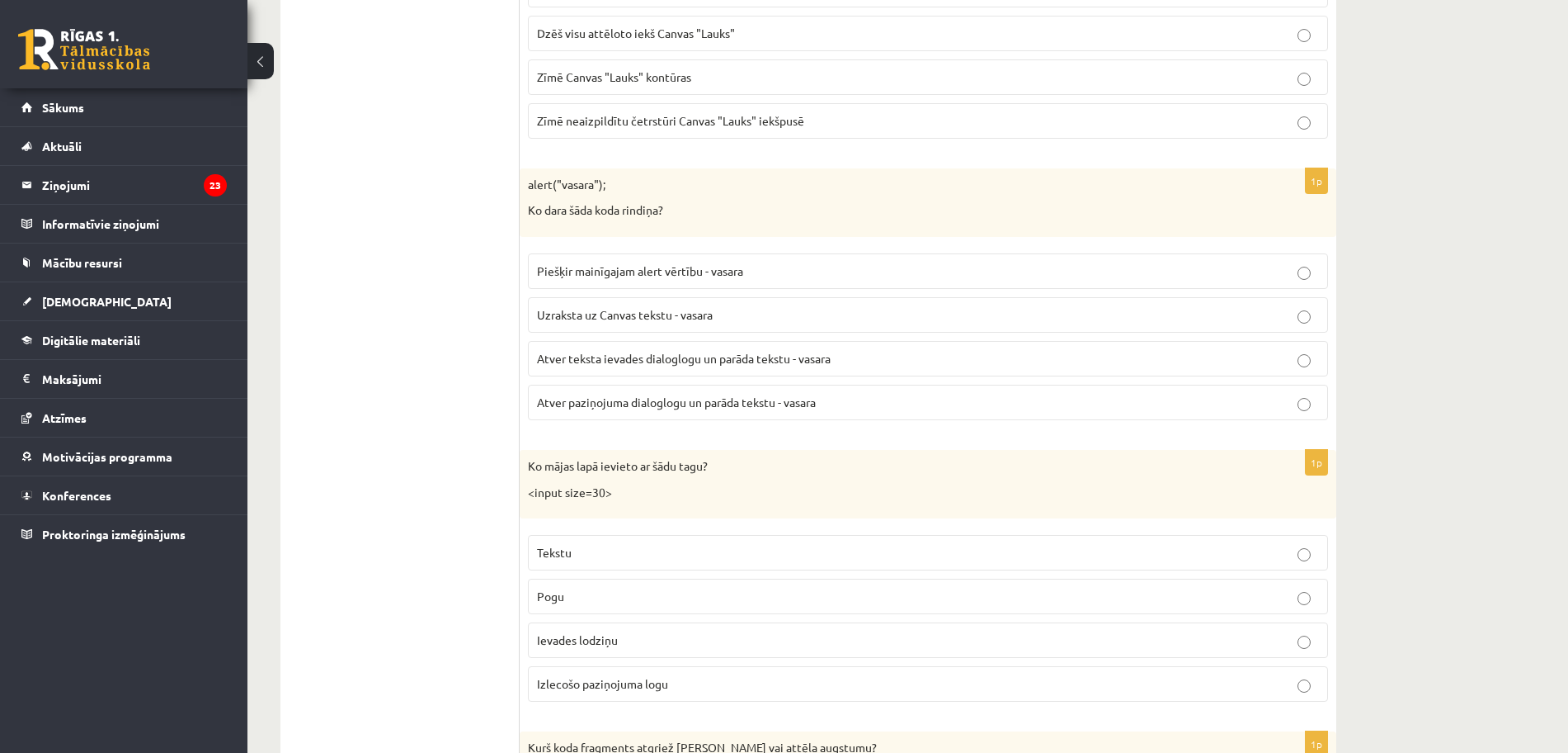
scroll to position [7602, 0]
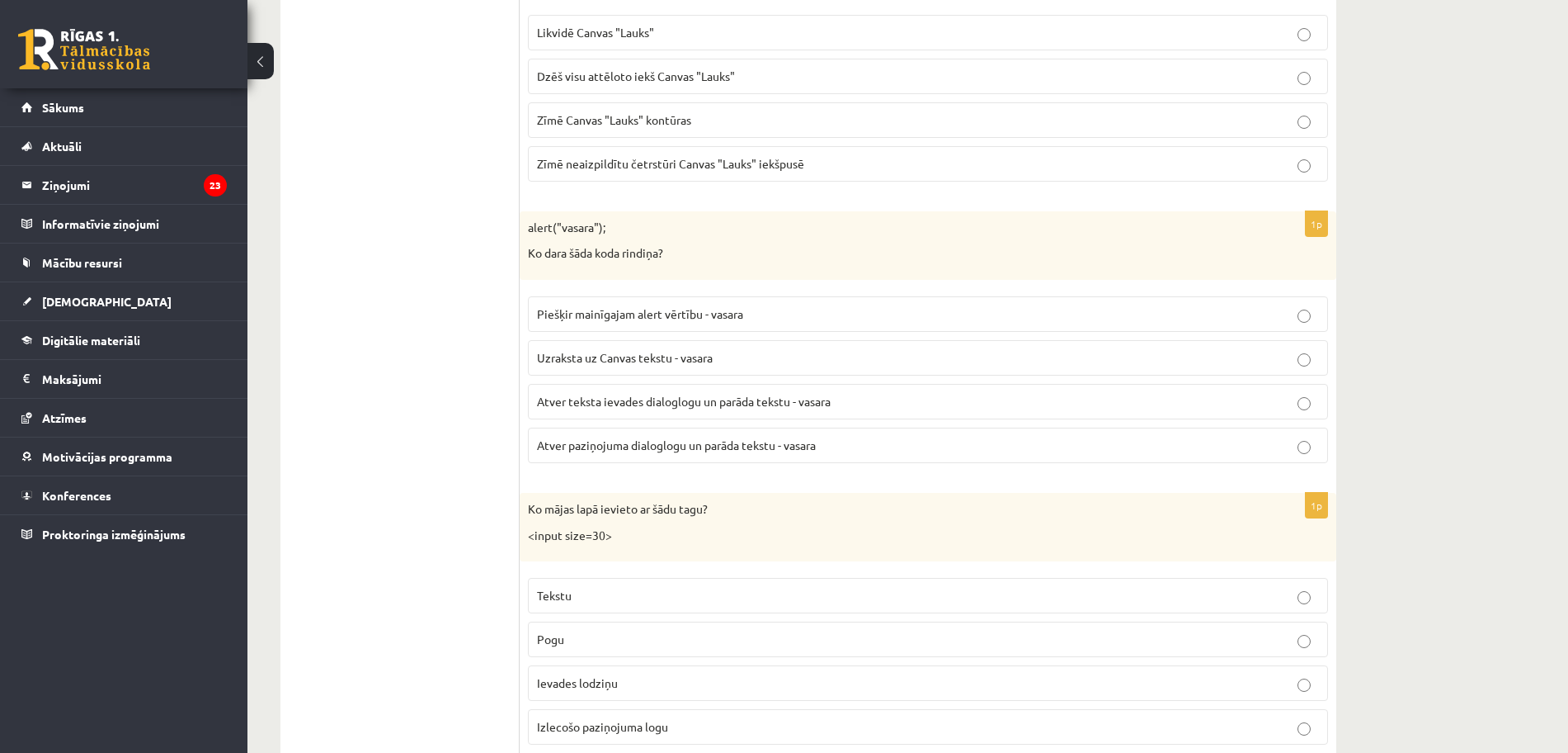
click at [831, 404] on span "Atver teksta ievades dialoglogu un parāda tekstu - vasara" at bounding box center [683, 401] width 294 height 15
click at [812, 459] on label "Atver paziņojuma dialoglogu un parāda tekstu - vasara" at bounding box center [928, 446] width 800 height 36
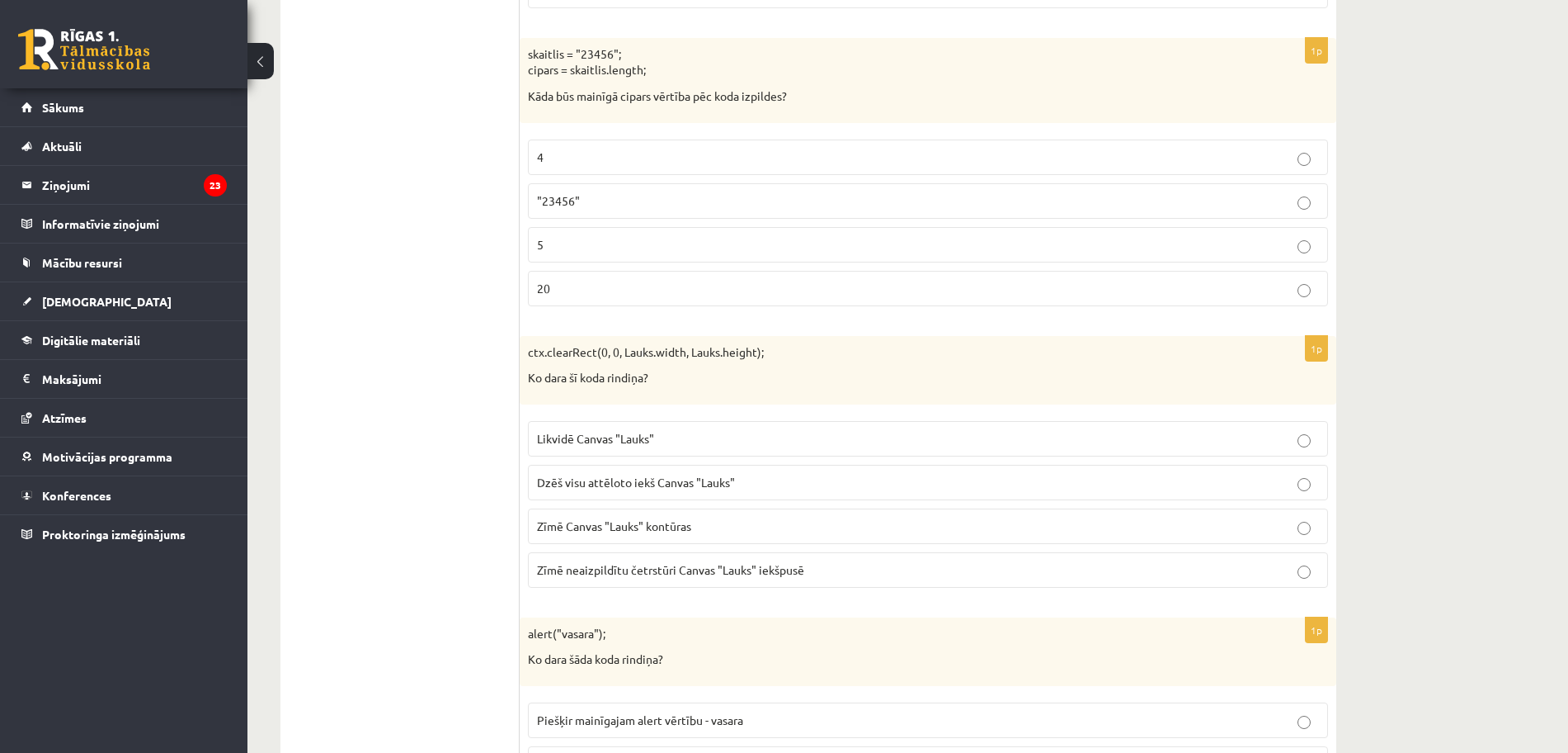
scroll to position [7189, 0]
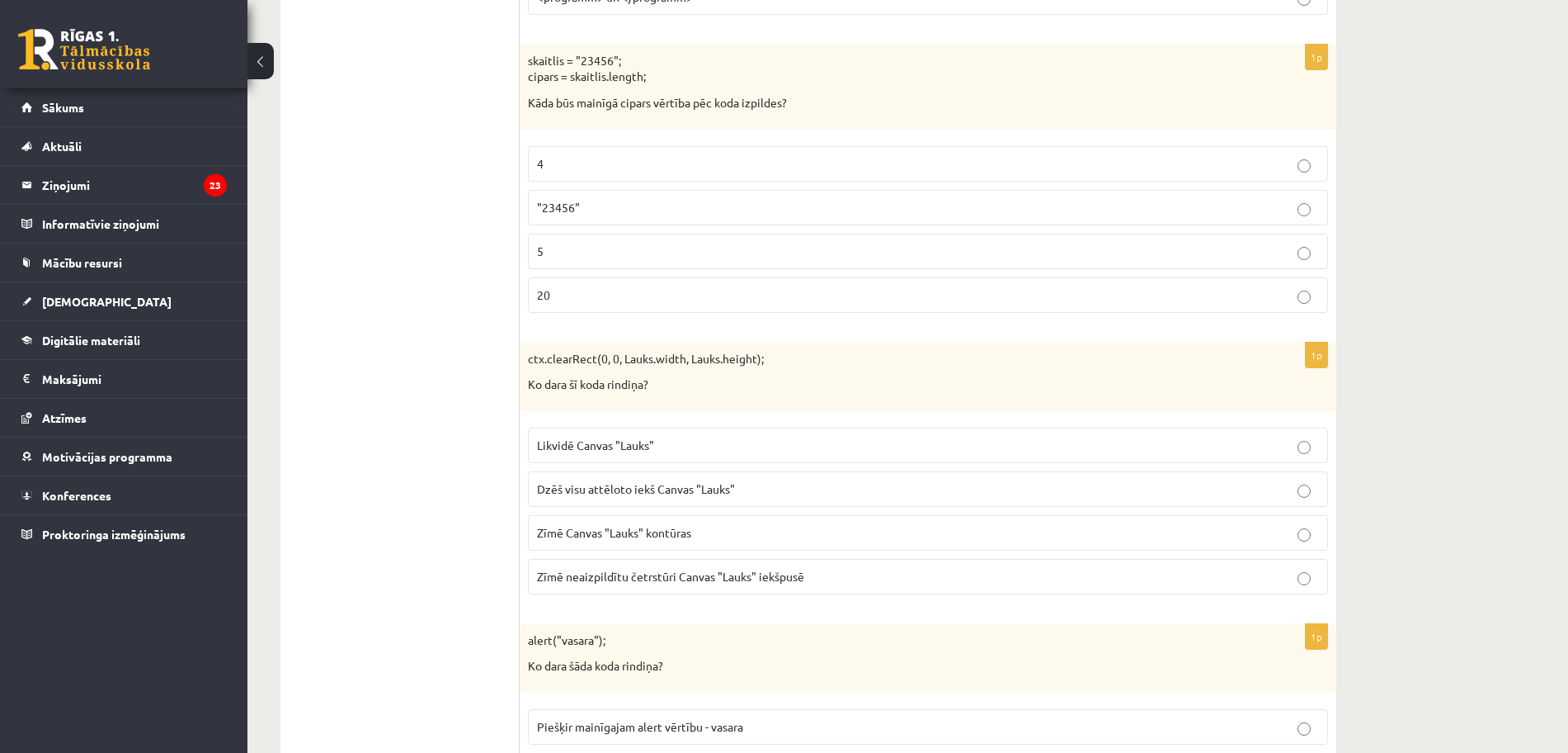
click at [656, 249] on p "5" at bounding box center [928, 251] width 782 height 17
click at [778, 495] on p "Dzēš visu attēloto iekš Canvas "Lauks"" at bounding box center [928, 489] width 782 height 17
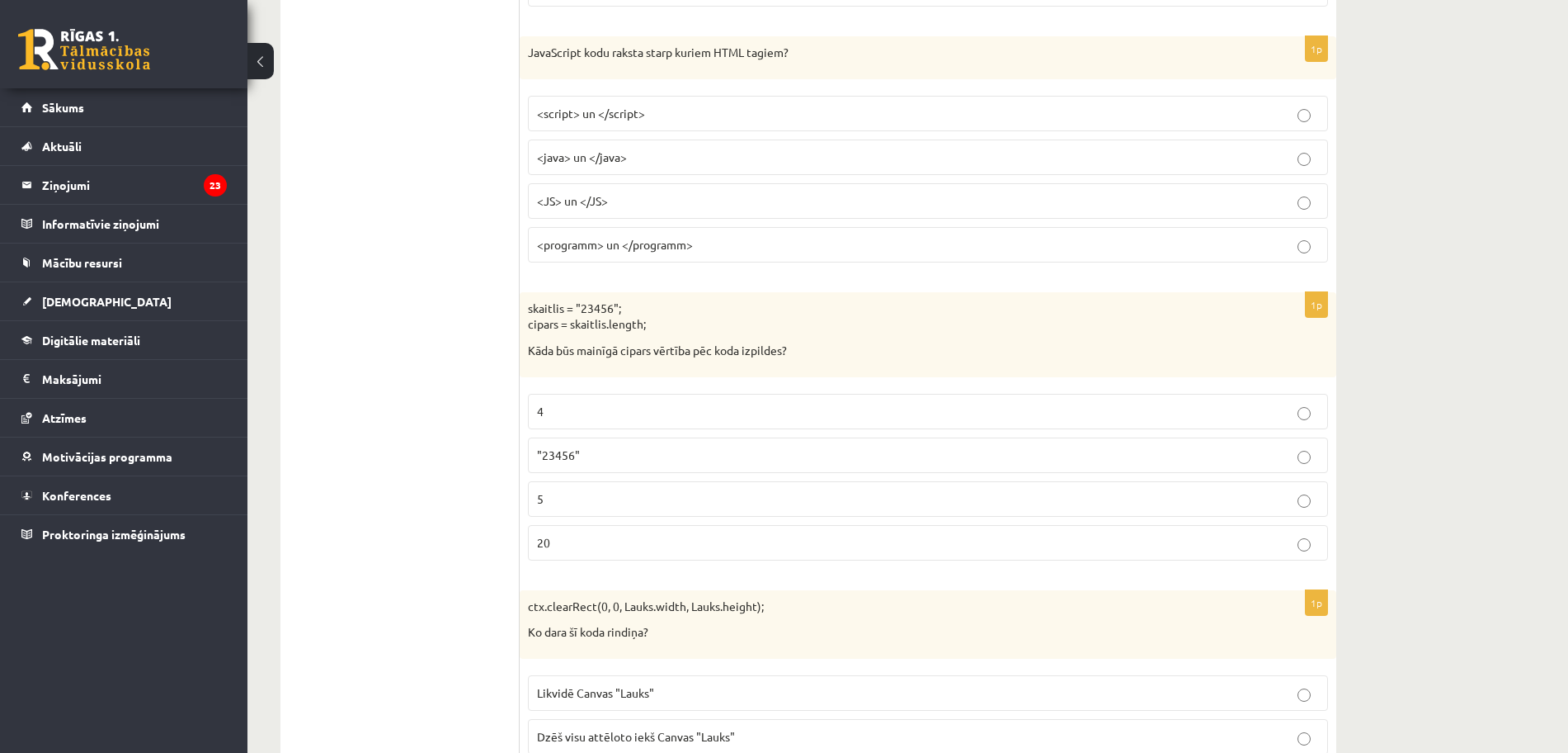
scroll to position [6776, 0]
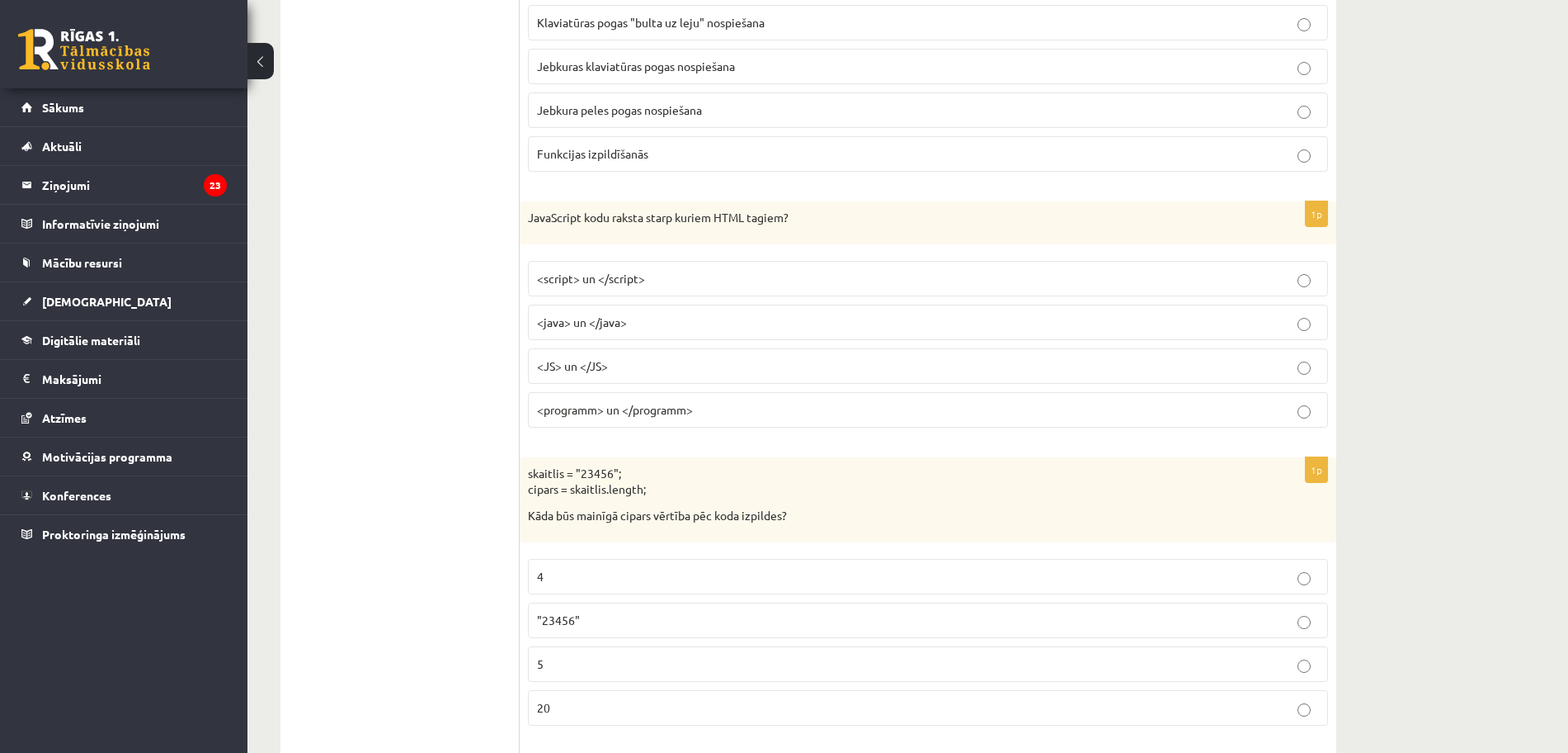
click at [732, 286] on p "<script> un </script>" at bounding box center [928, 278] width 782 height 17
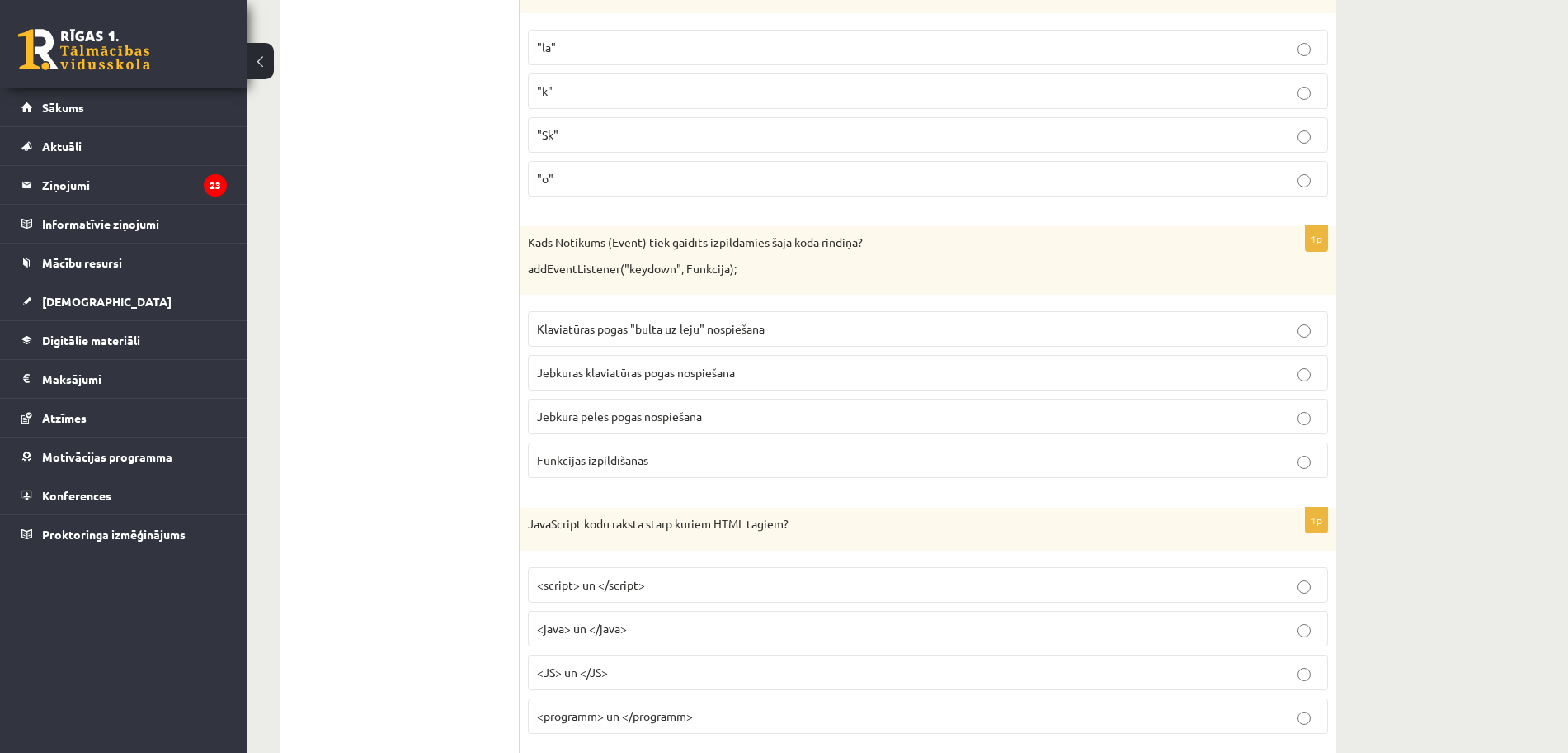
scroll to position [6466, 0]
click at [704, 376] on span "Jebkuras klaviatūras pogas nospiešana" at bounding box center [636, 376] width 198 height 15
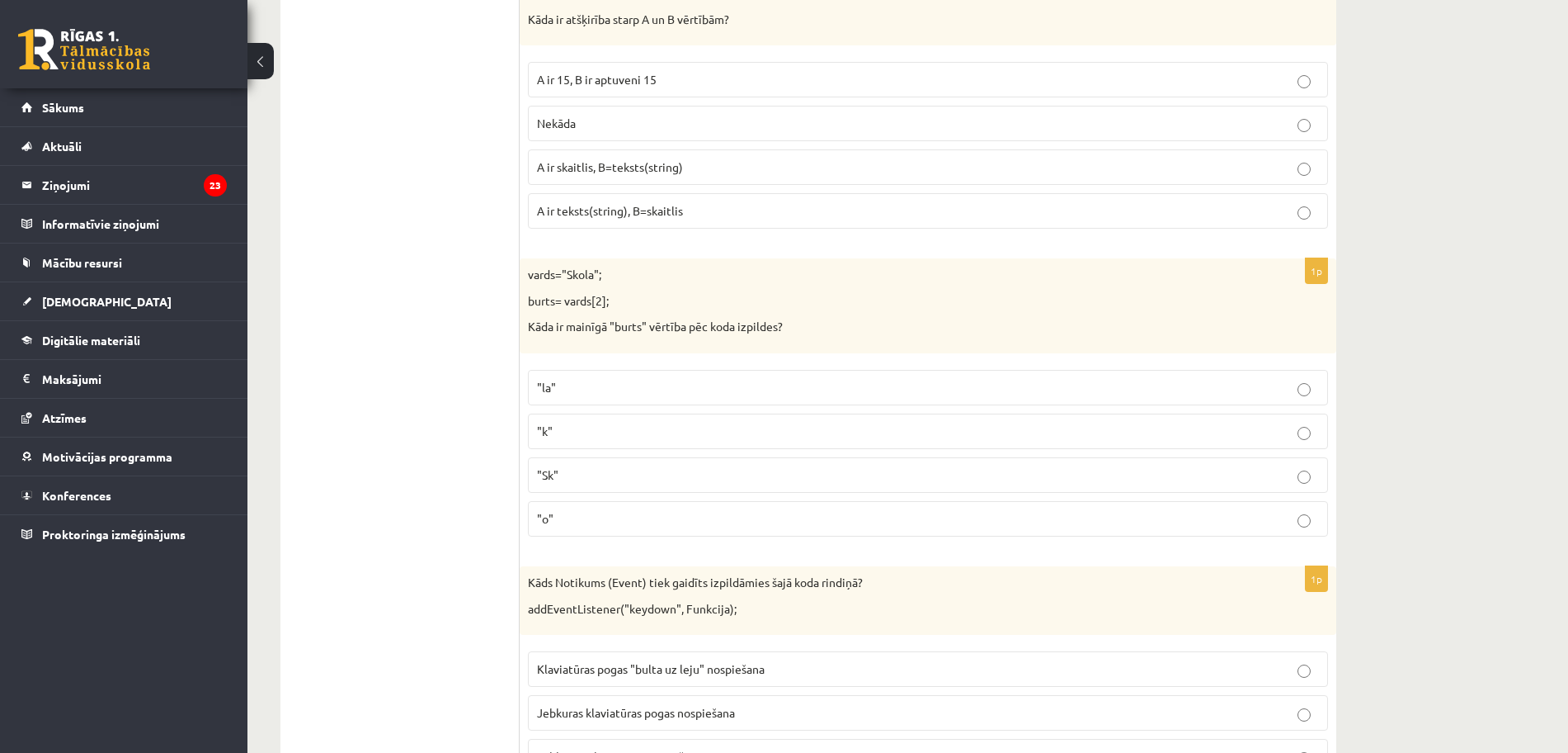
scroll to position [6054, 0]
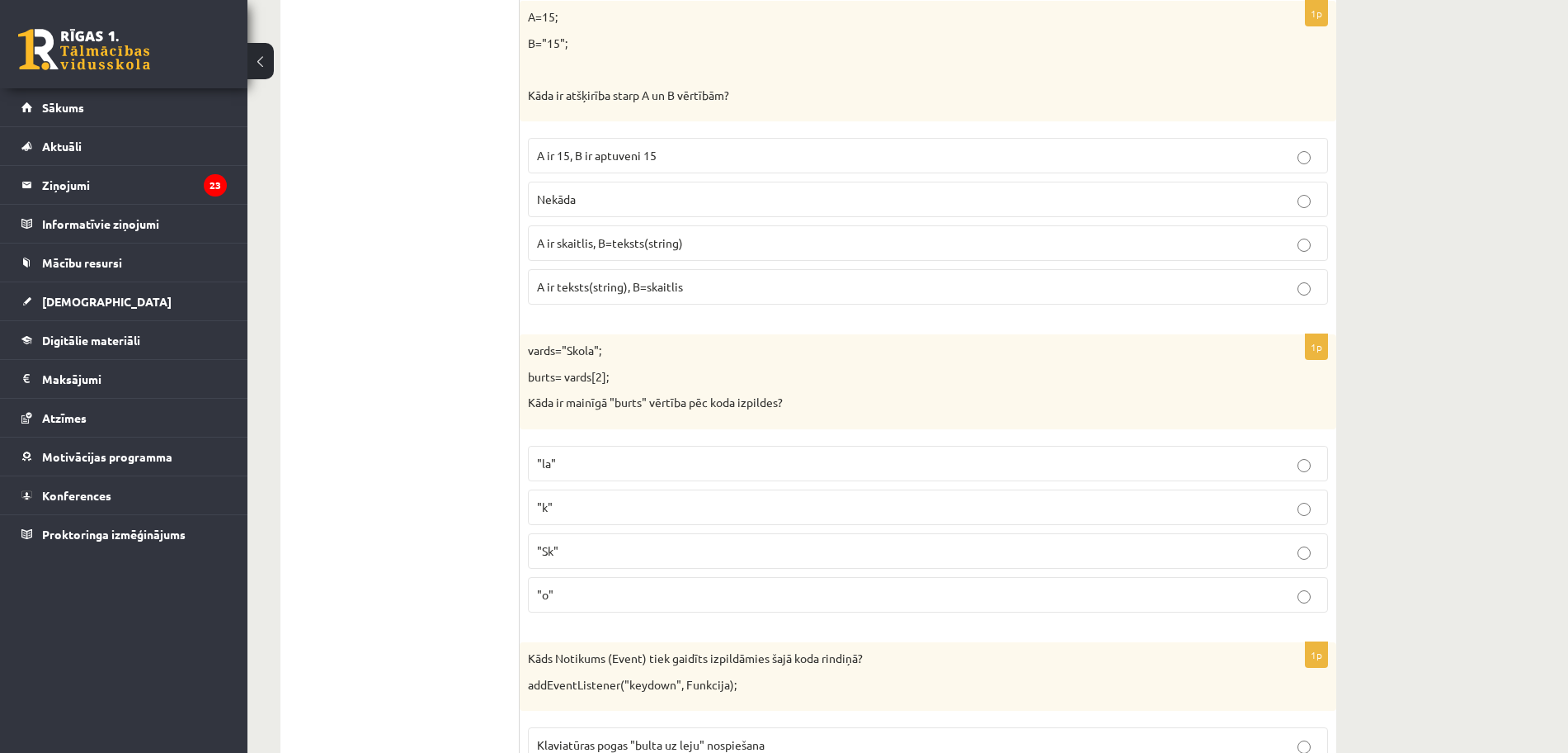
click at [575, 589] on p ""o"" at bounding box center [928, 594] width 782 height 17
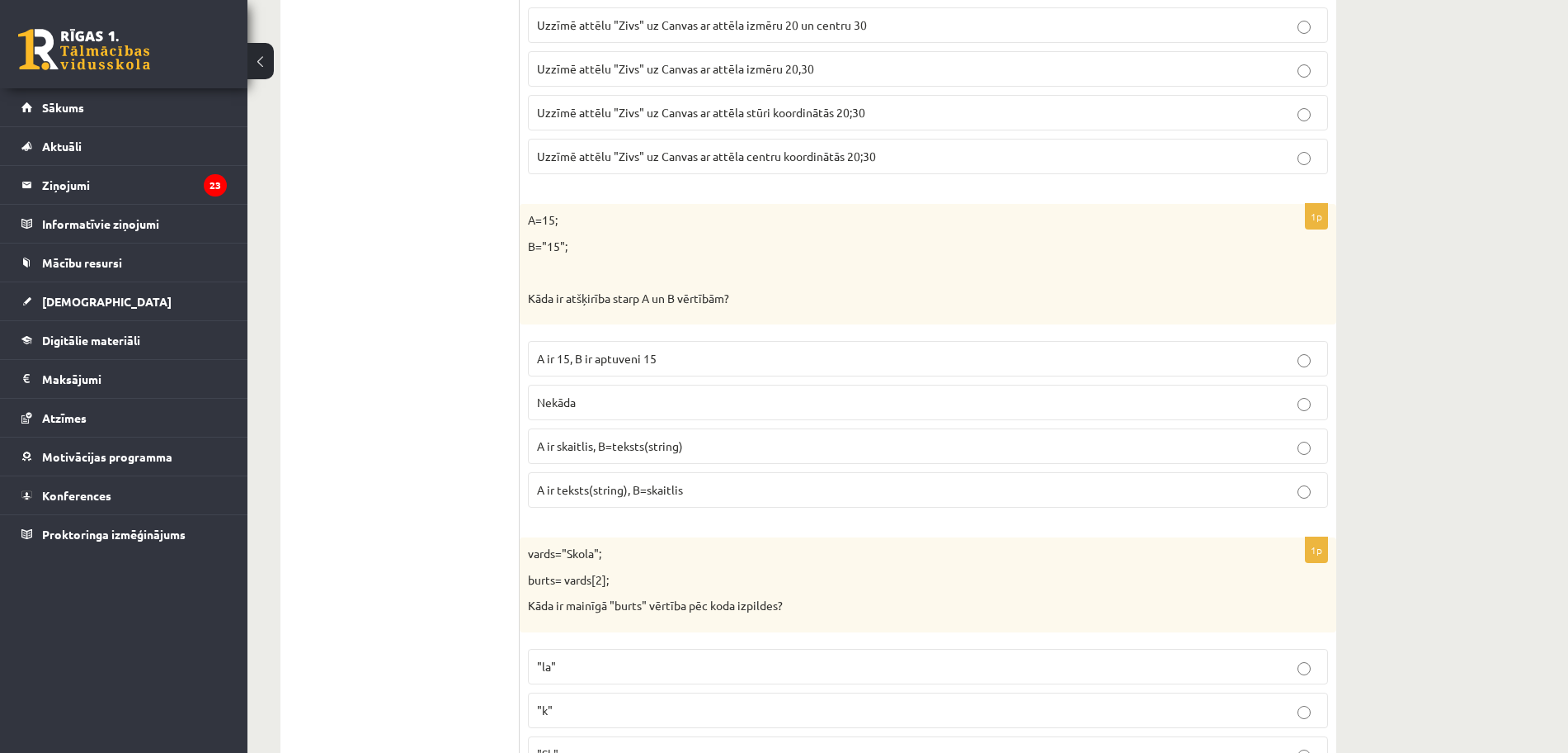
scroll to position [5847, 0]
click at [708, 450] on p "A ir skaitlis, B=teksts(string)" at bounding box center [928, 449] width 782 height 17
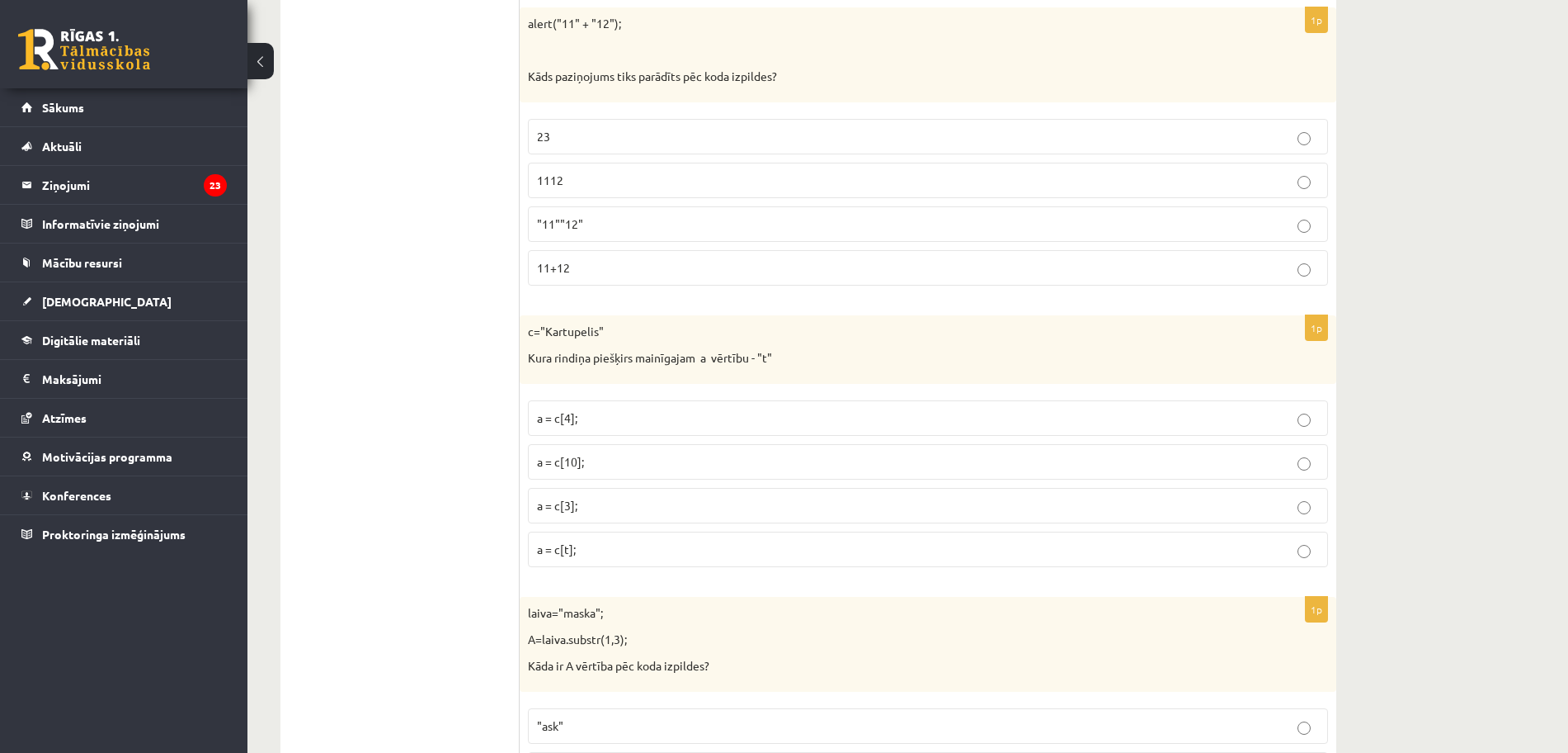
scroll to position [0, 0]
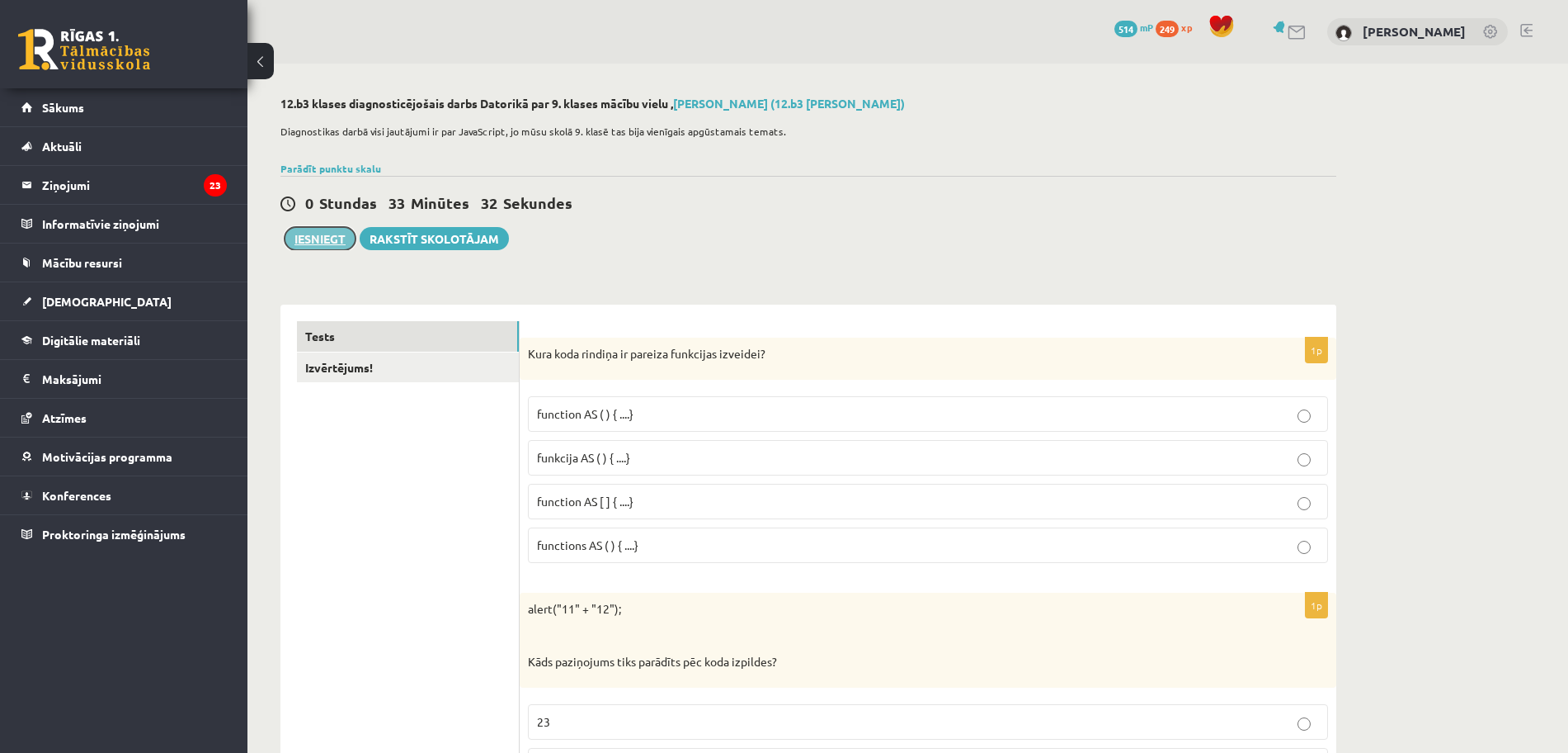
click at [319, 228] on button "Iesniegt" at bounding box center [320, 239] width 71 height 23
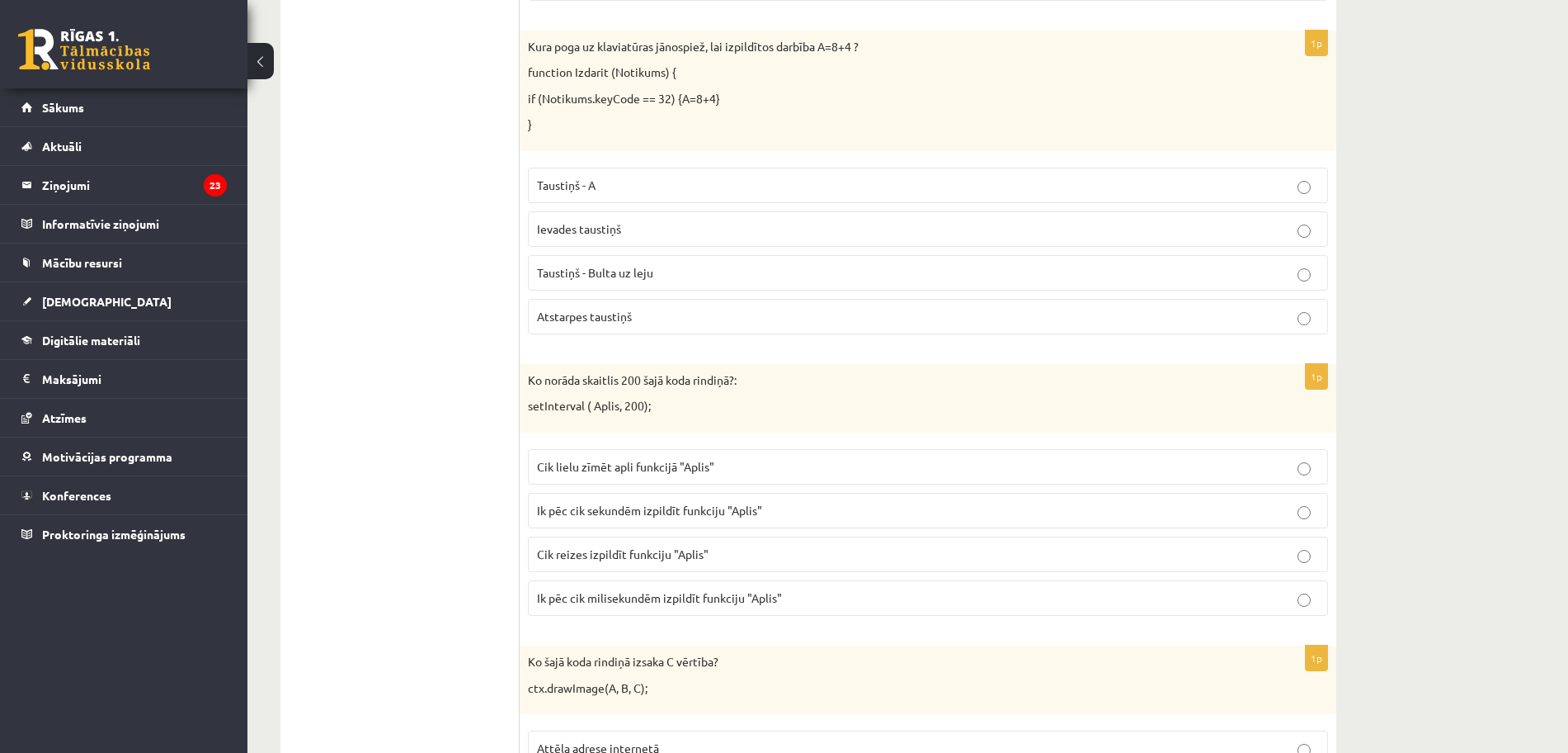
scroll to position [2030, 0]
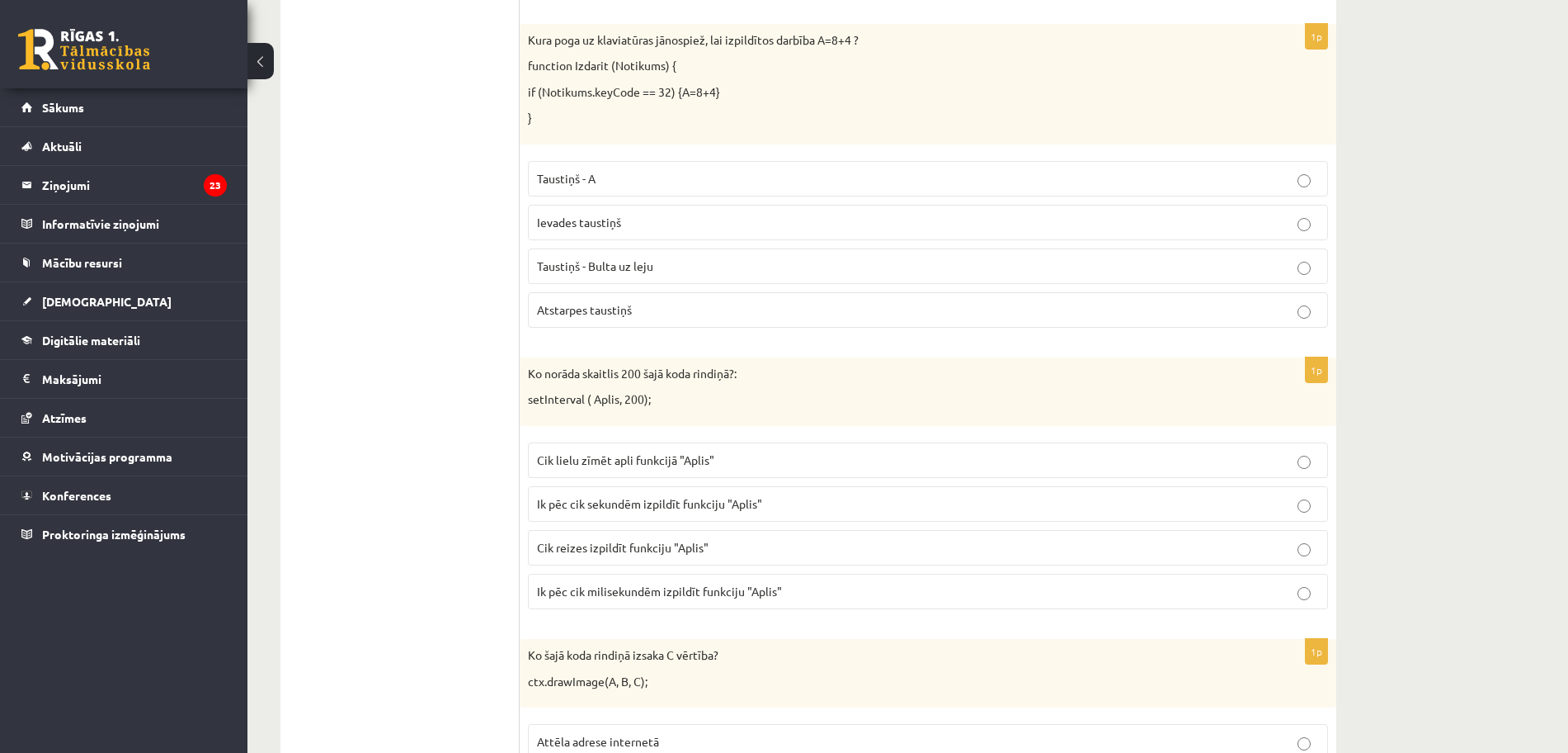
click at [649, 589] on span "Ik pēc cik milisekundēm izpildīt funkciju "Aplis"" at bounding box center [659, 590] width 245 height 15
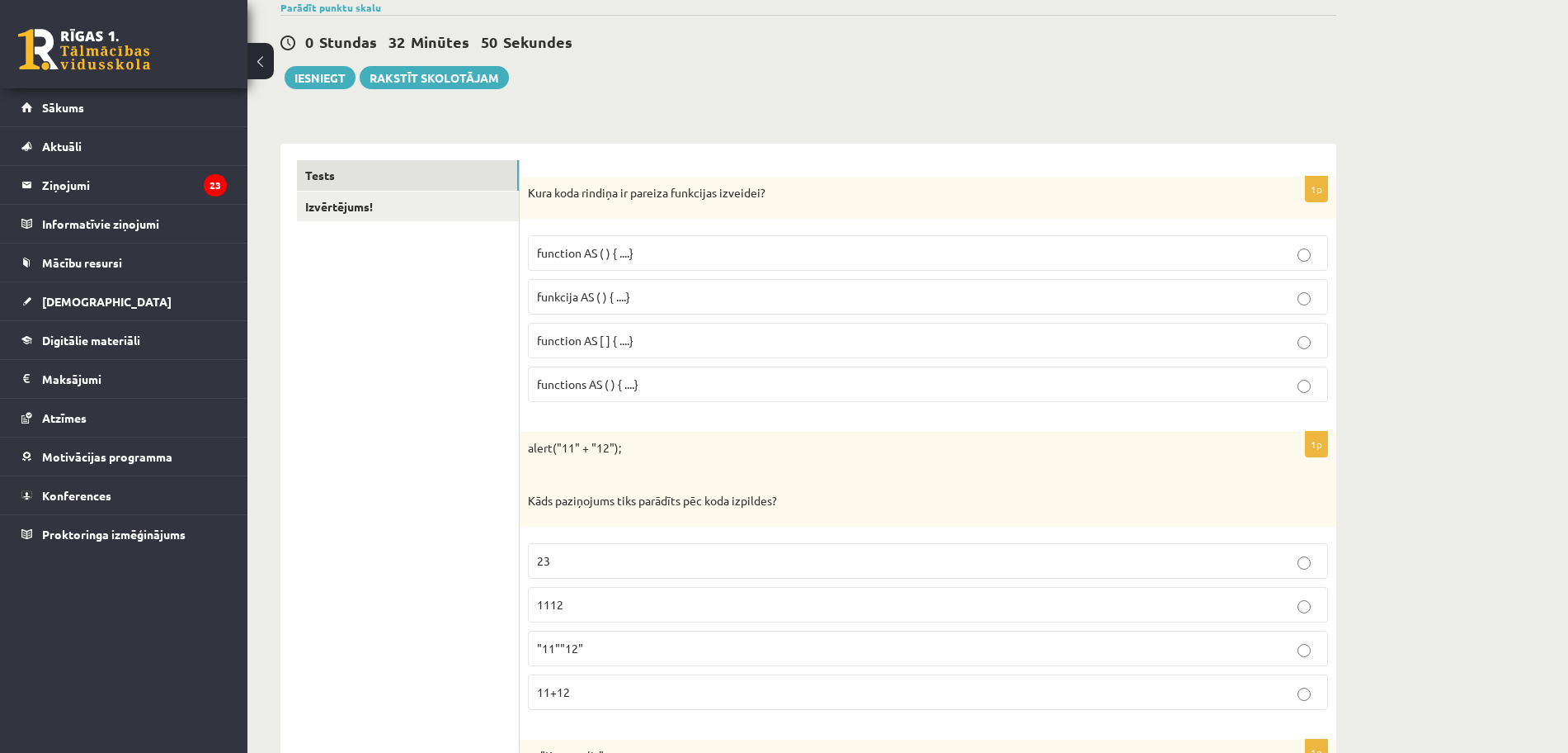
scroll to position [0, 0]
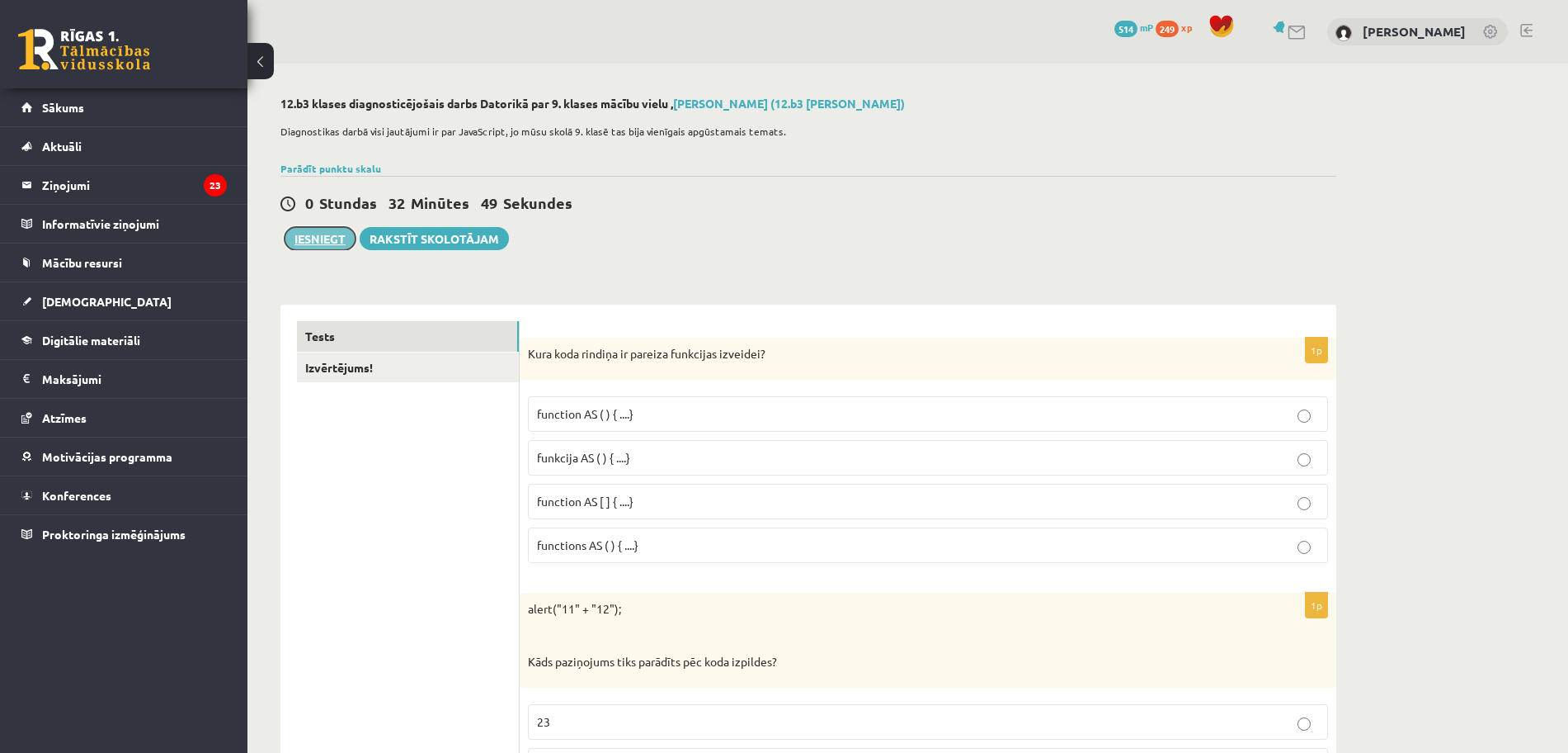
click at [324, 237] on button "Iesniegt" at bounding box center [320, 239] width 71 height 23
click at [326, 378] on link "Izvērtējums!" at bounding box center [408, 368] width 222 height 31
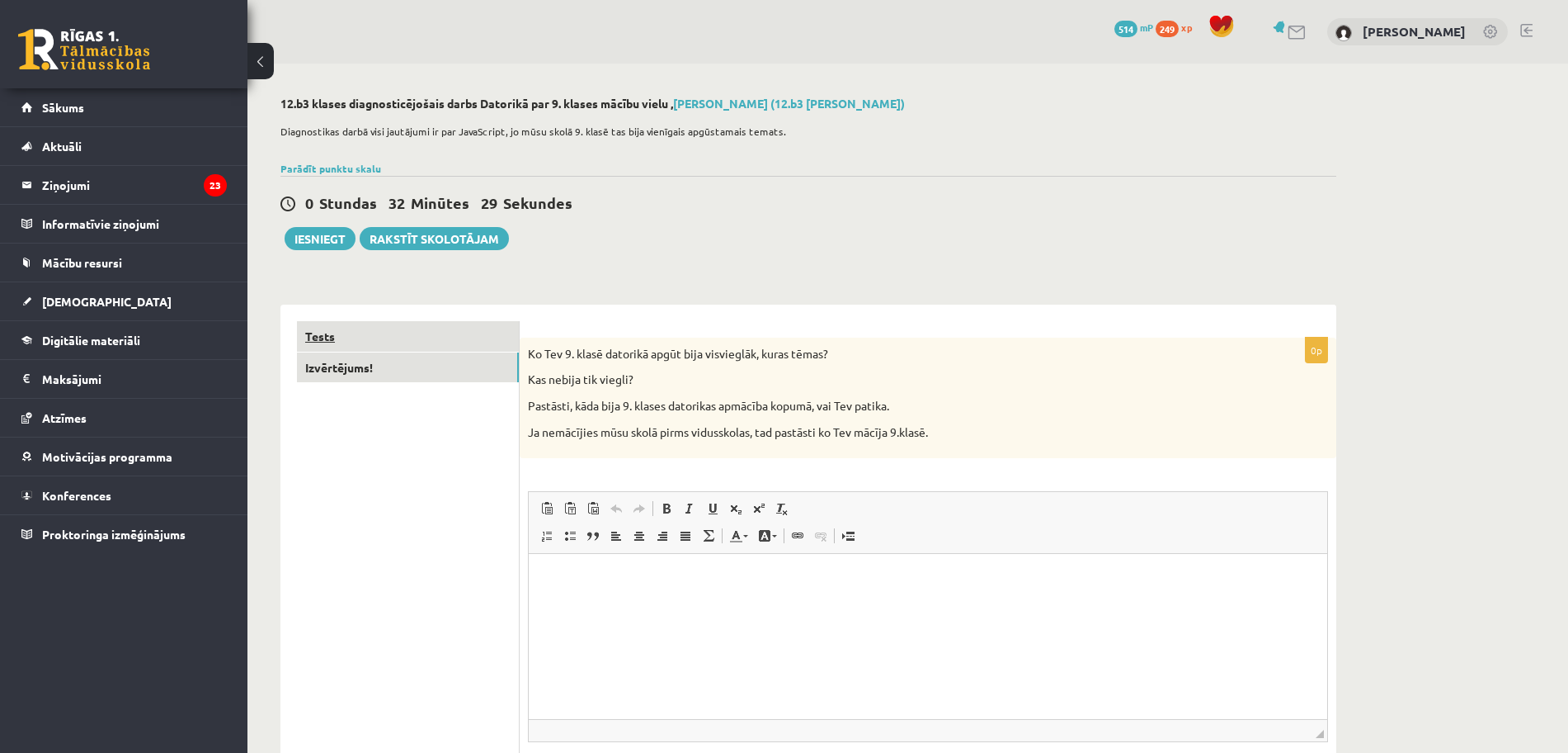
click at [333, 323] on link "Tests" at bounding box center [408, 336] width 222 height 31
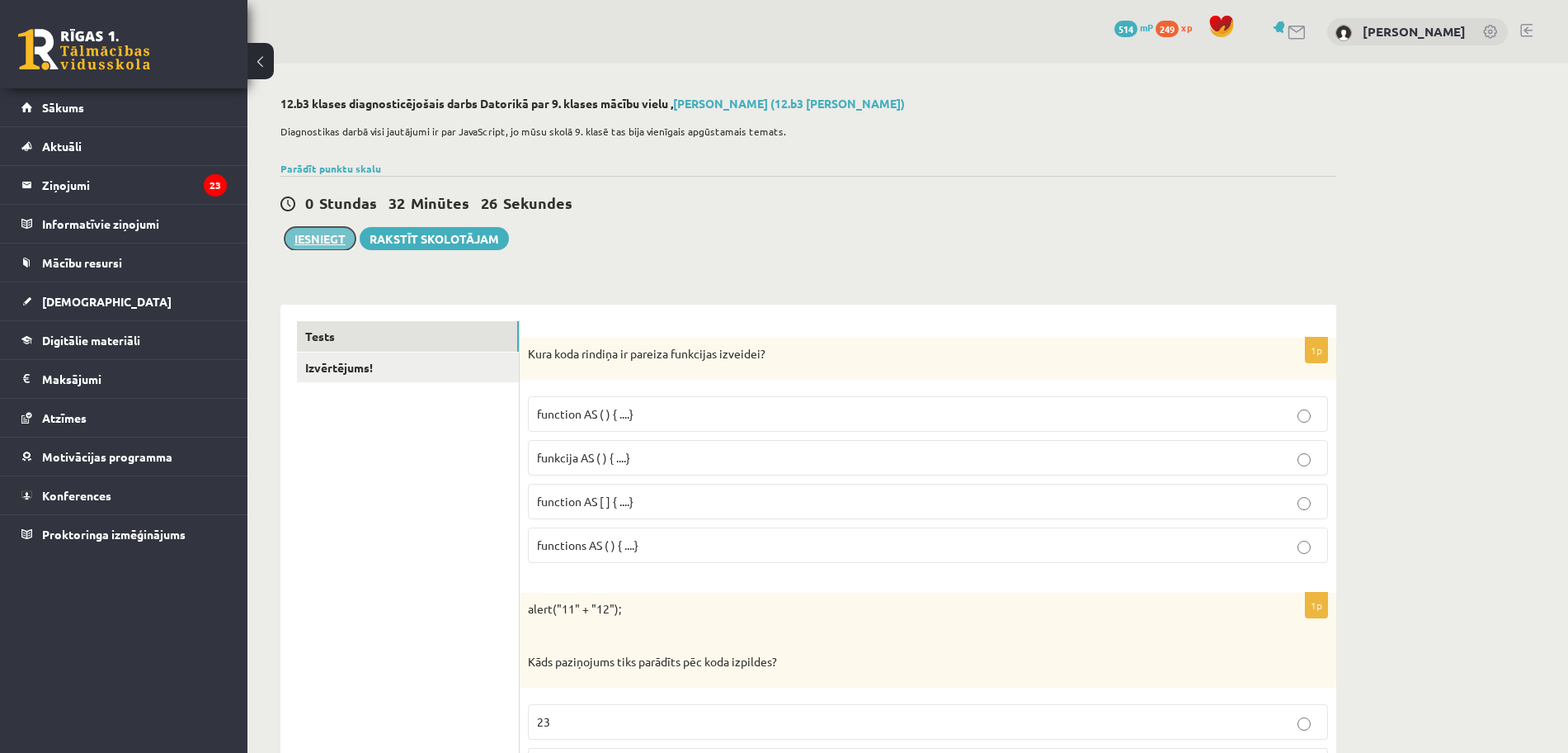
click at [325, 241] on button "Iesniegt" at bounding box center [320, 239] width 71 height 23
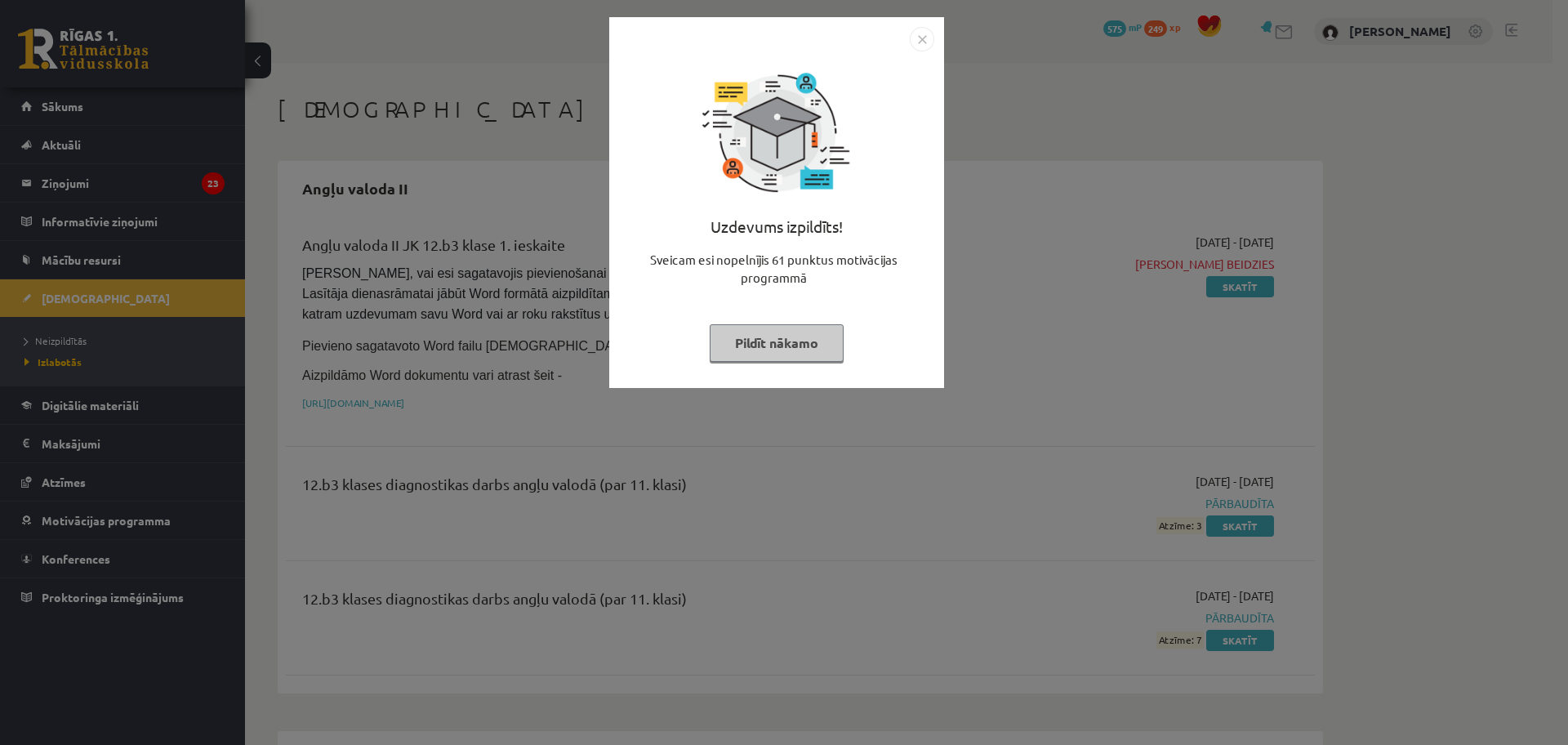
click at [838, 346] on button "Pildīt nākamo" at bounding box center [776, 343] width 134 height 37
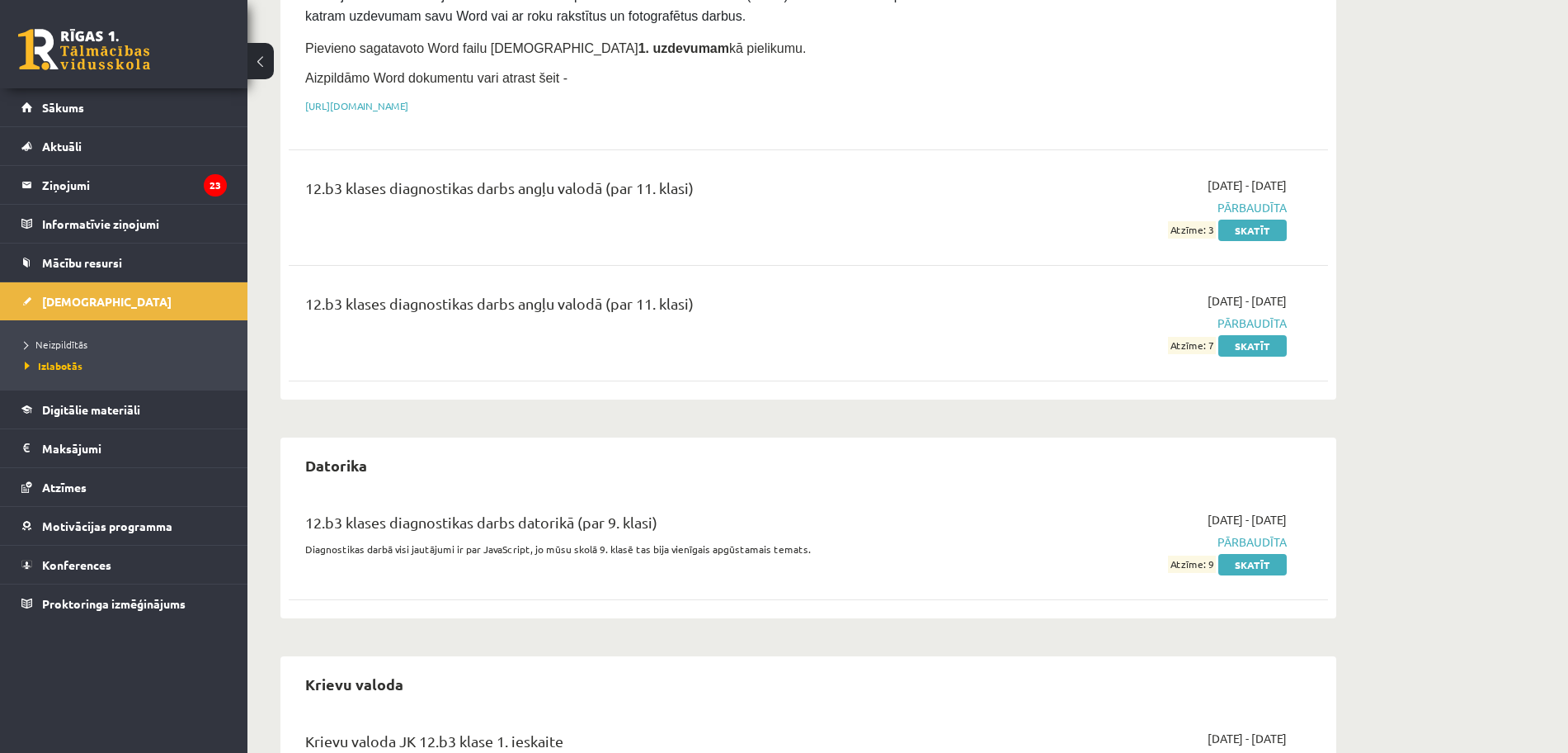
scroll to position [309, 0]
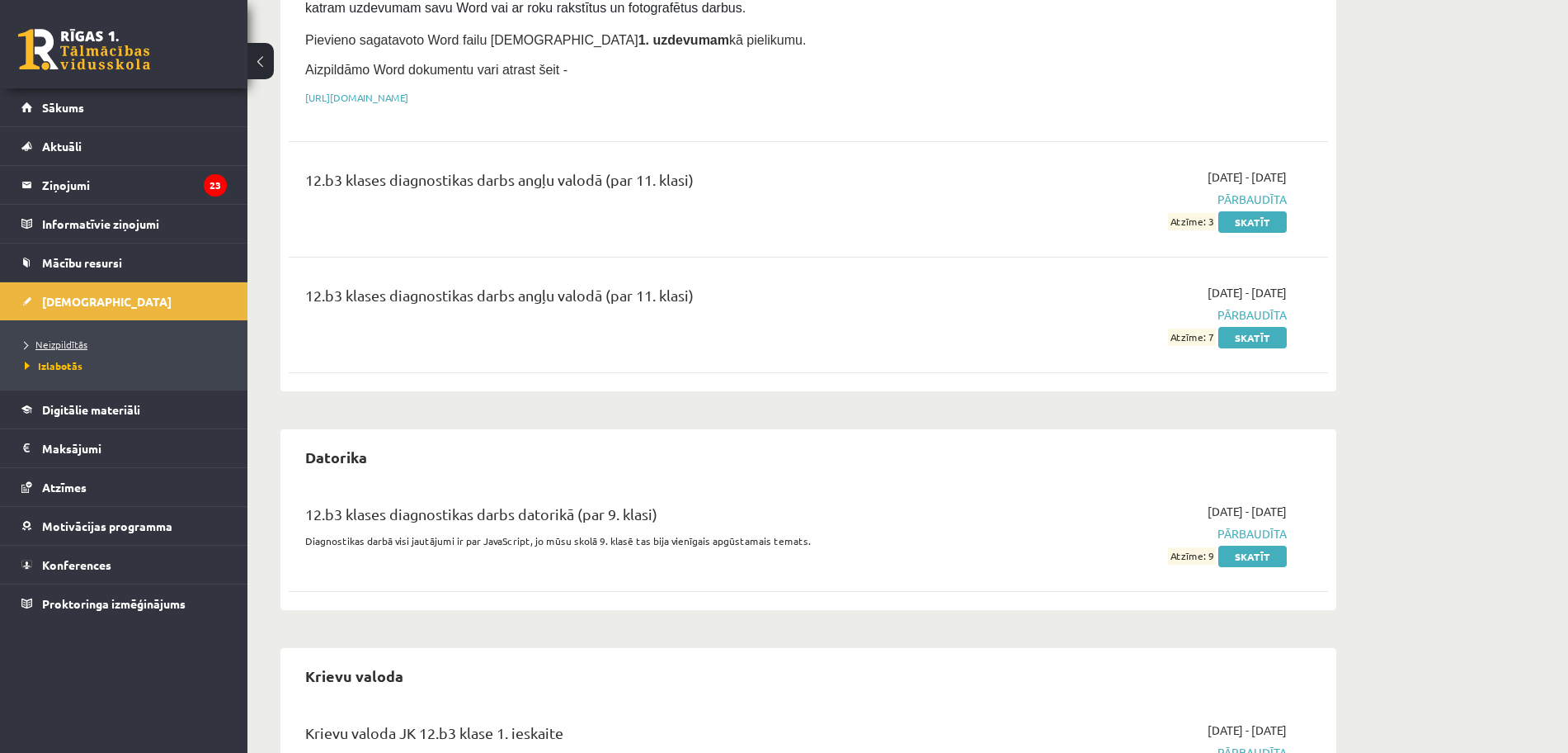
click at [57, 344] on span "Neizpildītās" at bounding box center [57, 344] width 63 height 13
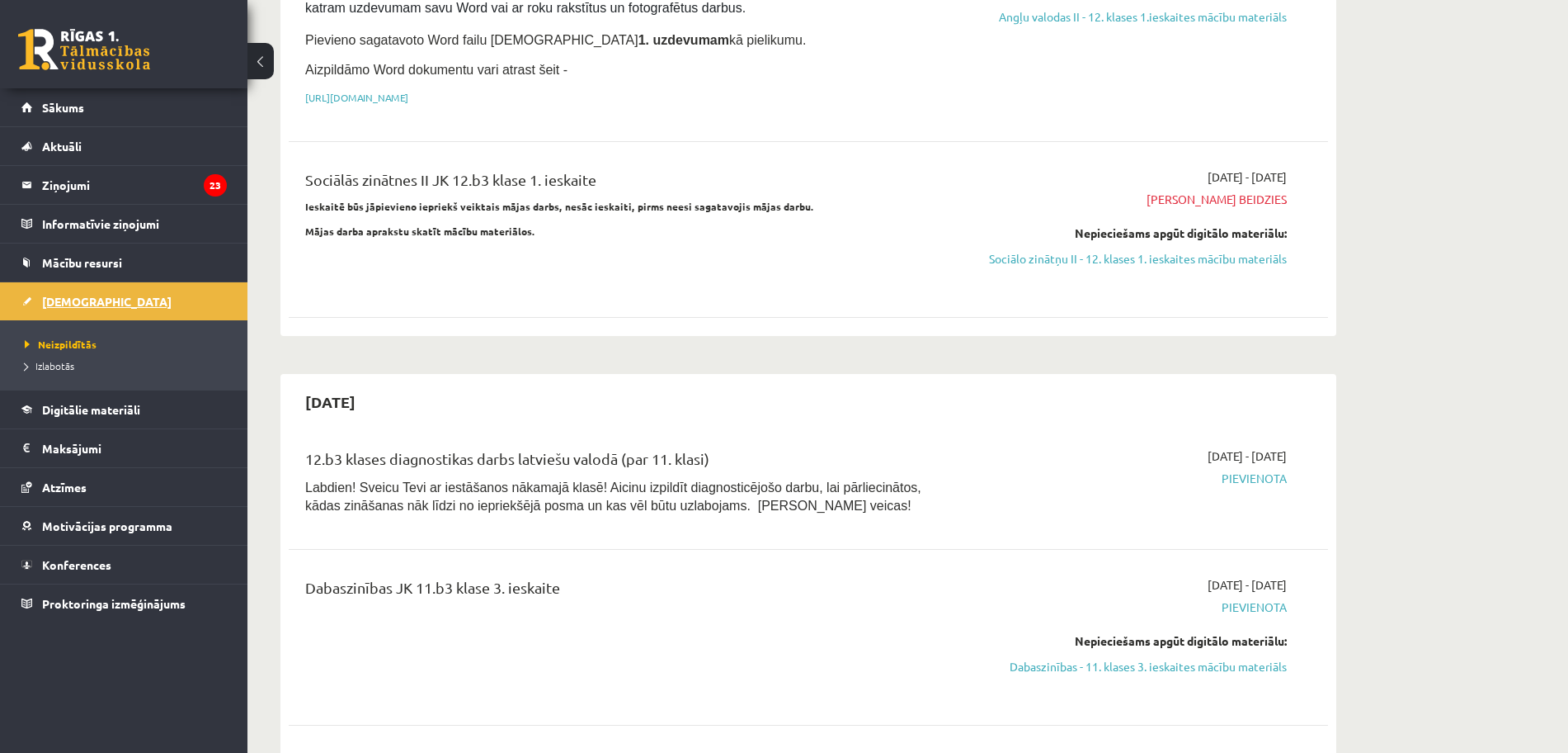
click at [70, 297] on span "[DEMOGRAPHIC_DATA]" at bounding box center [107, 301] width 129 height 15
click at [84, 306] on span "[DEMOGRAPHIC_DATA]" at bounding box center [107, 301] width 129 height 15
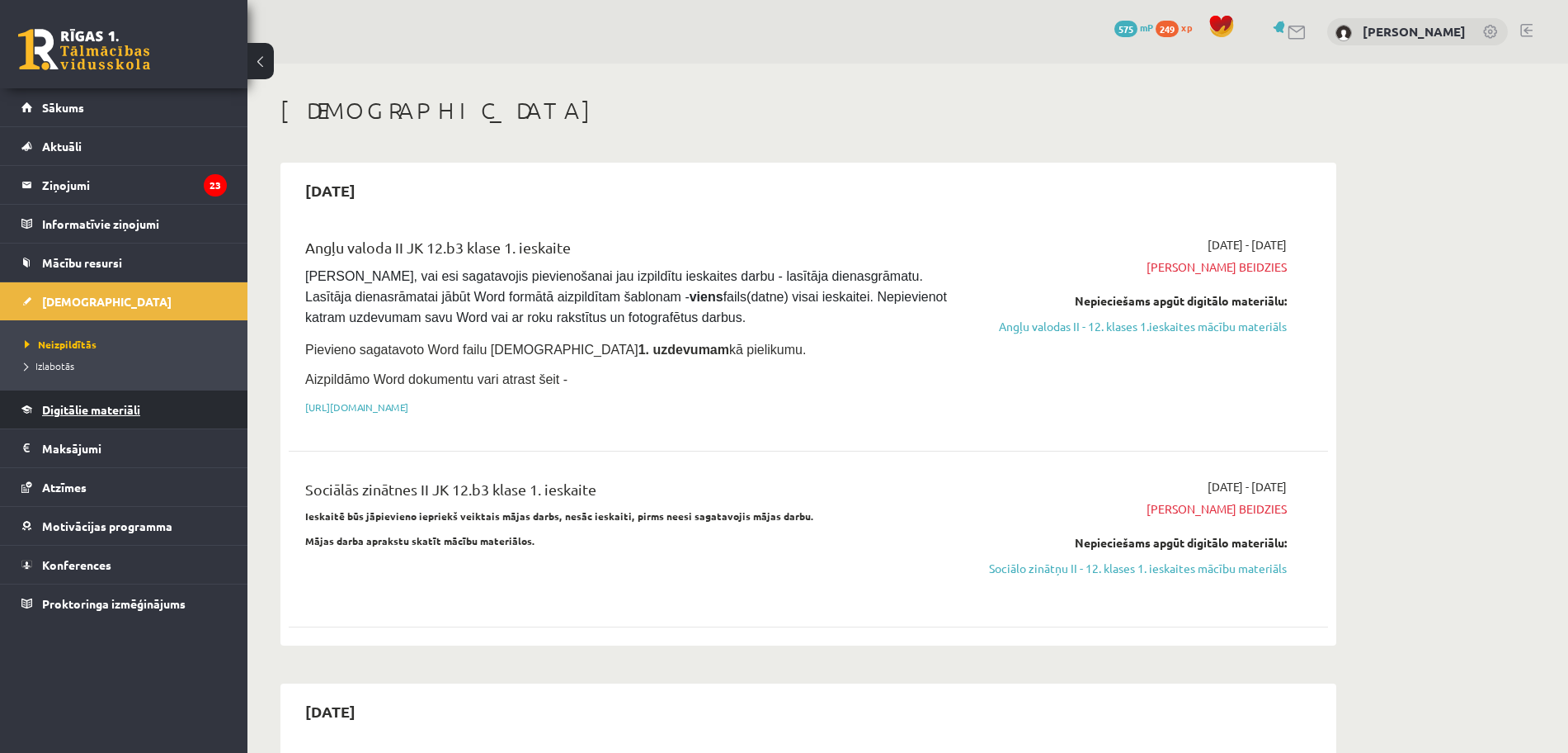
click at [106, 419] on link "Digitālie materiāli" at bounding box center [124, 410] width 206 height 38
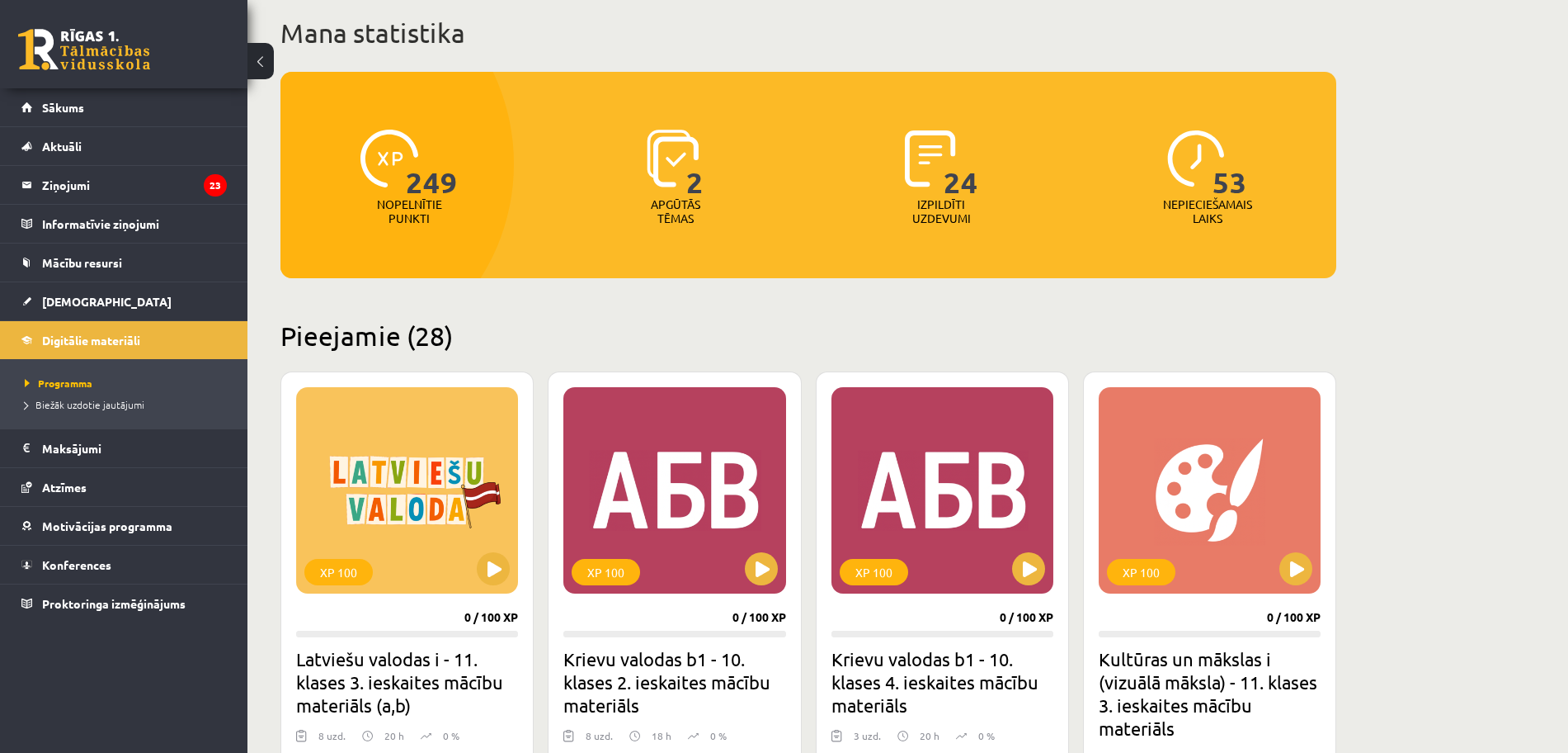
scroll to position [103, 0]
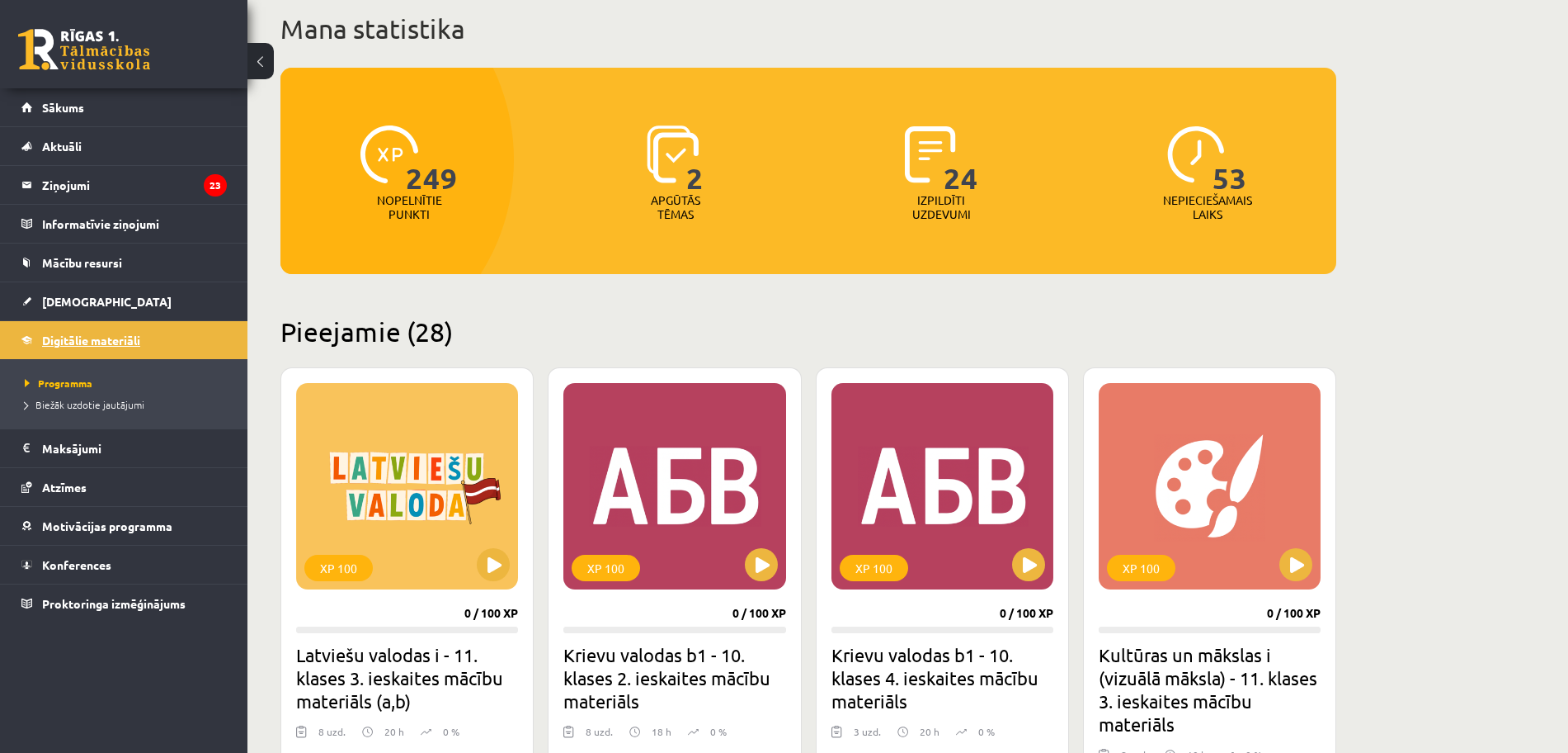
click at [71, 341] on span "Digitālie materiāli" at bounding box center [91, 340] width 98 height 15
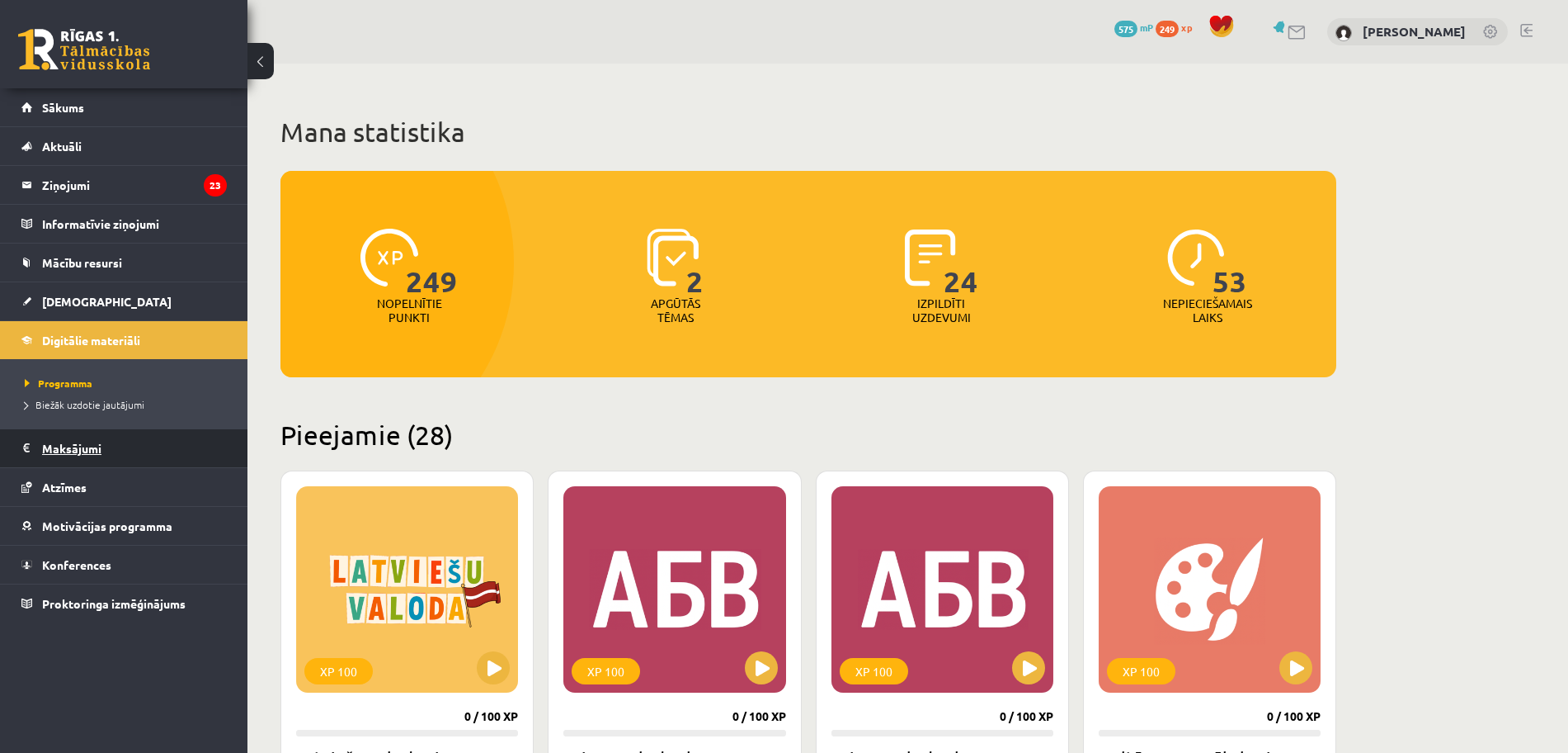
click at [113, 457] on legend "Maksājumi 0" at bounding box center [135, 448] width 185 height 38
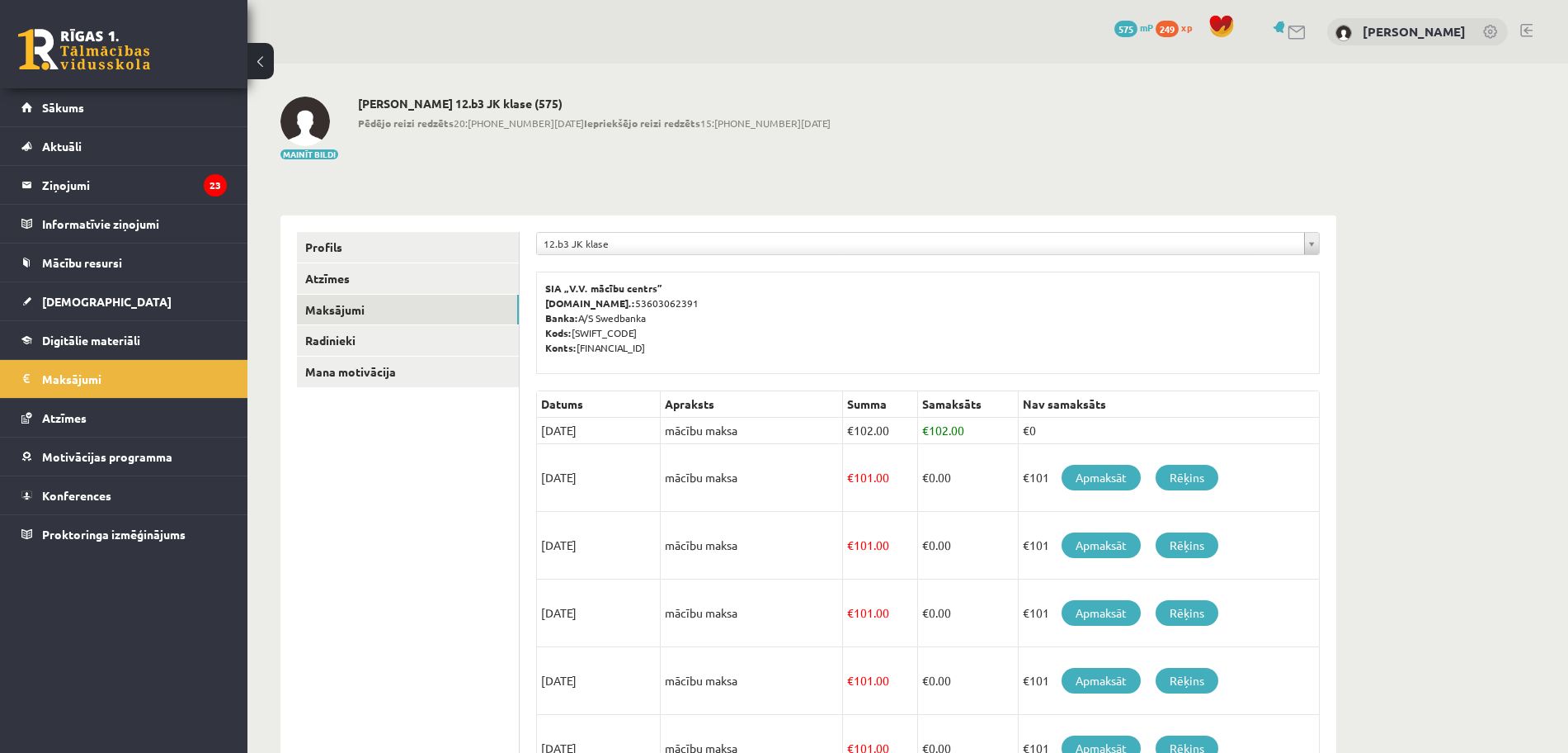
click at [936, 422] on td "€ 102.00" at bounding box center [968, 430] width 101 height 26
drag, startPoint x: 917, startPoint y: 433, endPoint x: 989, endPoint y: 412, distance: 75.0
type textarea "****"
click at [946, 427] on td "€ 102.00" at bounding box center [968, 430] width 101 height 26
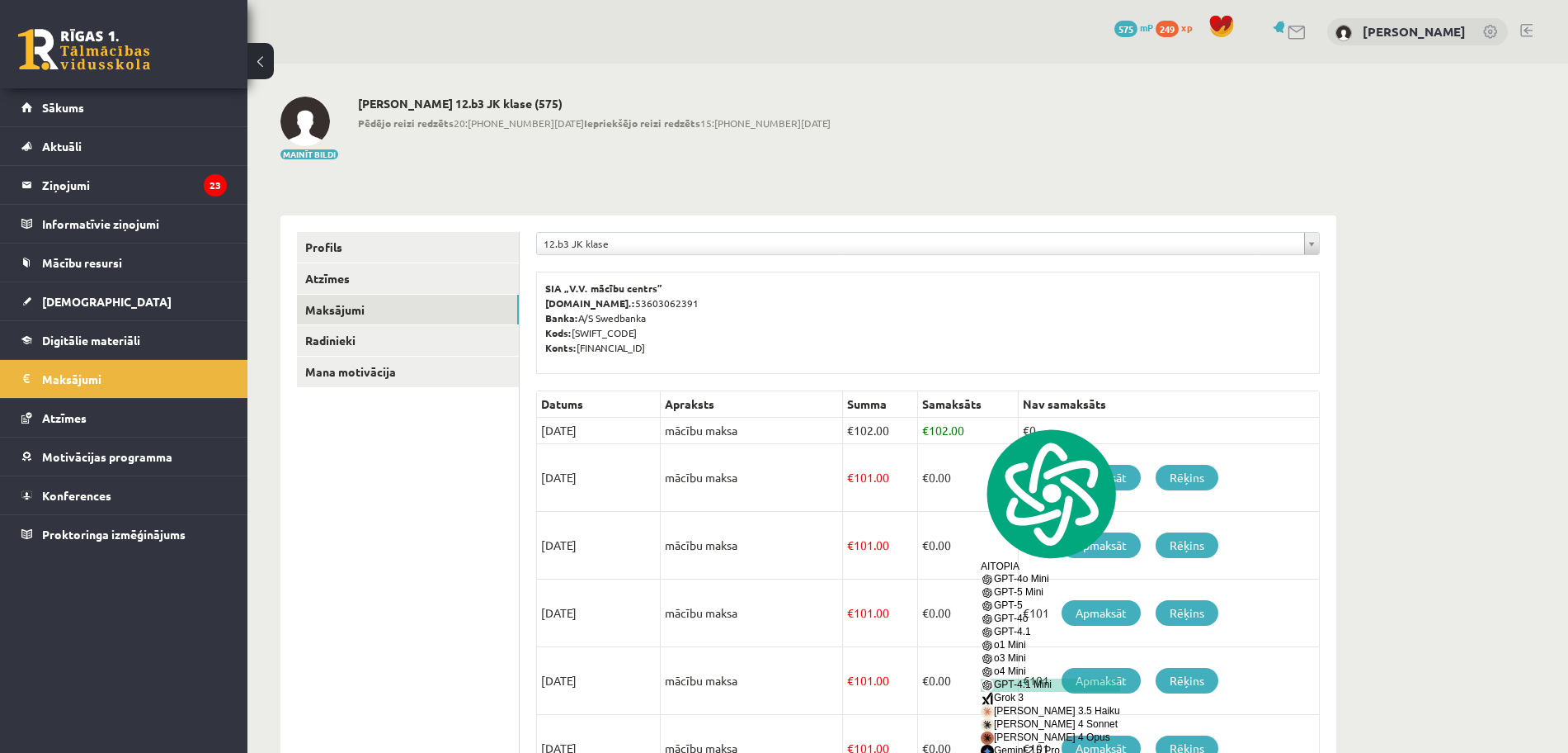
click at [1036, 352] on p "SIA „V.V. mācību centrs” Reģ.nr.: 53603062391 Banka: A/S Swedbanka Kods: HABALV…" at bounding box center [928, 317] width 765 height 75
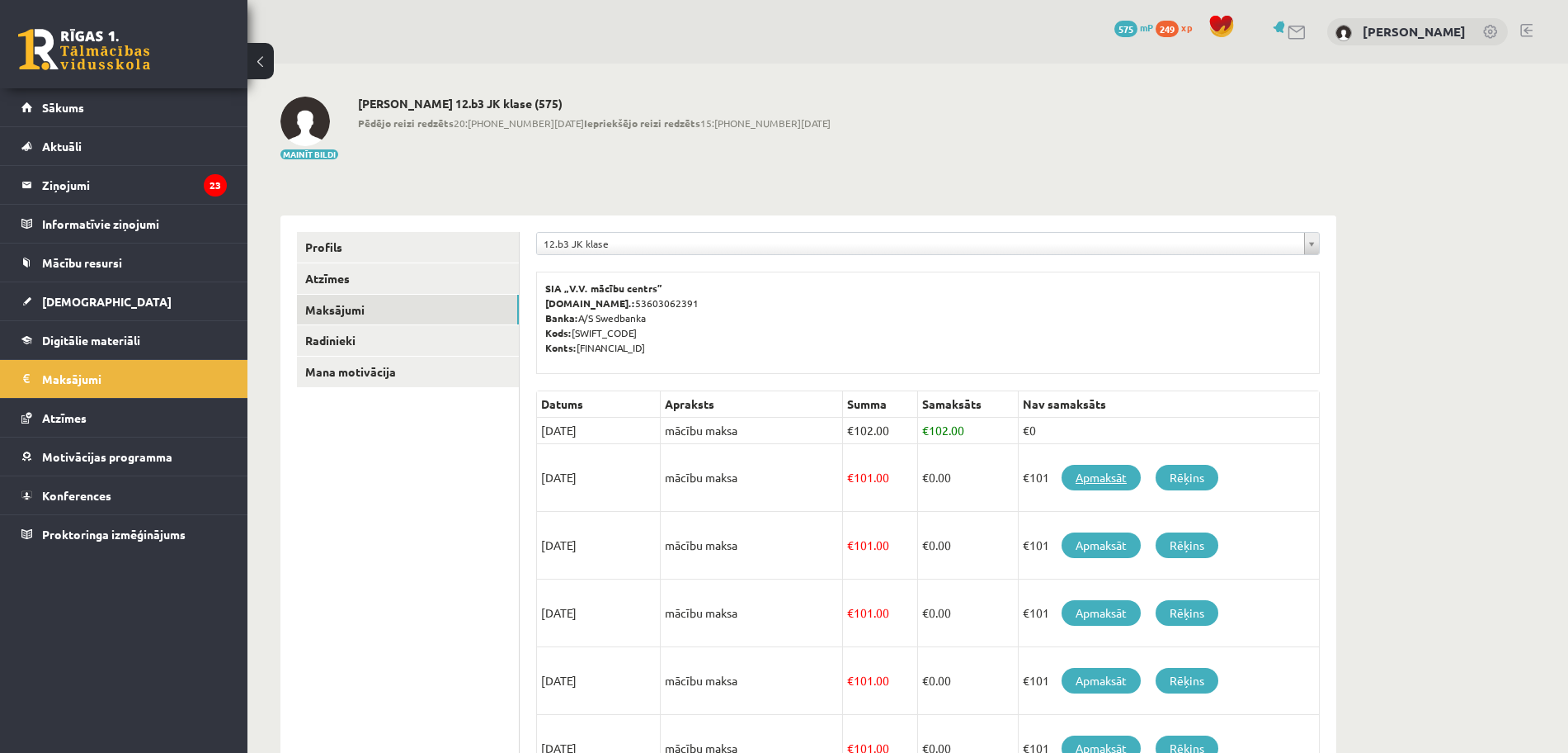
click at [1093, 483] on link "Apmaksāt" at bounding box center [1101, 477] width 79 height 25
